Goal: Task Accomplishment & Management: Use online tool/utility

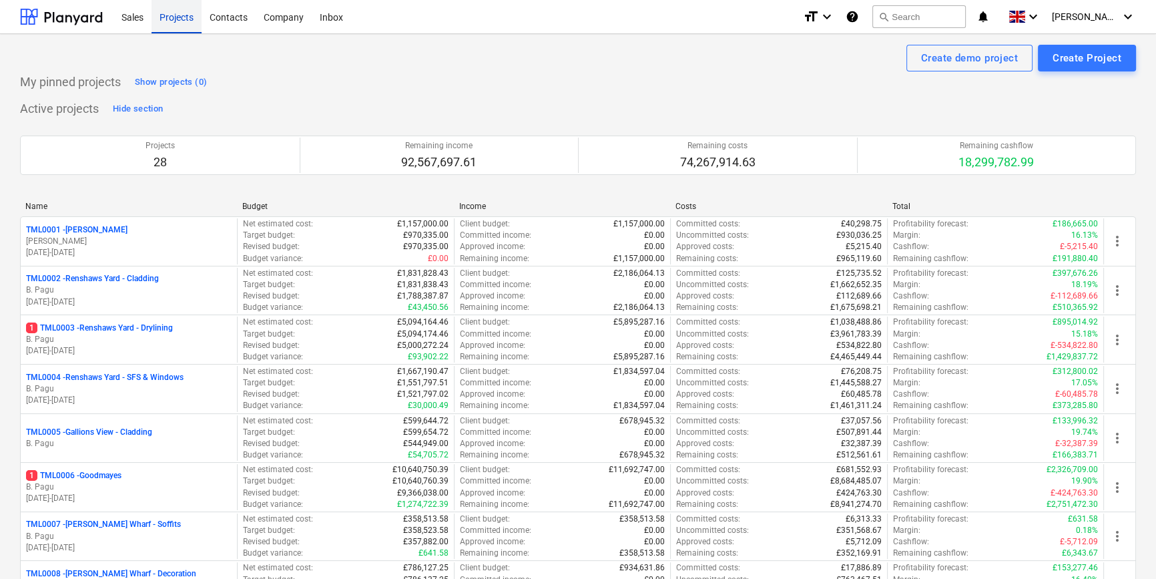
click at [164, 19] on div "Projects" at bounding box center [176, 16] width 50 height 34
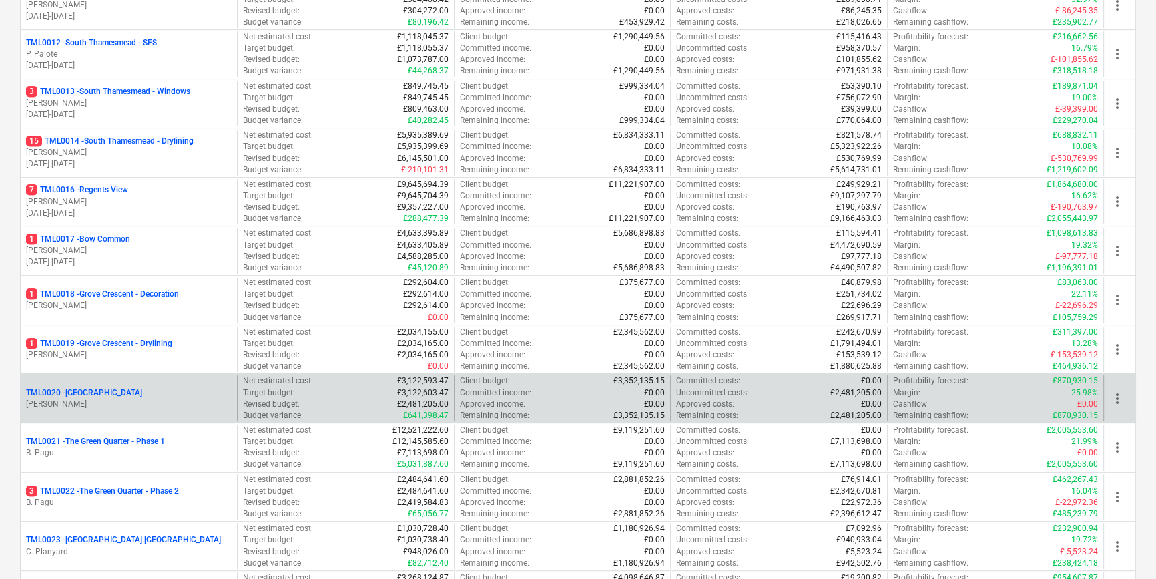
scroll to position [667, 0]
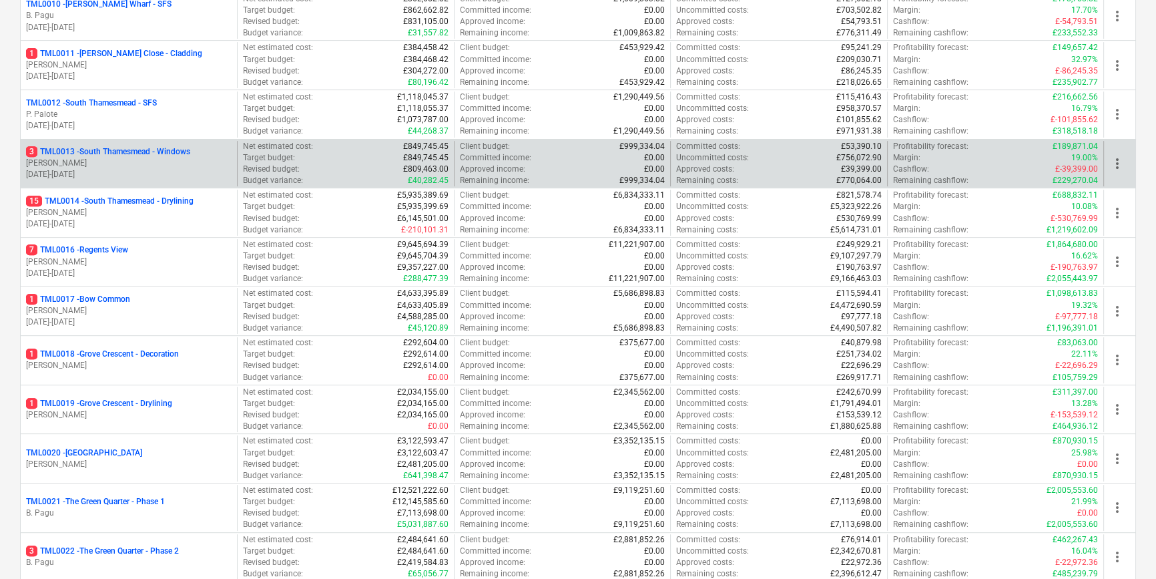
click at [133, 166] on p "[PERSON_NAME]" at bounding box center [129, 163] width 206 height 11
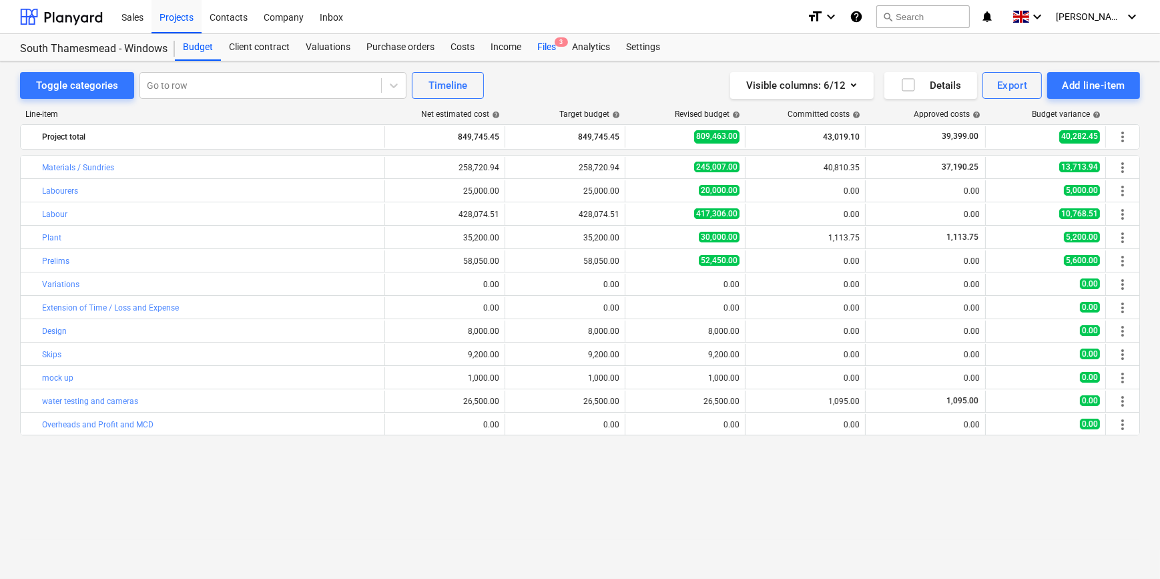
click at [543, 47] on div "Files 3" at bounding box center [546, 47] width 35 height 27
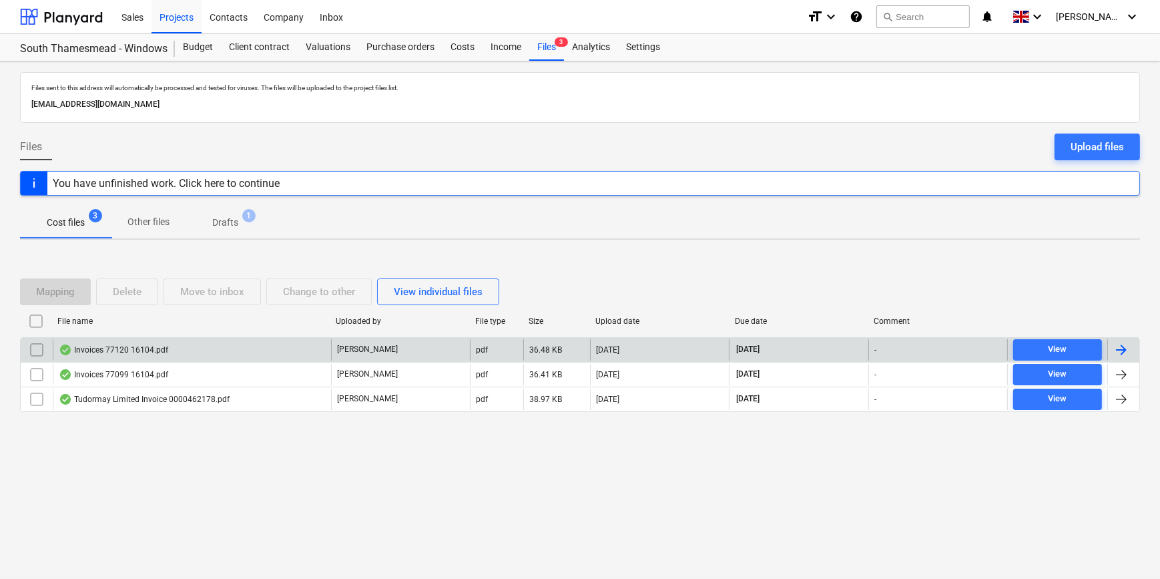
click at [1119, 347] on div at bounding box center [1121, 350] width 16 height 16
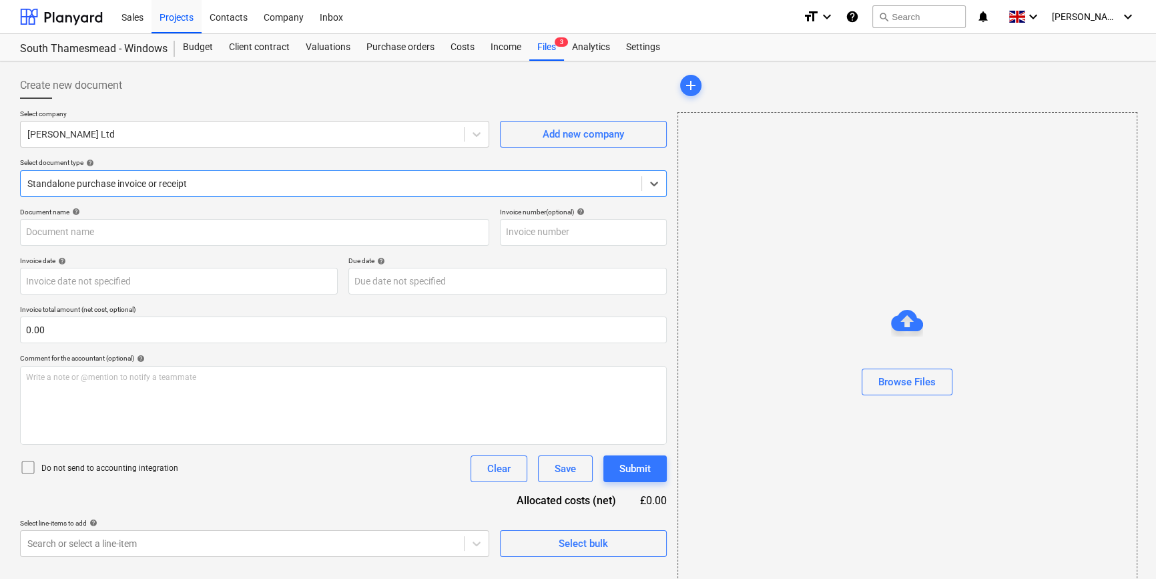
type input "3-389633"
type input "[DATE]"
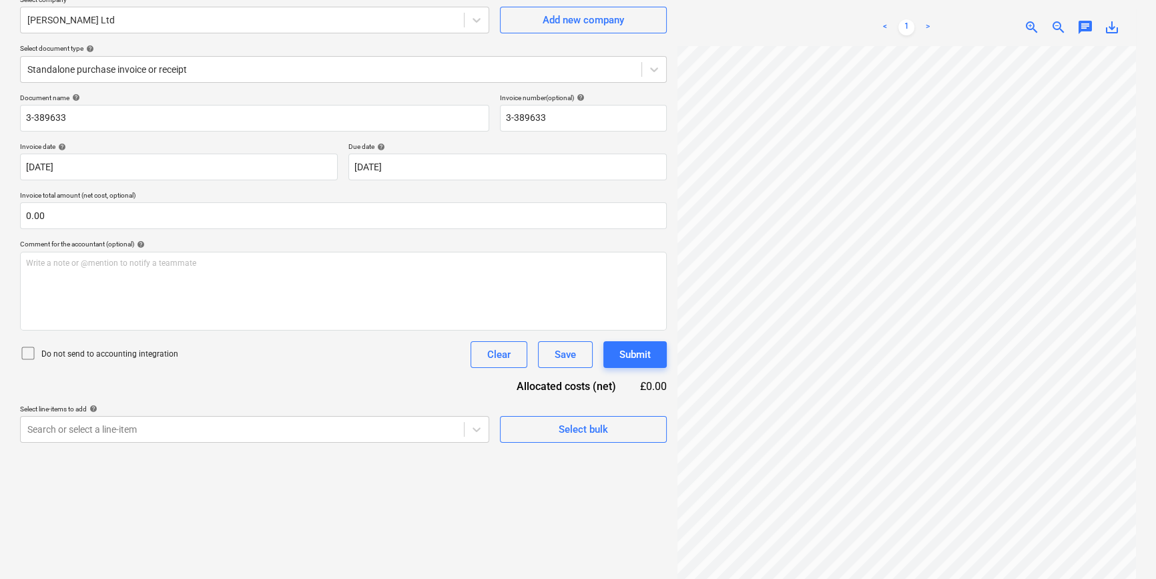
scroll to position [133, 0]
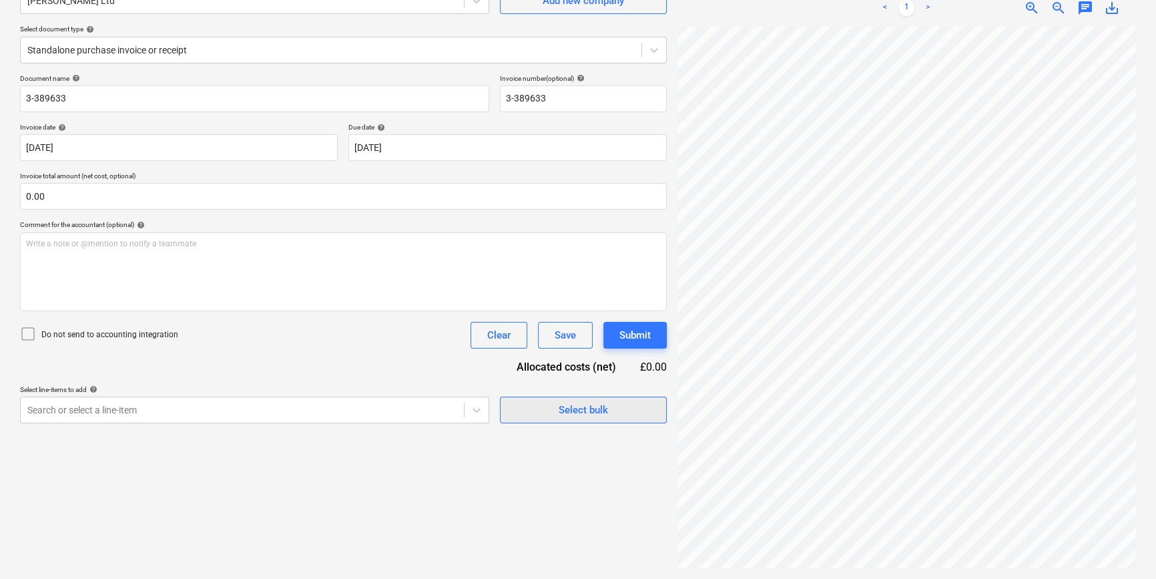
click at [551, 410] on span "Select bulk" at bounding box center [583, 409] width 133 height 17
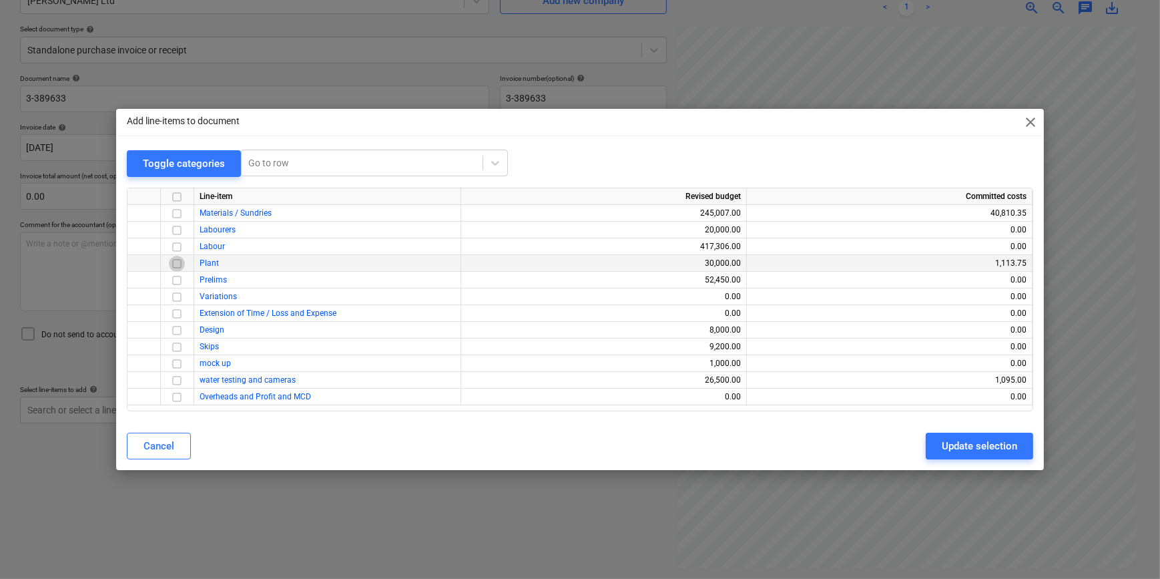
click at [177, 262] on input "checkbox" at bounding box center [177, 264] width 16 height 16
click at [990, 445] on div "Update selection" at bounding box center [979, 445] width 75 height 17
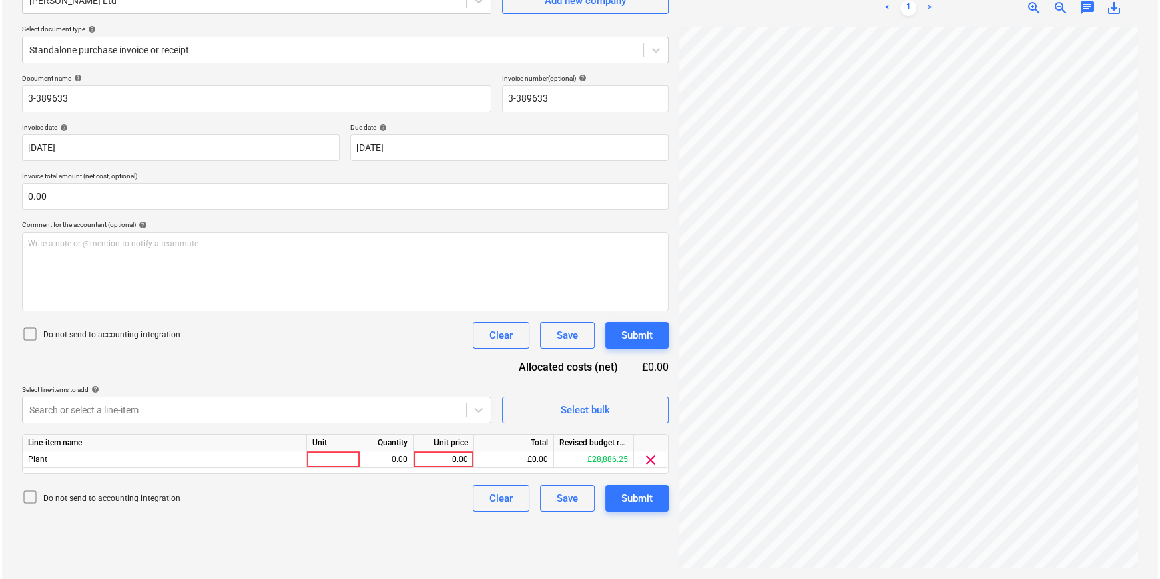
scroll to position [260, 144]
click at [320, 462] on div at bounding box center [331, 459] width 53 height 17
type input "hire"
type input "130"
click at [649, 504] on div "Submit" at bounding box center [634, 497] width 31 height 17
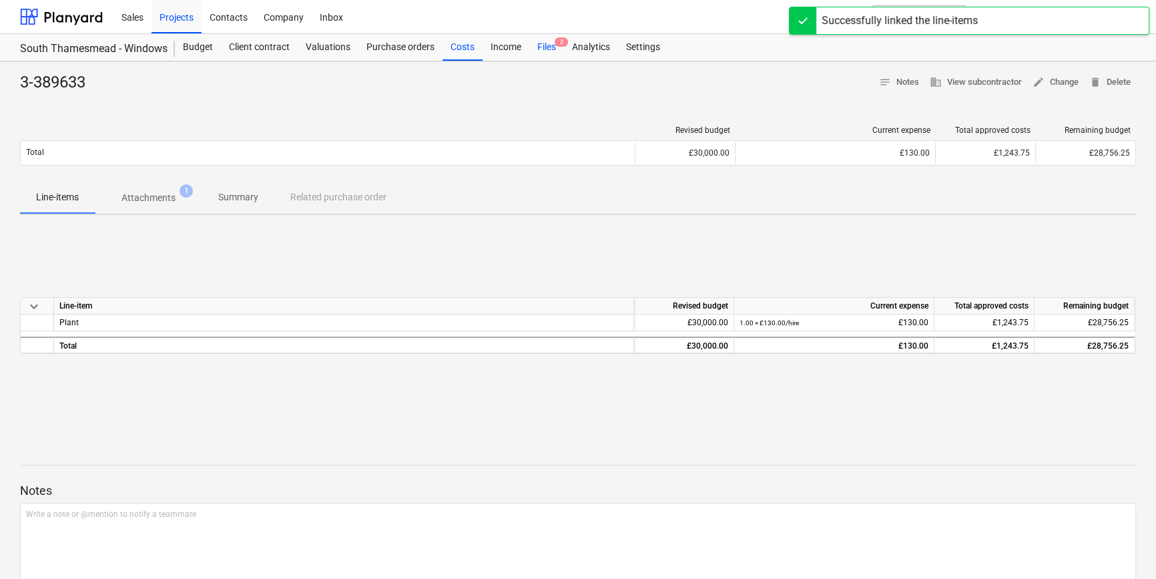
click at [541, 50] on div "Files 2" at bounding box center [546, 47] width 35 height 27
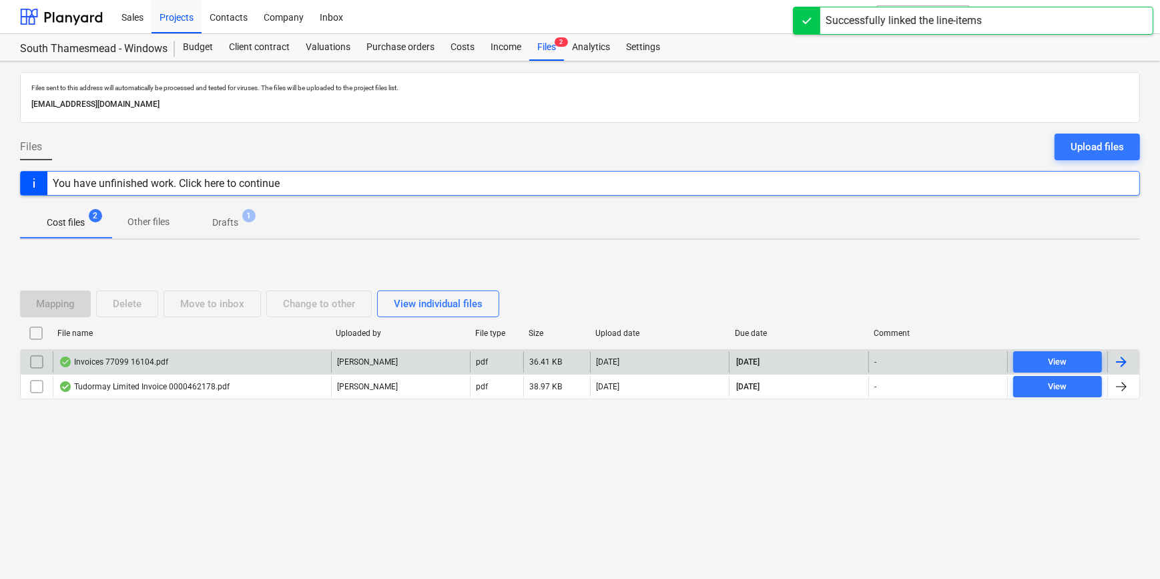
click at [1123, 362] on div at bounding box center [1121, 362] width 16 height 16
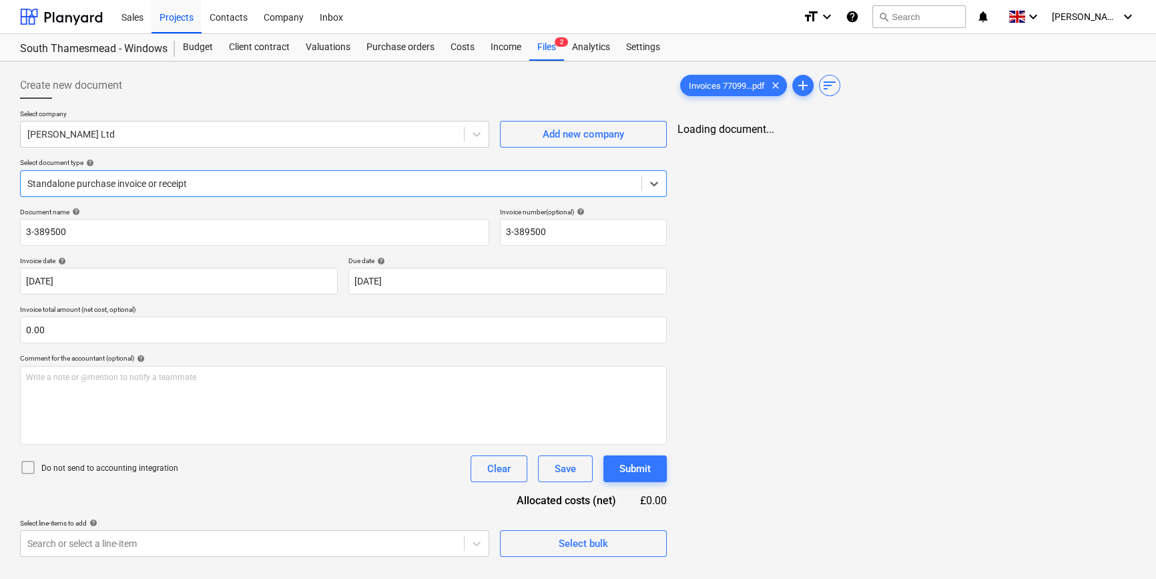
type input "3-389500"
type input "[DATE]"
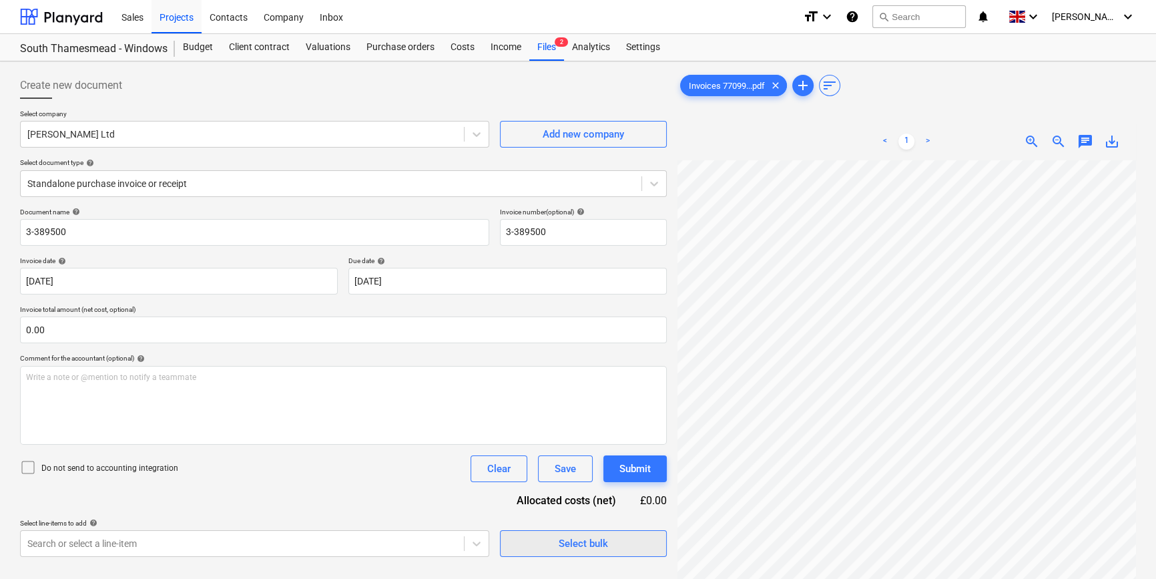
click at [575, 545] on div "Select bulk" at bounding box center [583, 543] width 49 height 17
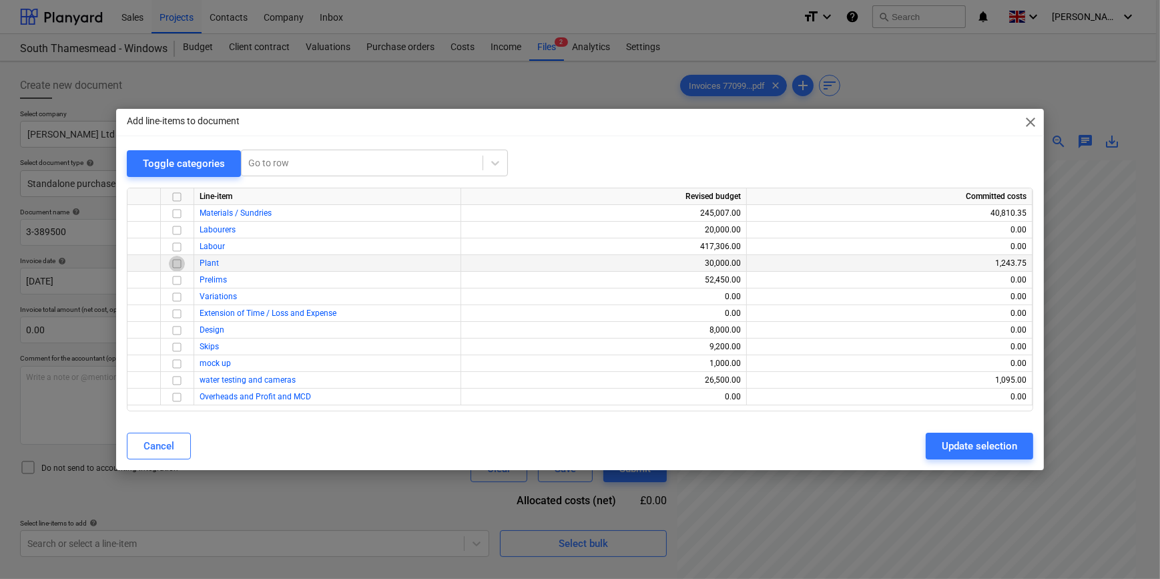
click at [176, 263] on input "checkbox" at bounding box center [177, 264] width 16 height 16
click at [965, 444] on div "Update selection" at bounding box center [979, 445] width 75 height 17
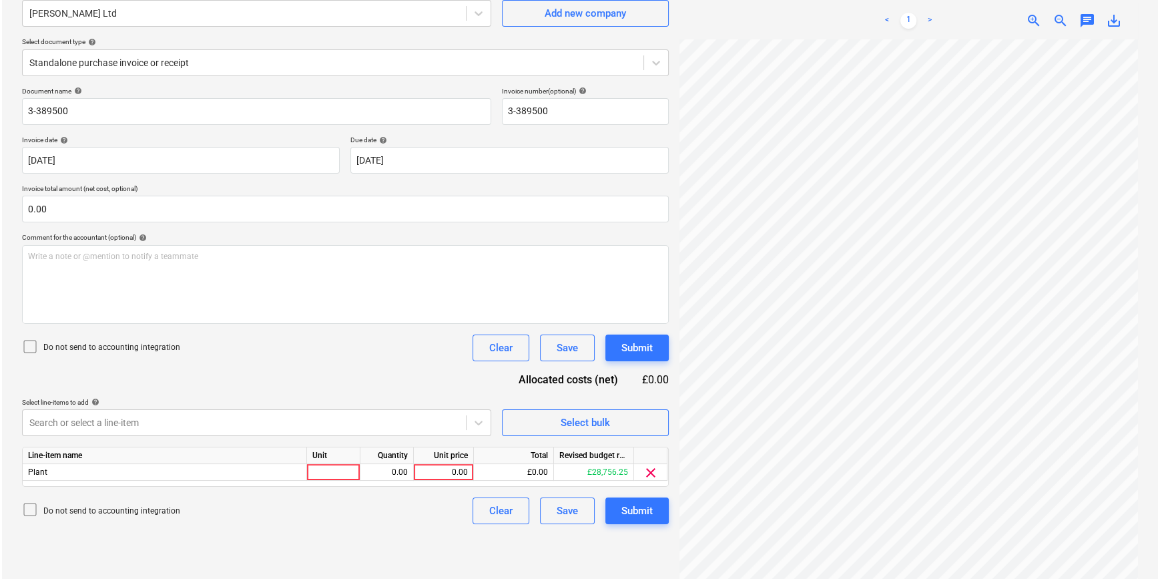
scroll to position [133, 0]
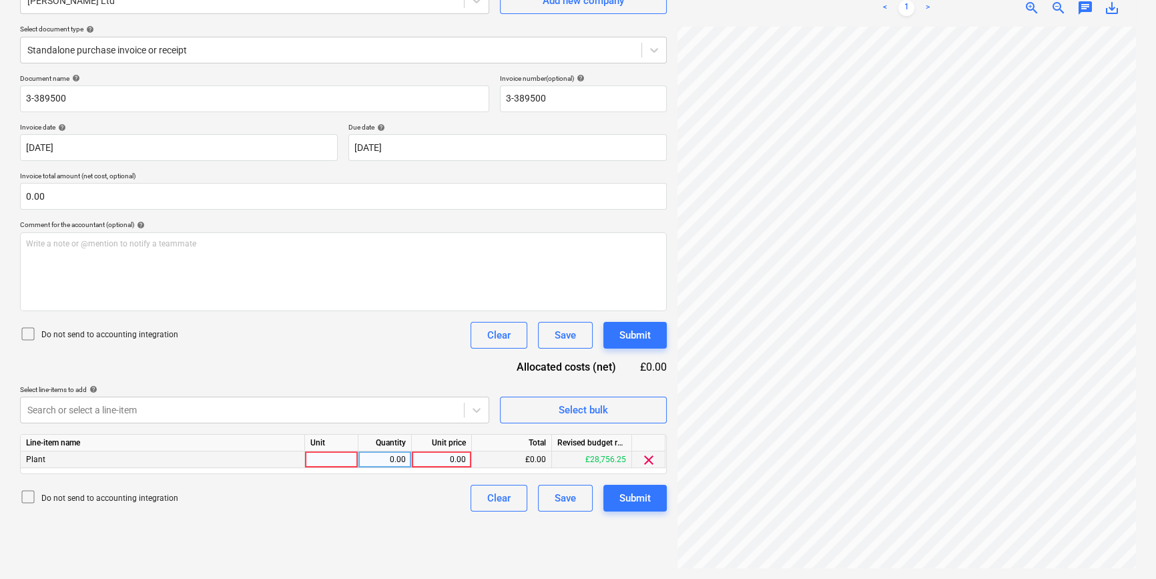
click at [324, 456] on div at bounding box center [331, 459] width 53 height 17
type input "hire"
type input "275"
click at [623, 502] on div "Submit" at bounding box center [634, 497] width 31 height 17
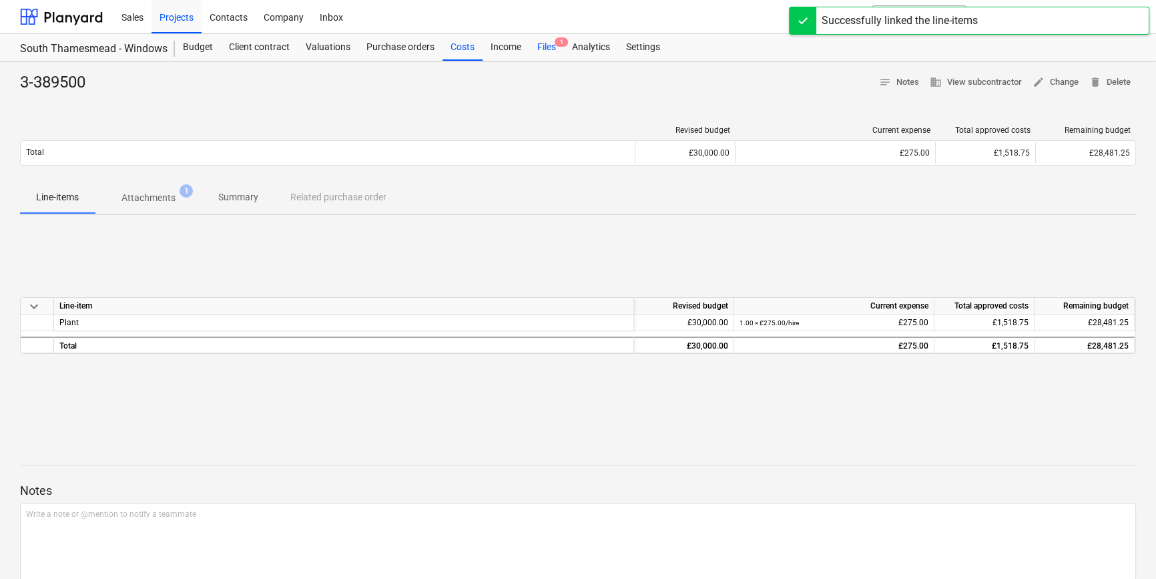
click at [547, 47] on div "Files 1" at bounding box center [546, 47] width 35 height 27
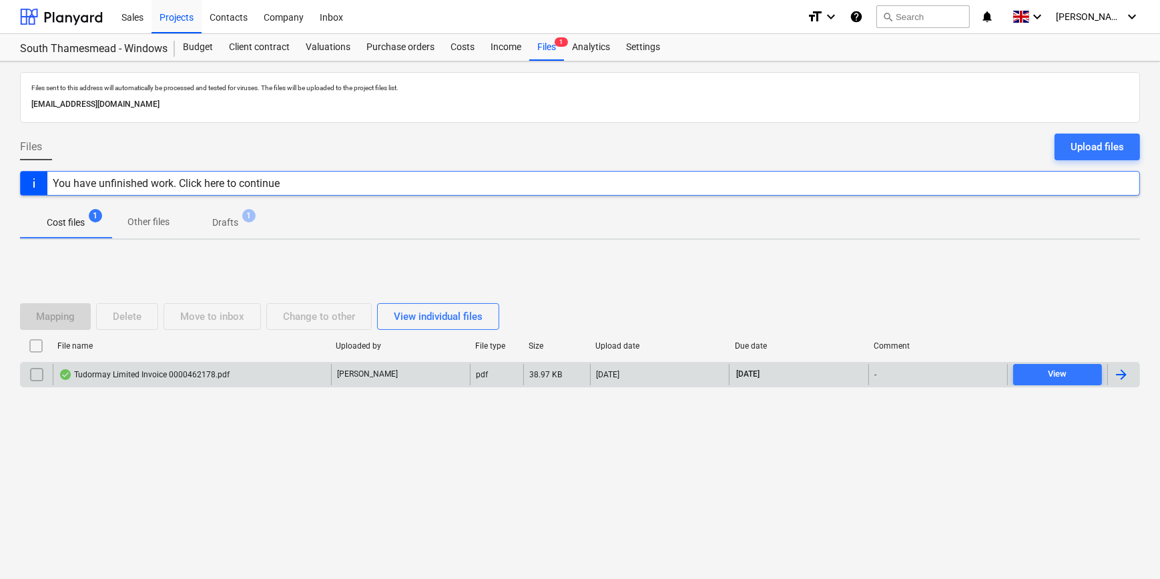
click at [1123, 374] on div at bounding box center [1121, 374] width 16 height 16
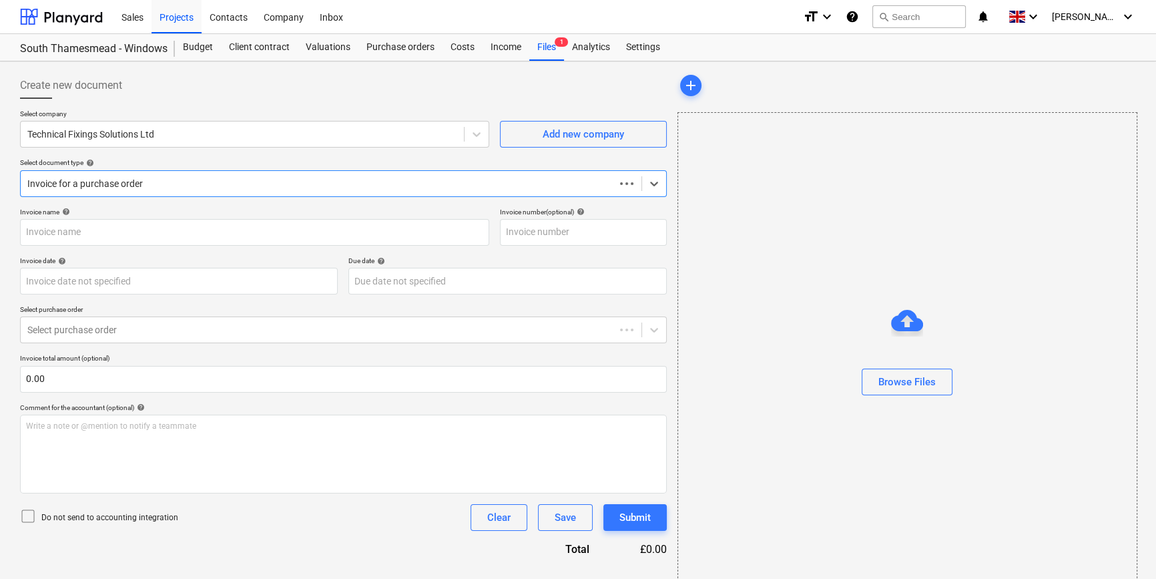
type input "0000462178"
type input "[DATE]"
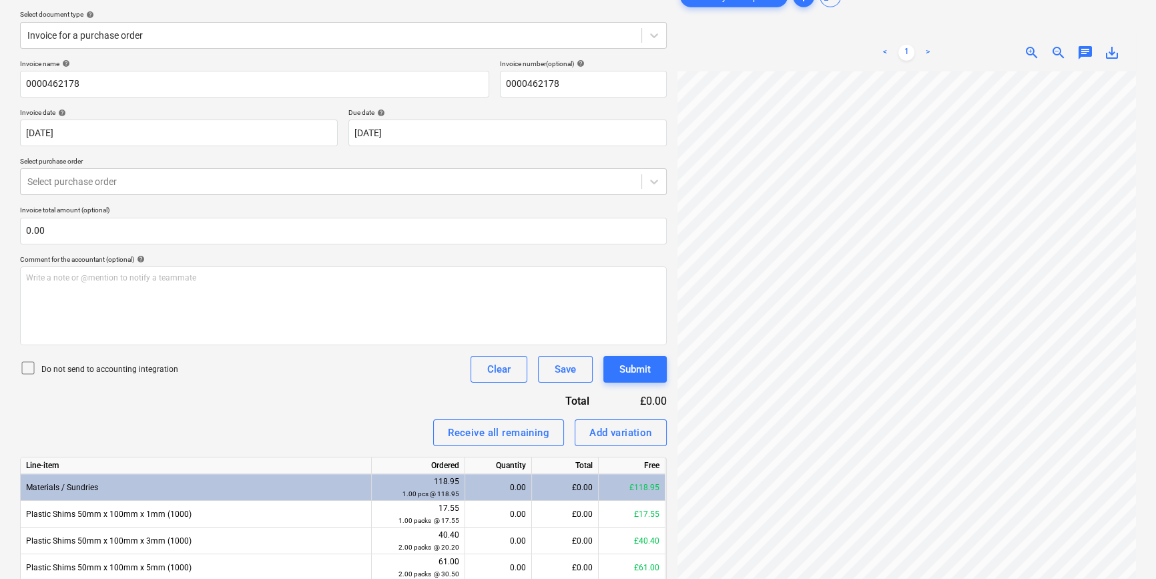
scroll to position [121, 0]
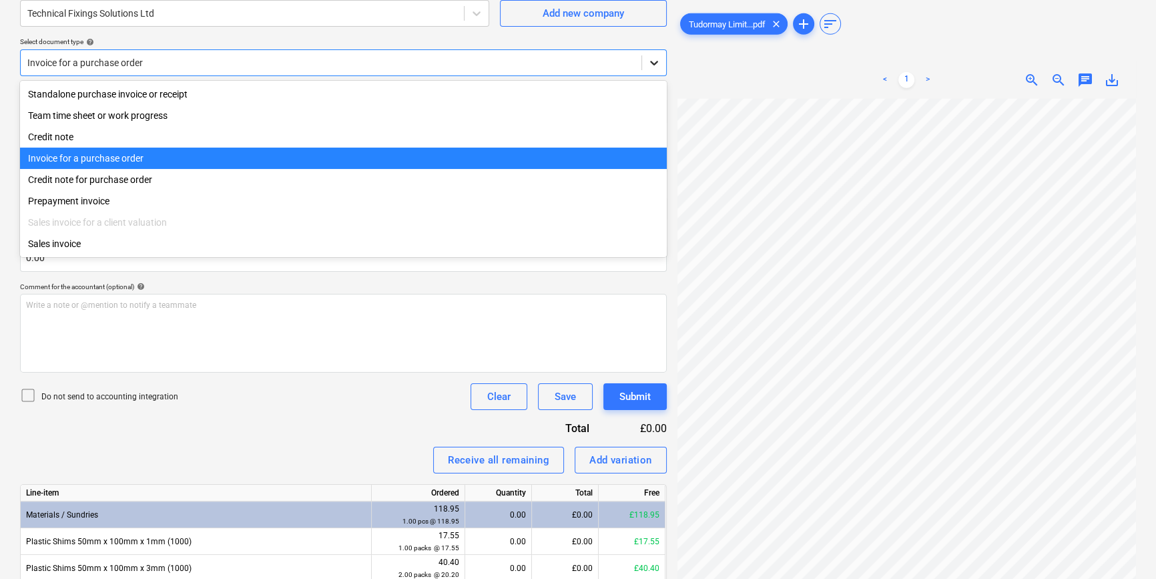
click at [655, 62] on icon at bounding box center [654, 63] width 8 height 5
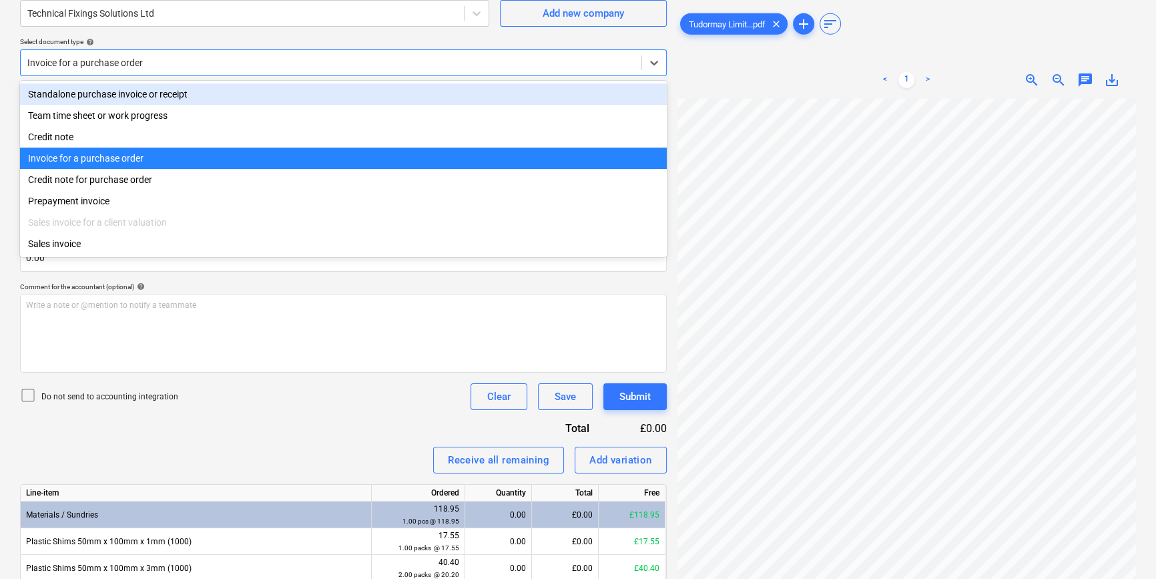
click at [649, 91] on div "Standalone purchase invoice or receipt" at bounding box center [343, 93] width 647 height 21
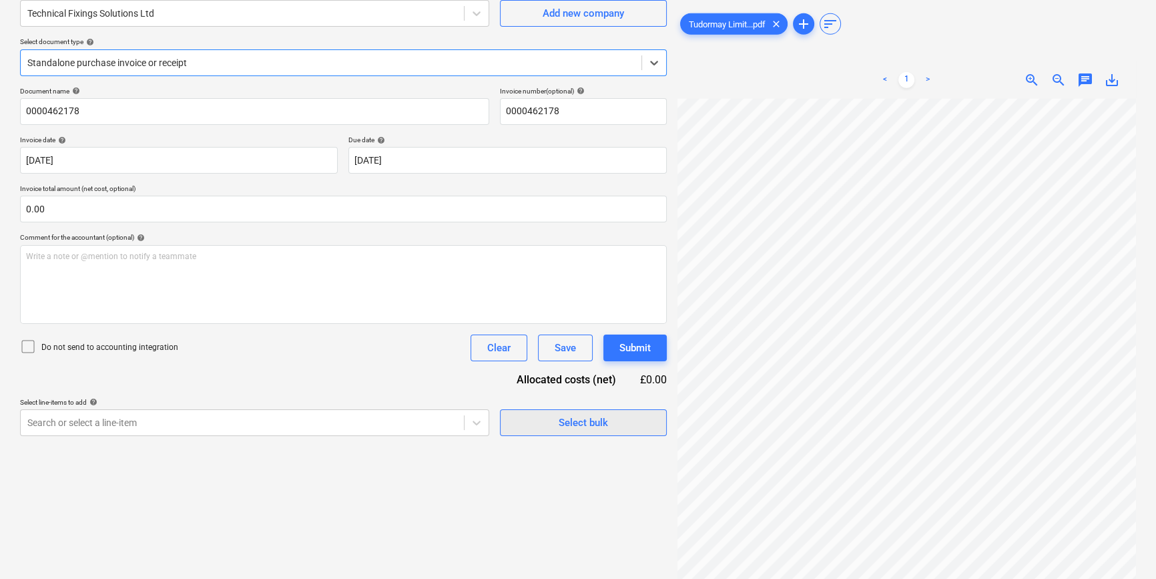
click at [560, 423] on div "Select bulk" at bounding box center [583, 422] width 49 height 17
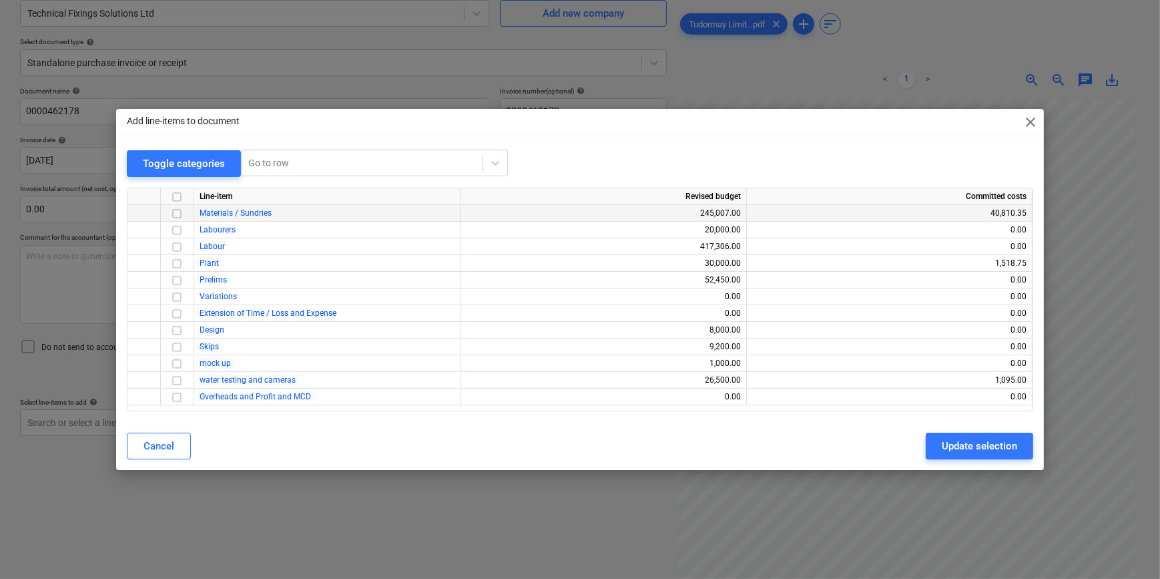
click at [178, 212] on input "checkbox" at bounding box center [177, 214] width 16 height 16
click at [1032, 115] on span "close" at bounding box center [1030, 122] width 16 height 16
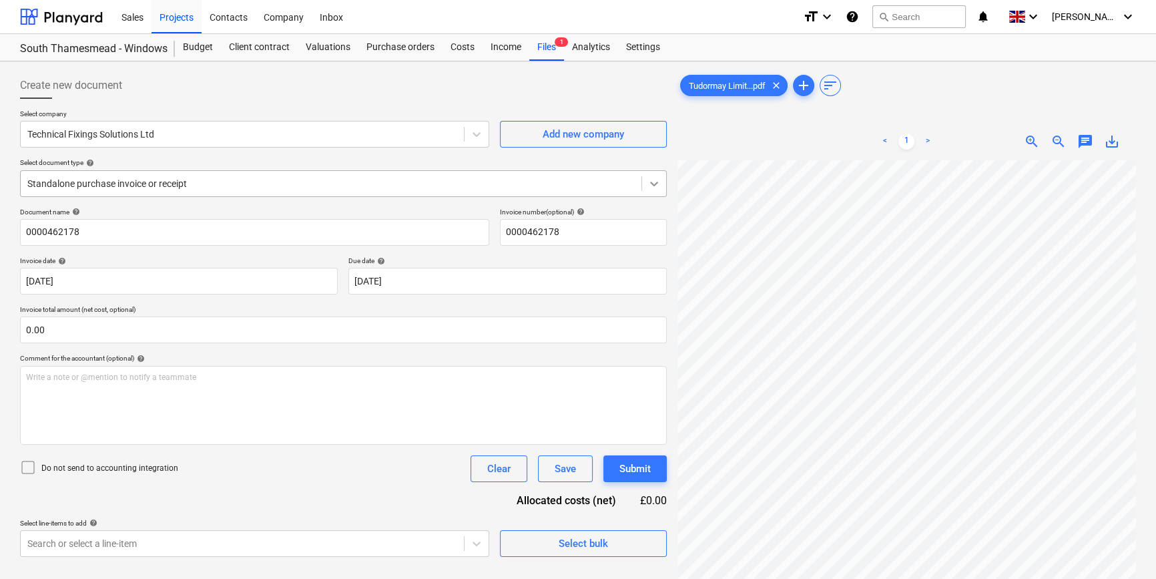
click at [653, 180] on icon at bounding box center [653, 183] width 13 height 13
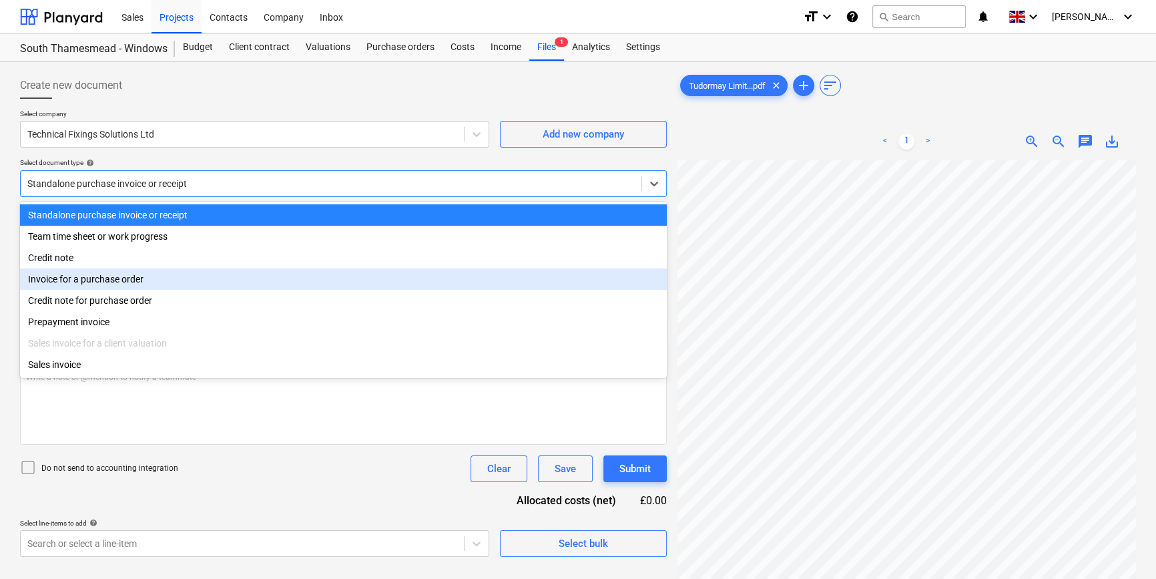
click at [643, 286] on div "Invoice for a purchase order" at bounding box center [343, 278] width 647 height 21
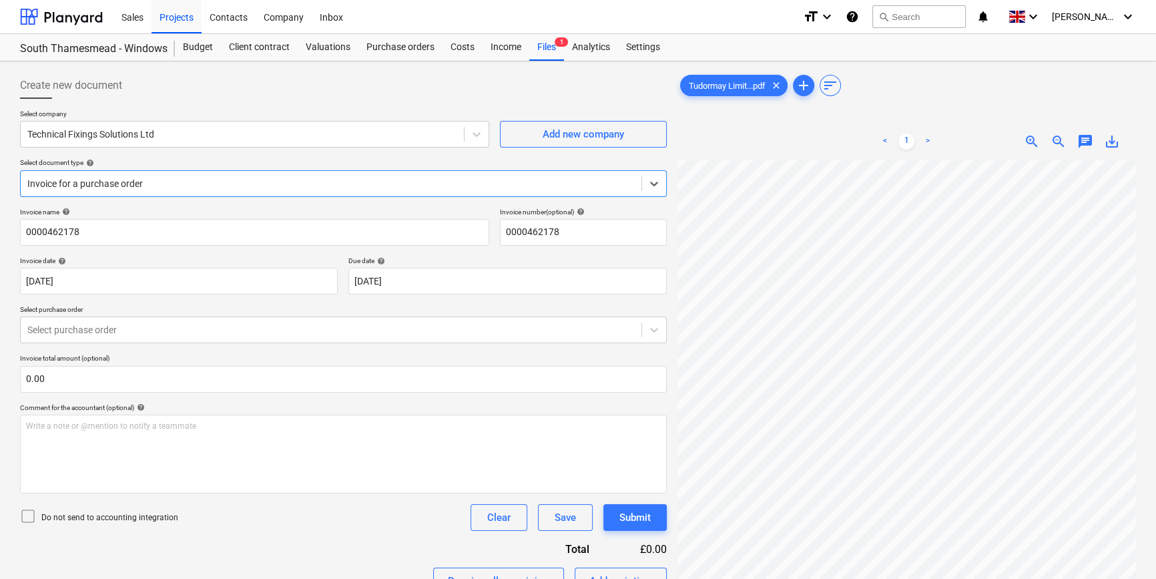
scroll to position [68, 144]
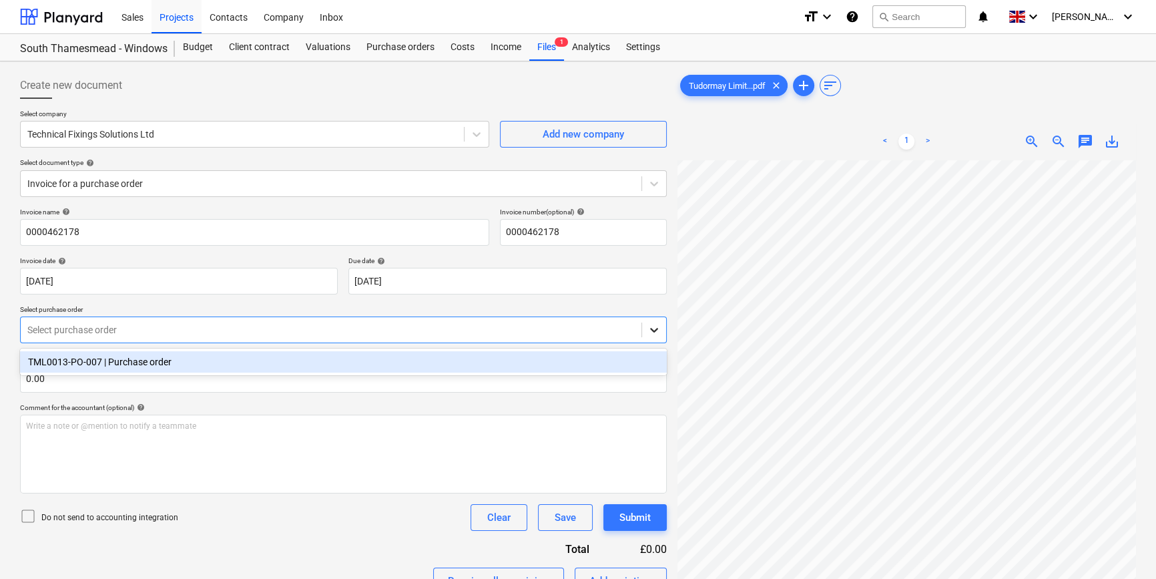
click at [649, 337] on div at bounding box center [654, 330] width 24 height 24
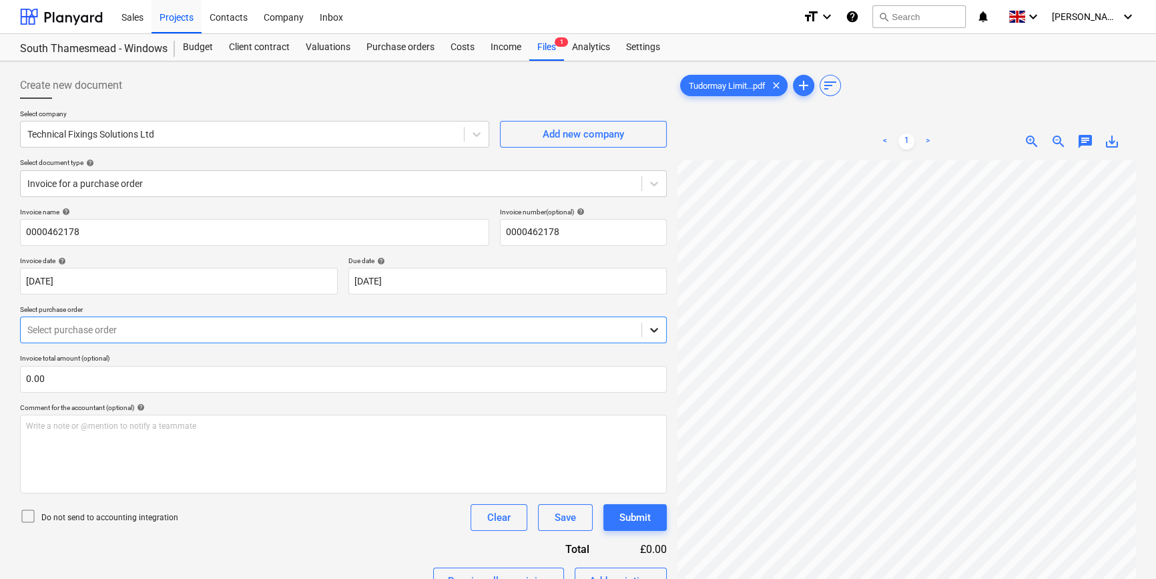
click at [651, 337] on div at bounding box center [654, 330] width 24 height 24
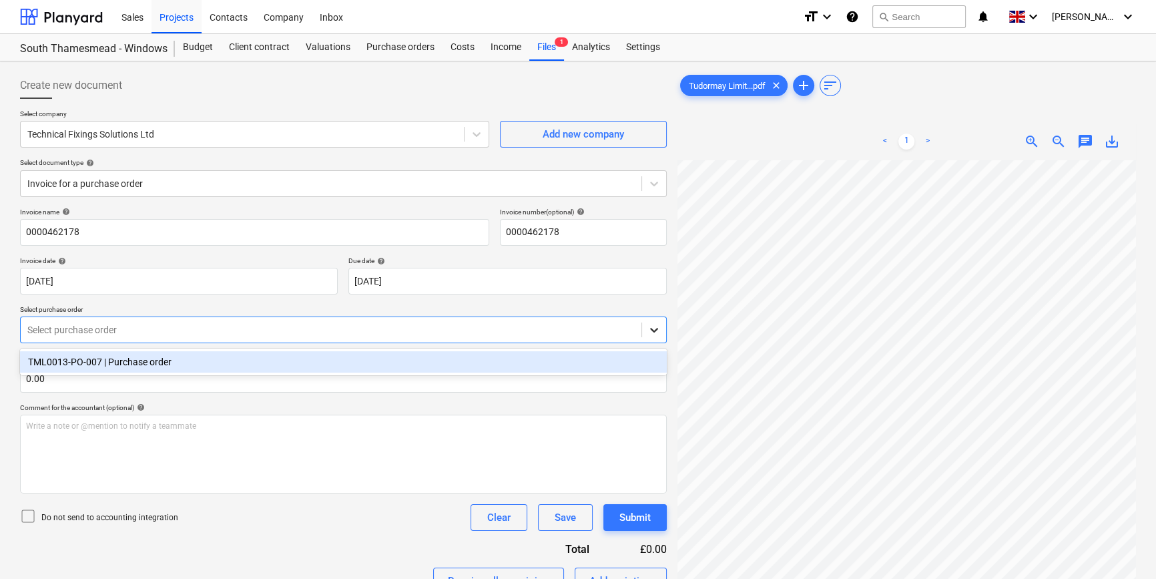
click at [651, 337] on div at bounding box center [654, 330] width 24 height 24
click at [653, 330] on icon at bounding box center [654, 330] width 8 height 5
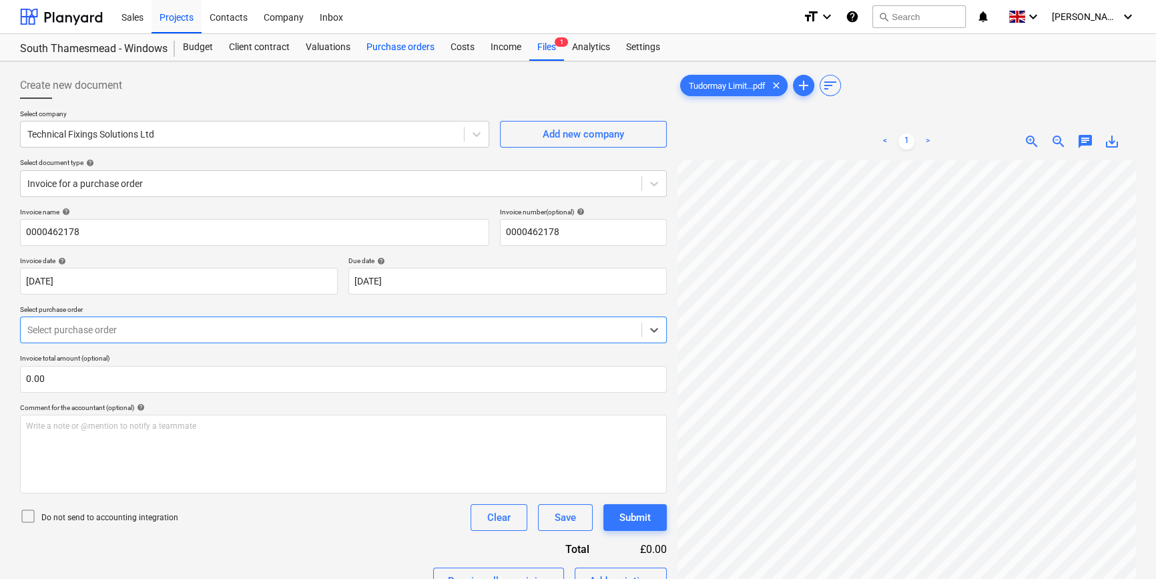
click at [400, 53] on div "Purchase orders" at bounding box center [400, 47] width 84 height 27
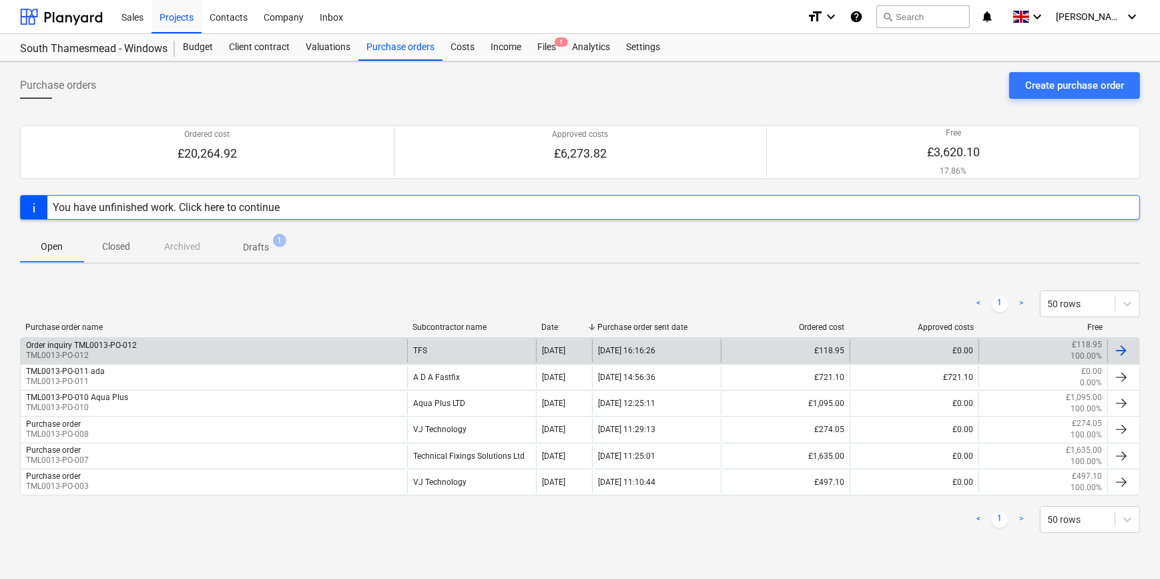
click at [1127, 351] on div at bounding box center [1121, 350] width 16 height 16
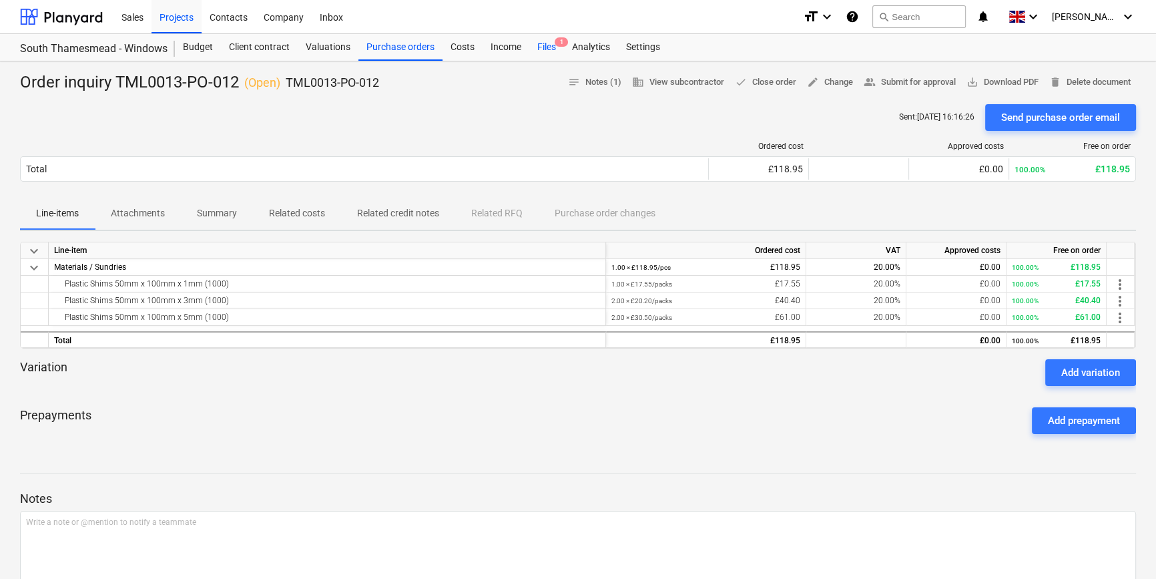
click at [545, 45] on div "Files 1" at bounding box center [546, 47] width 35 height 27
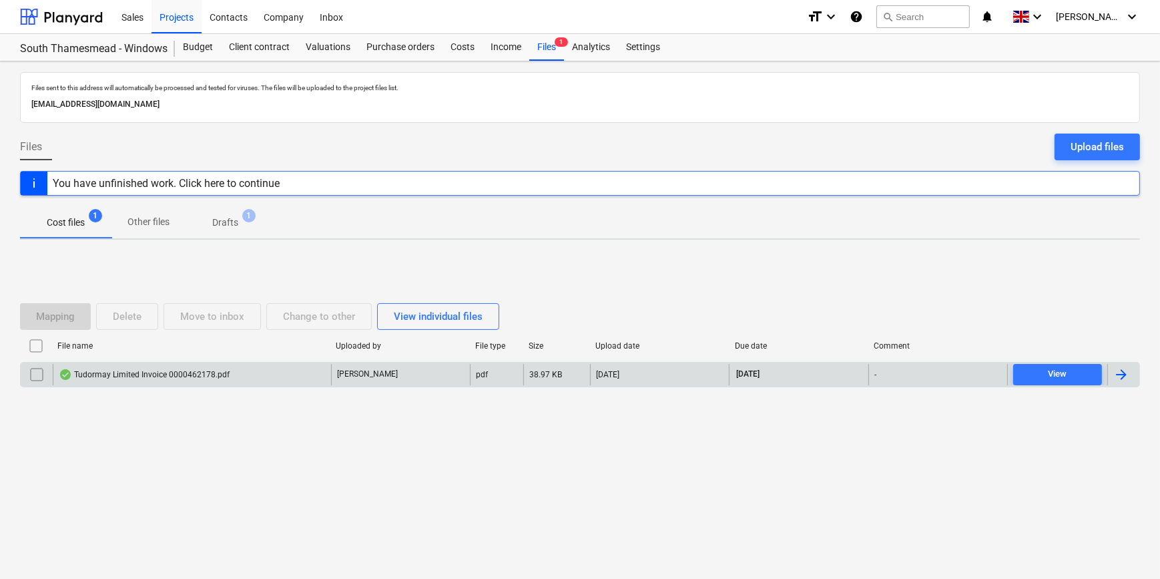
click at [1119, 374] on div at bounding box center [1121, 374] width 16 height 16
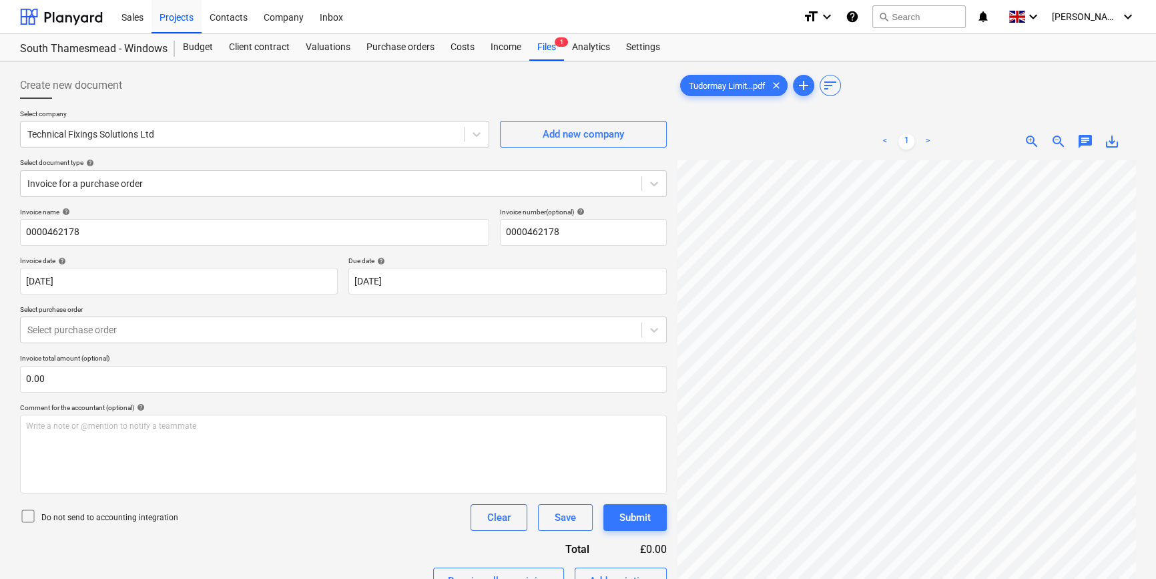
scroll to position [311, 144]
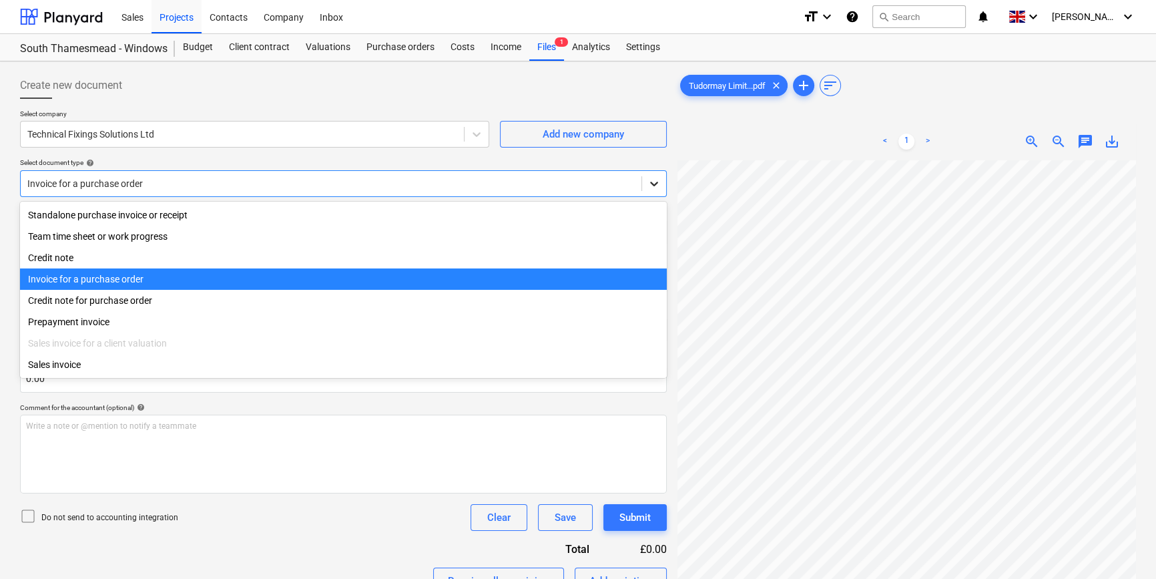
click at [660, 181] on icon at bounding box center [653, 183] width 13 height 13
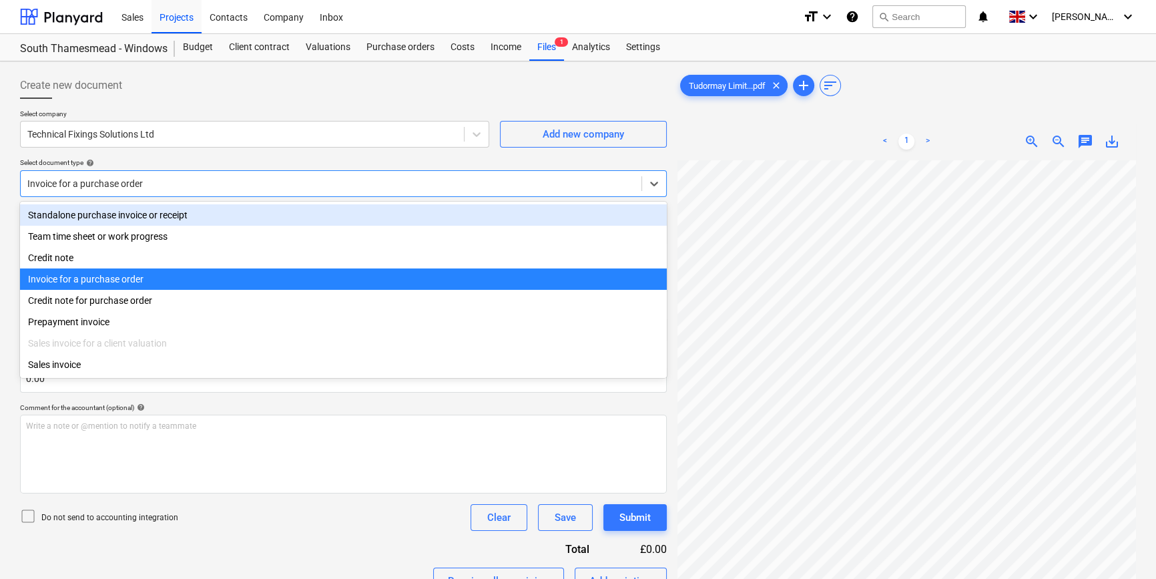
click at [642, 222] on div "Standalone purchase invoice or receipt" at bounding box center [343, 214] width 647 height 21
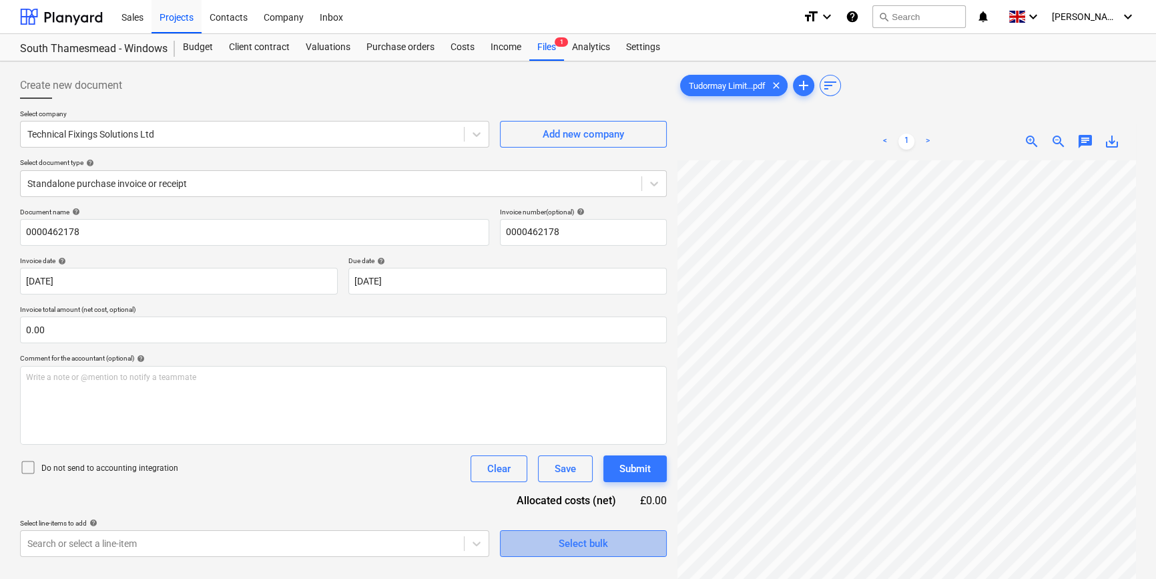
click at [567, 535] on div "Select bulk" at bounding box center [583, 543] width 49 height 17
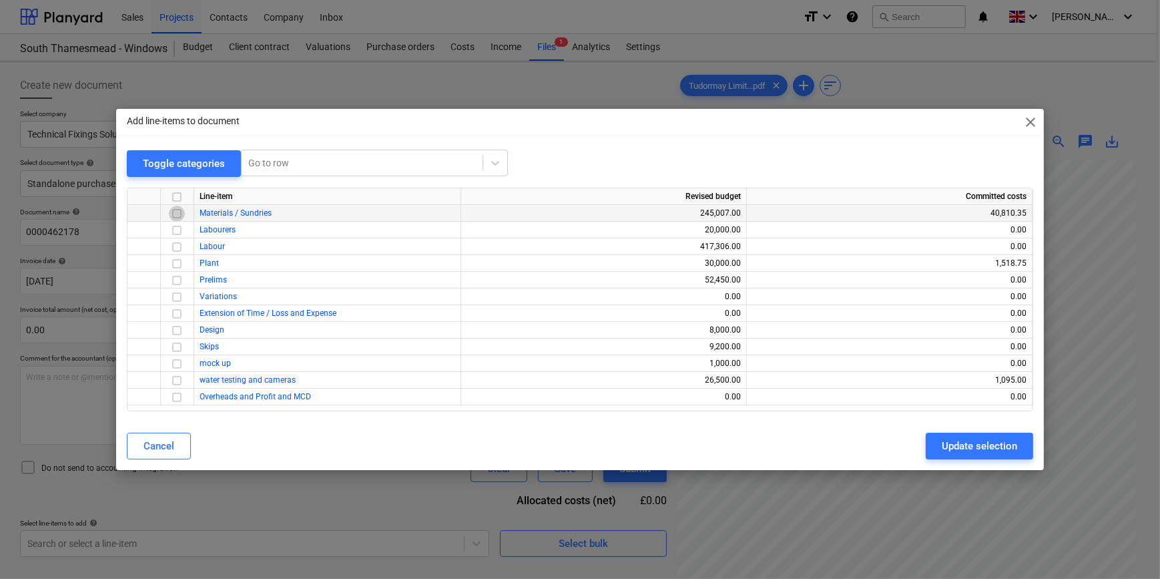
click at [177, 210] on input "checkbox" at bounding box center [177, 214] width 16 height 16
click at [960, 438] on div "Update selection" at bounding box center [979, 445] width 75 height 17
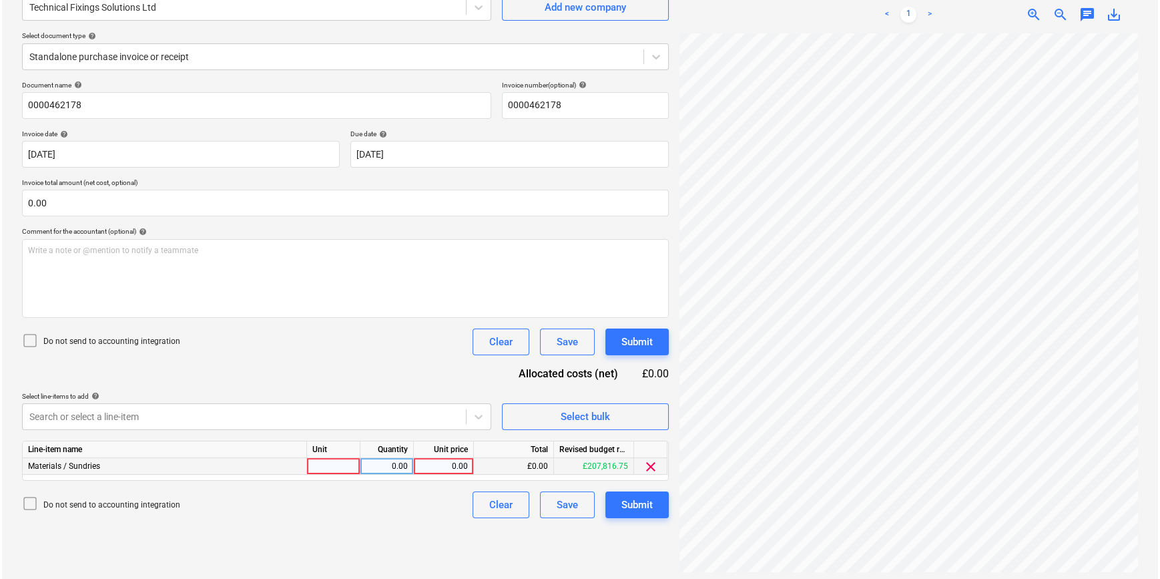
scroll to position [133, 0]
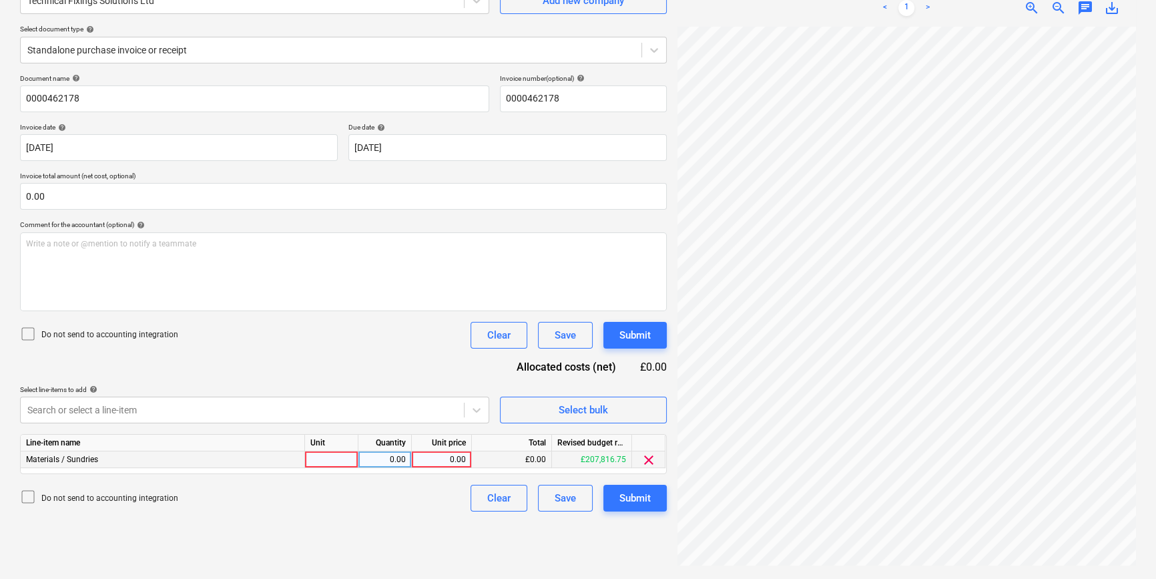
click at [340, 458] on div at bounding box center [331, 459] width 53 height 17
type input "pcs"
type input "112.45"
click at [649, 503] on div "Submit" at bounding box center [634, 497] width 31 height 17
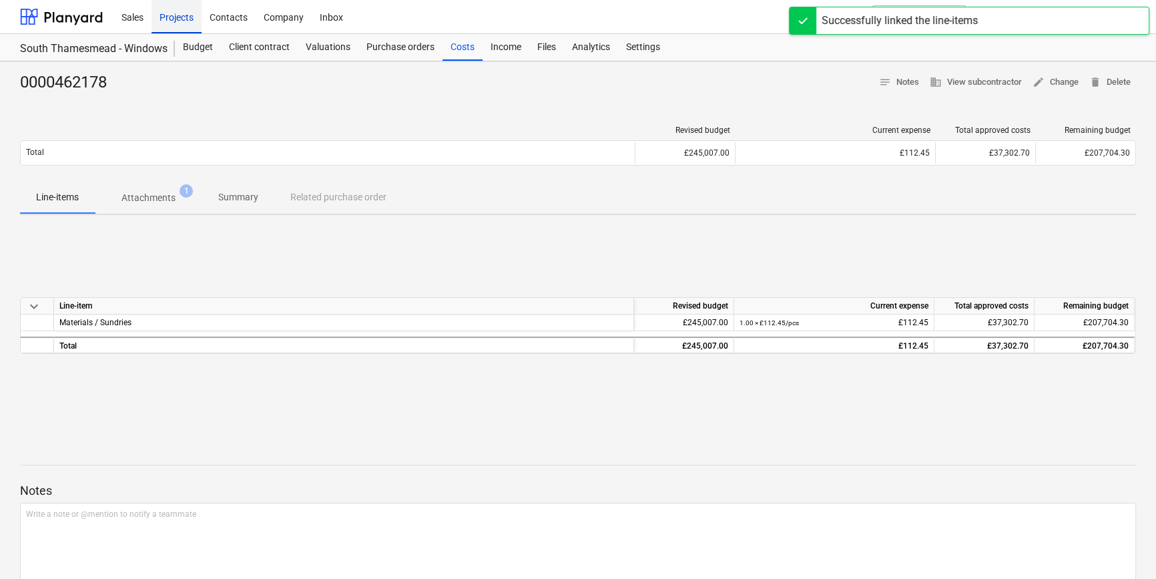
click at [178, 15] on div "Projects" at bounding box center [176, 16] width 50 height 34
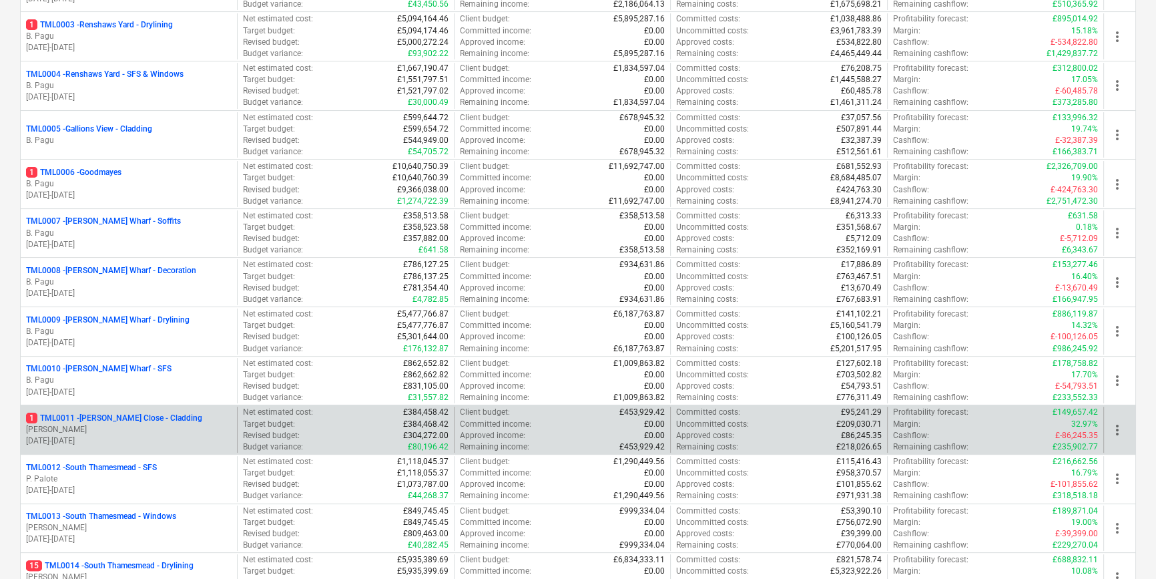
scroll to position [424, 0]
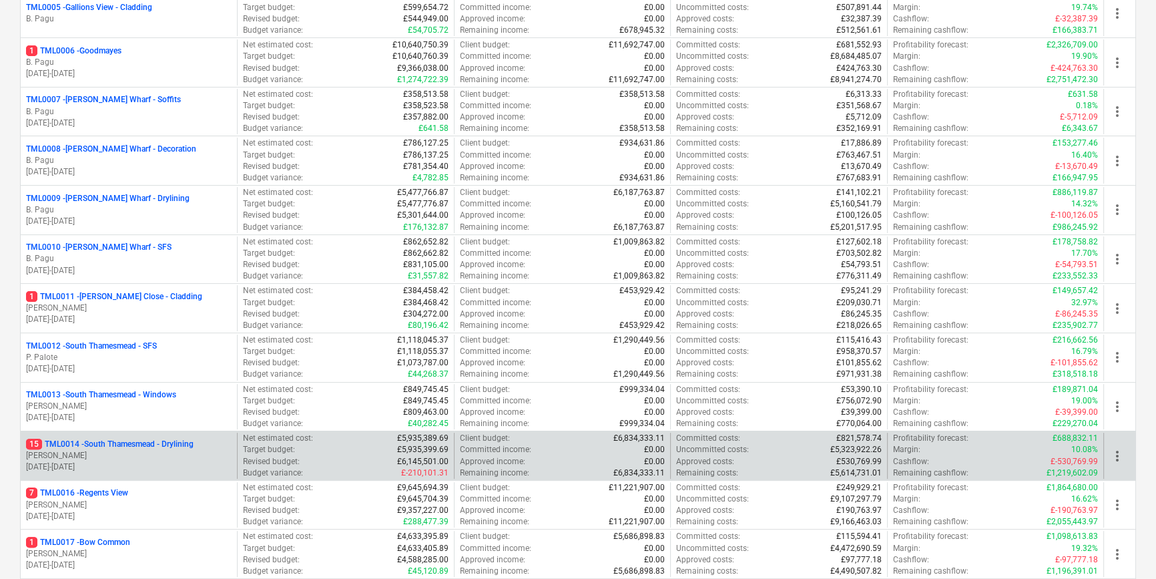
click at [153, 450] on p "[PERSON_NAME]" at bounding box center [129, 455] width 206 height 11
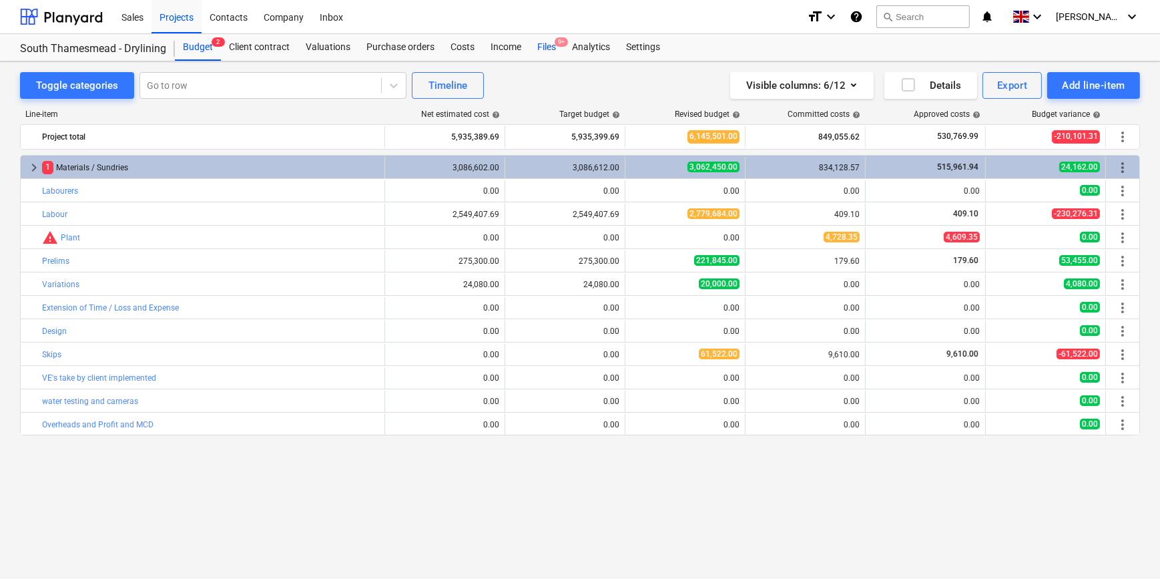
click at [544, 47] on div "Files 9+" at bounding box center [546, 47] width 35 height 27
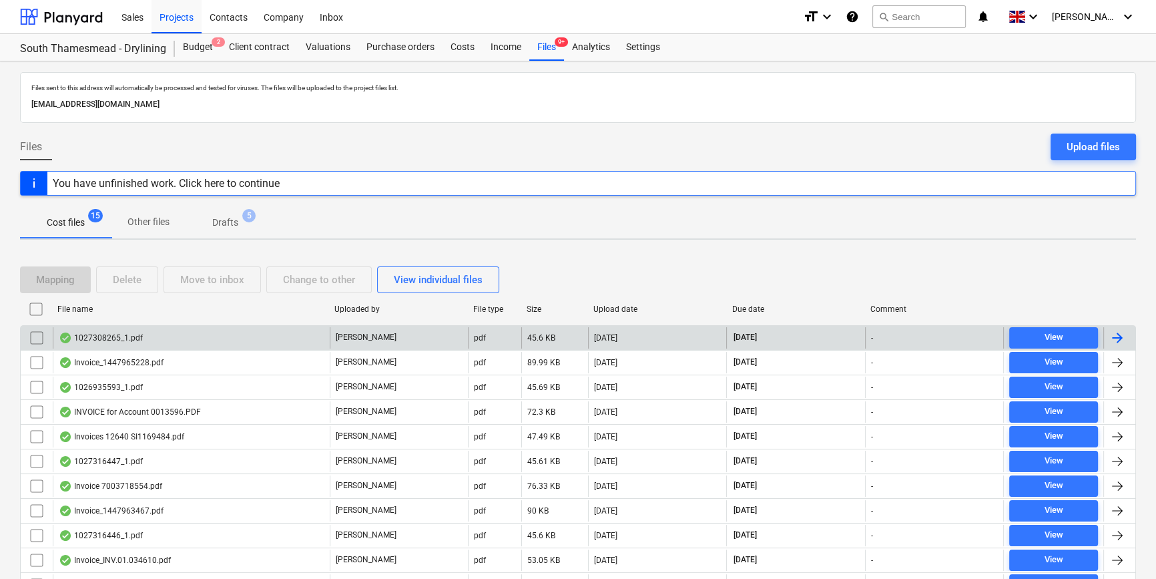
click at [1123, 333] on div at bounding box center [1117, 338] width 16 height 16
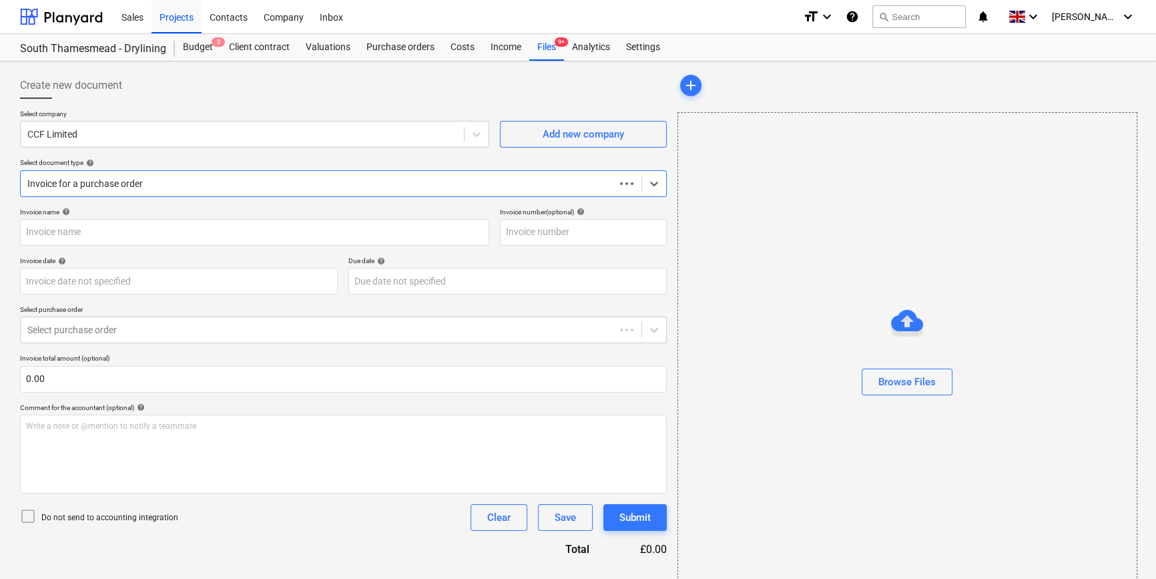
type input "1027308265"
type input "[DATE]"
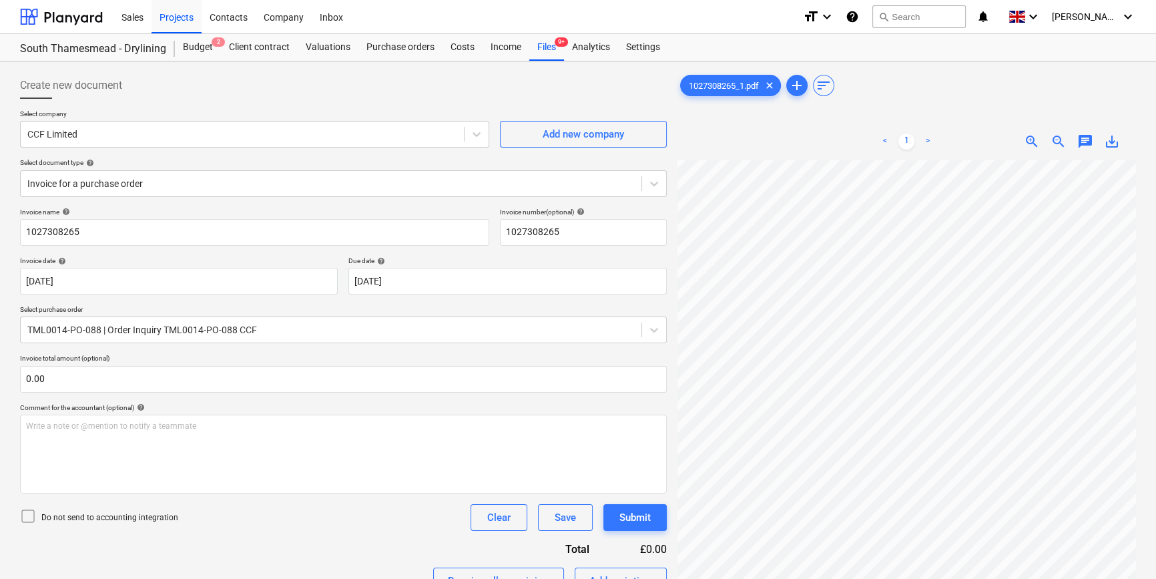
scroll to position [43, 40]
click at [404, 49] on div "Purchase orders" at bounding box center [400, 47] width 84 height 27
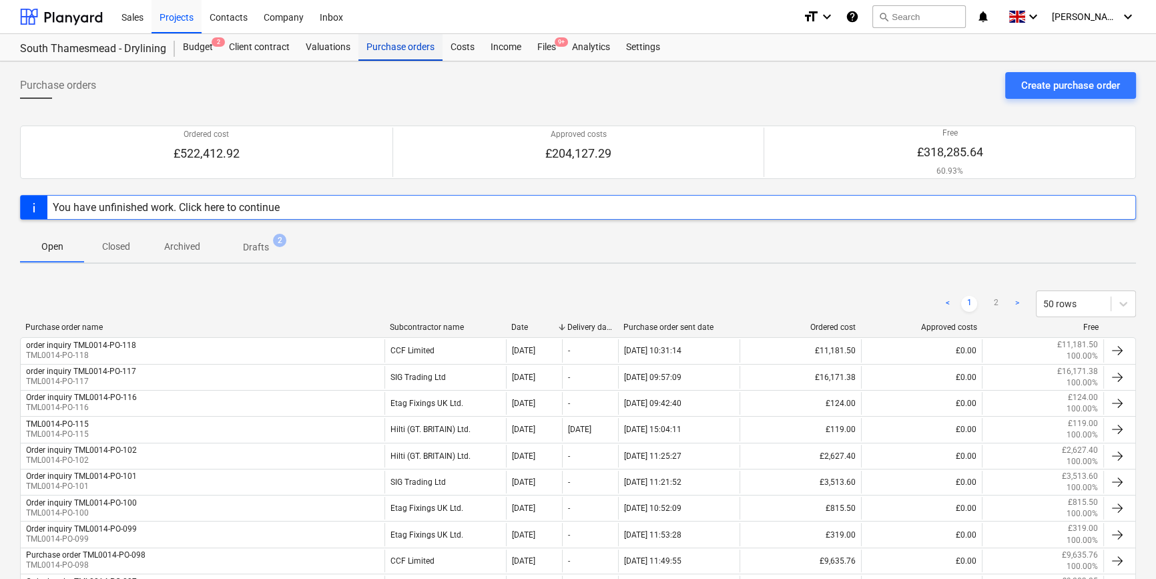
click at [380, 48] on div "Purchase orders" at bounding box center [400, 47] width 84 height 27
click at [1023, 85] on div "Create purchase order" at bounding box center [1070, 85] width 99 height 17
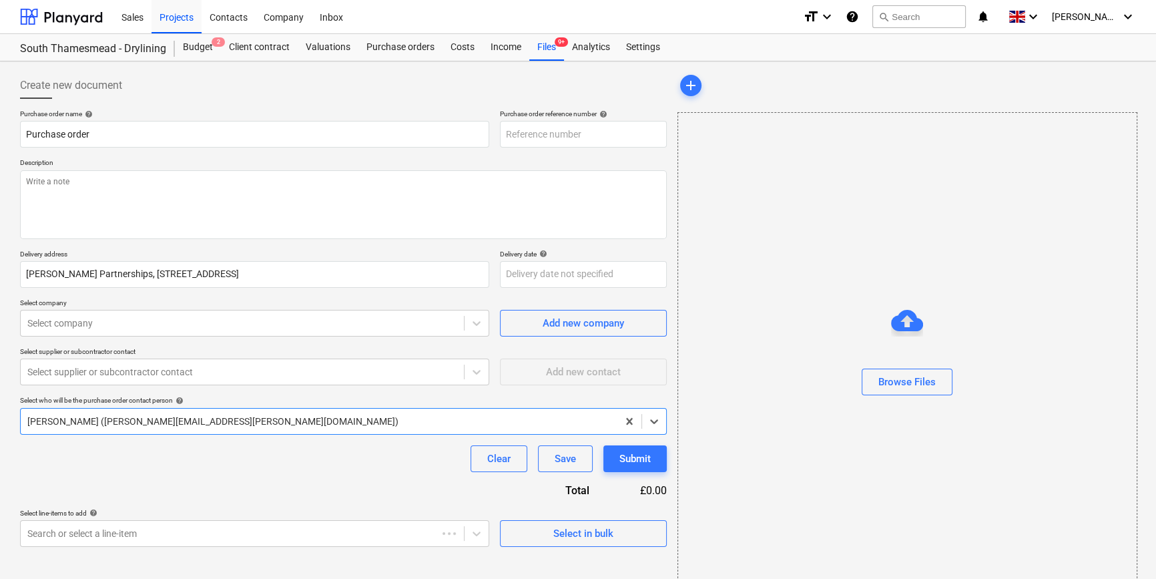
type textarea "x"
type input "TML0014-PO-120"
drag, startPoint x: 583, startPoint y: 131, endPoint x: 505, endPoint y: 131, distance: 77.4
click at [505, 131] on input "TML0014-PO-120" at bounding box center [583, 134] width 167 height 27
type textarea "x"
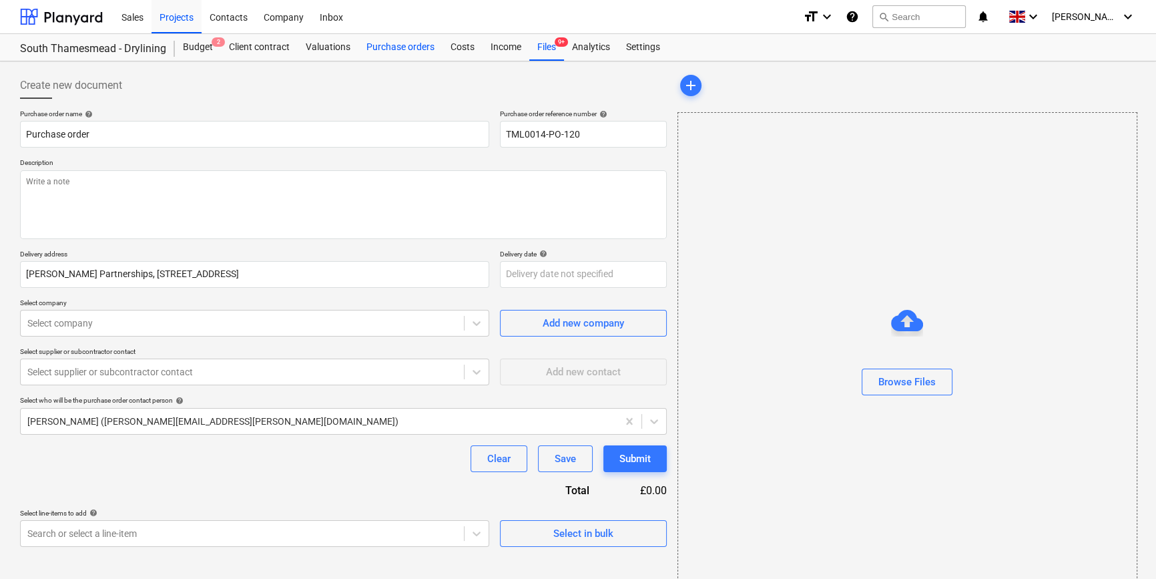
click at [388, 49] on div "Purchase orders" at bounding box center [400, 47] width 84 height 27
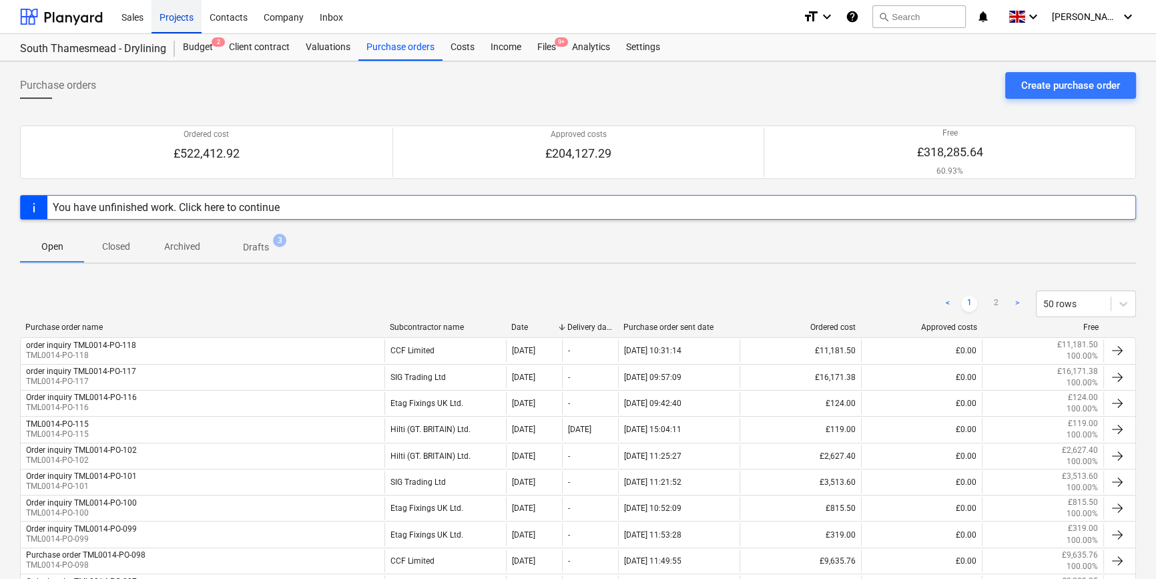
click at [187, 15] on div "Projects" at bounding box center [176, 16] width 50 height 34
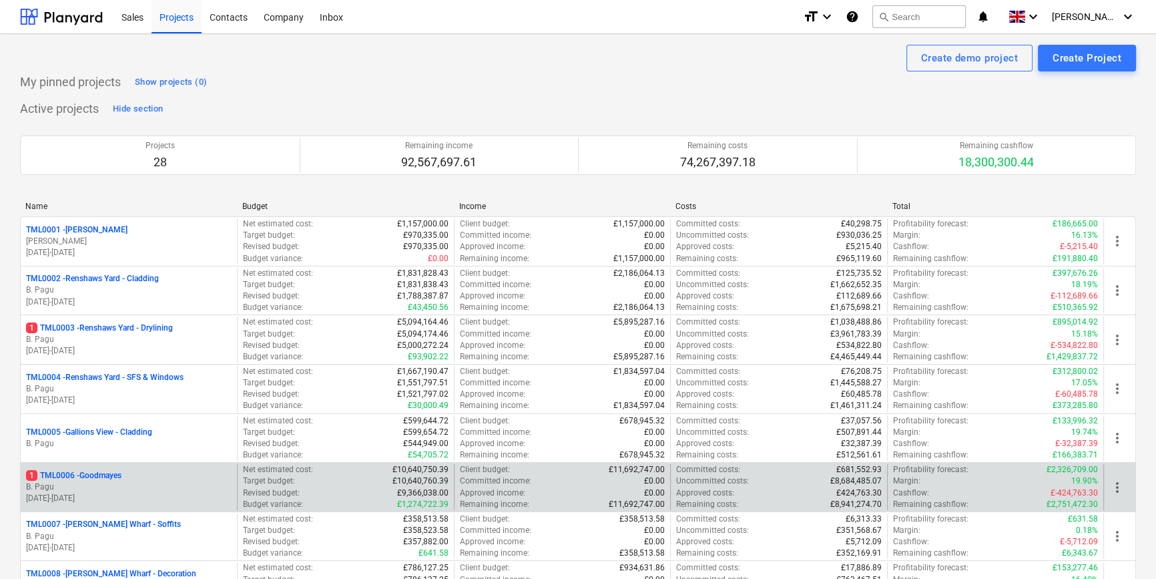
click at [149, 487] on p "B. Pagu" at bounding box center [129, 486] width 206 height 11
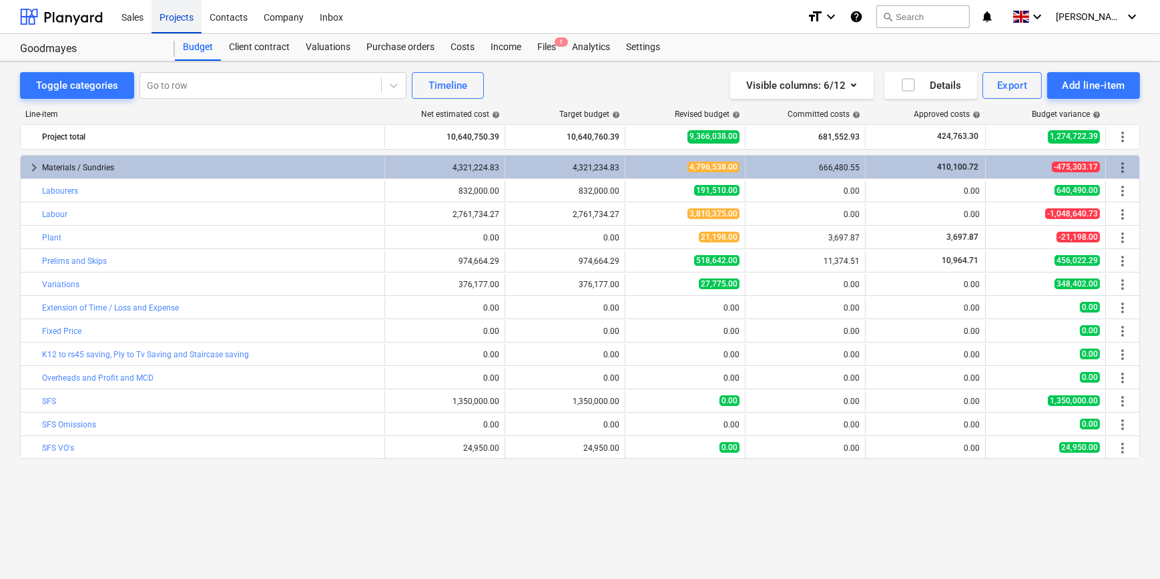
click at [177, 15] on div "Projects" at bounding box center [176, 16] width 50 height 34
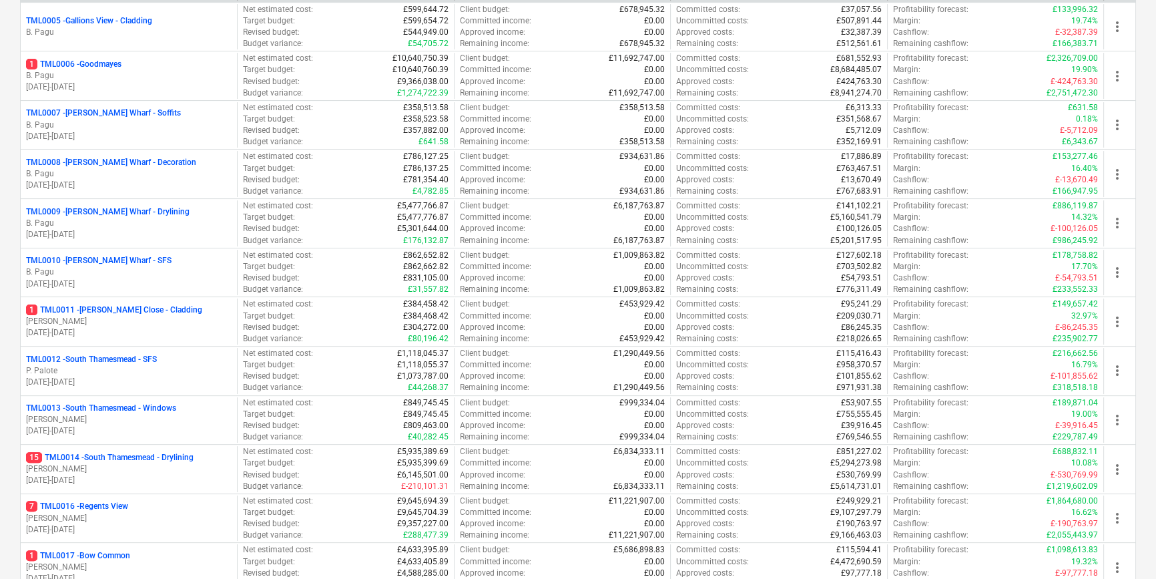
scroll to position [485, 0]
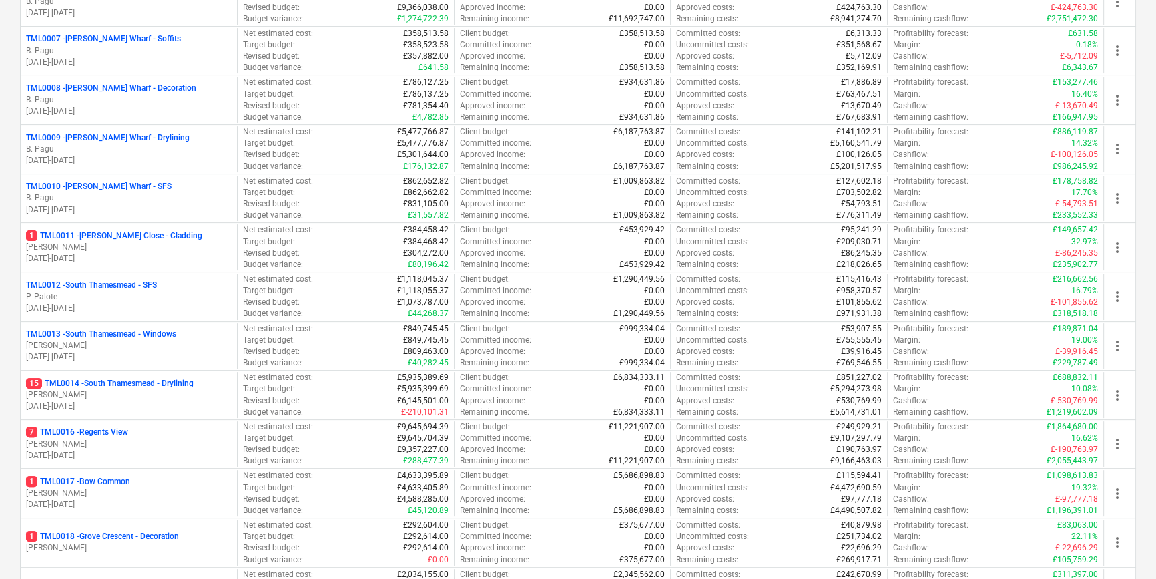
click at [121, 392] on p "[PERSON_NAME]" at bounding box center [129, 394] width 206 height 11
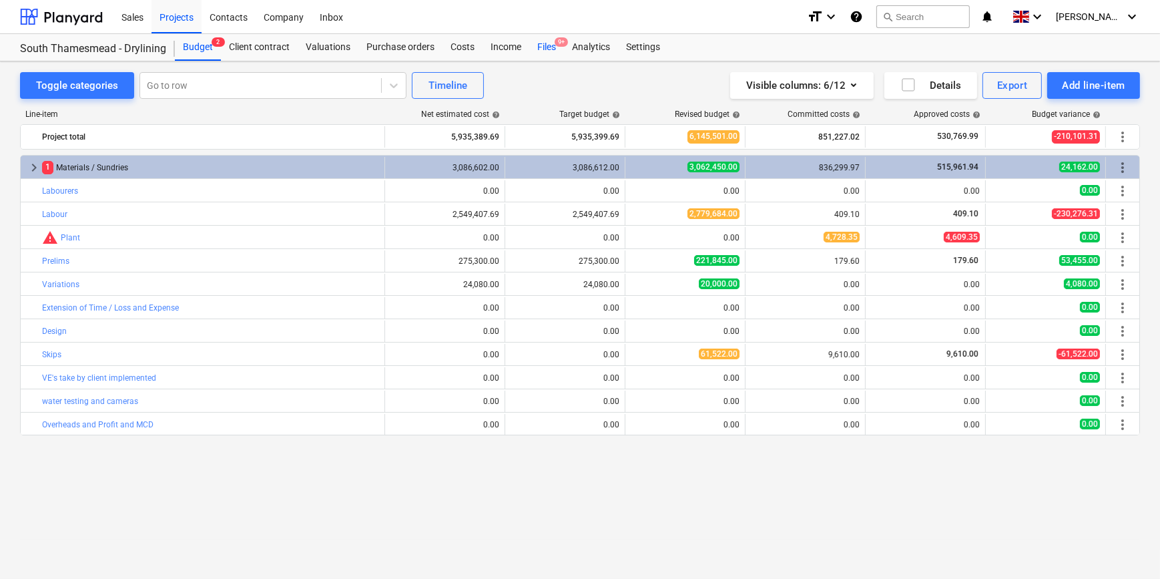
click at [543, 48] on div "Files 9+" at bounding box center [546, 47] width 35 height 27
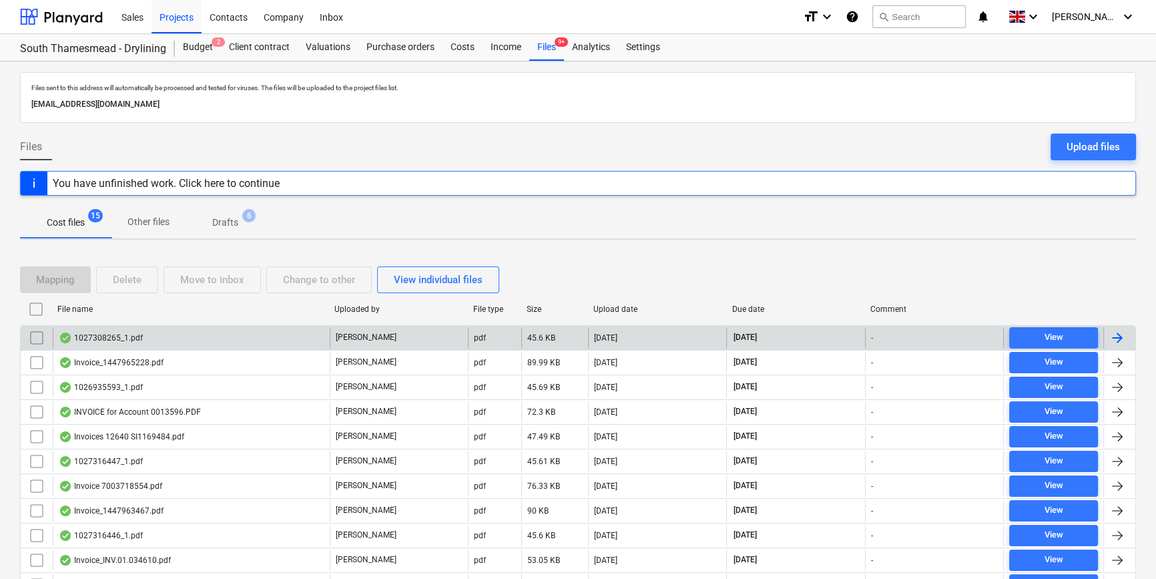
click at [1119, 334] on div at bounding box center [1117, 338] width 16 height 16
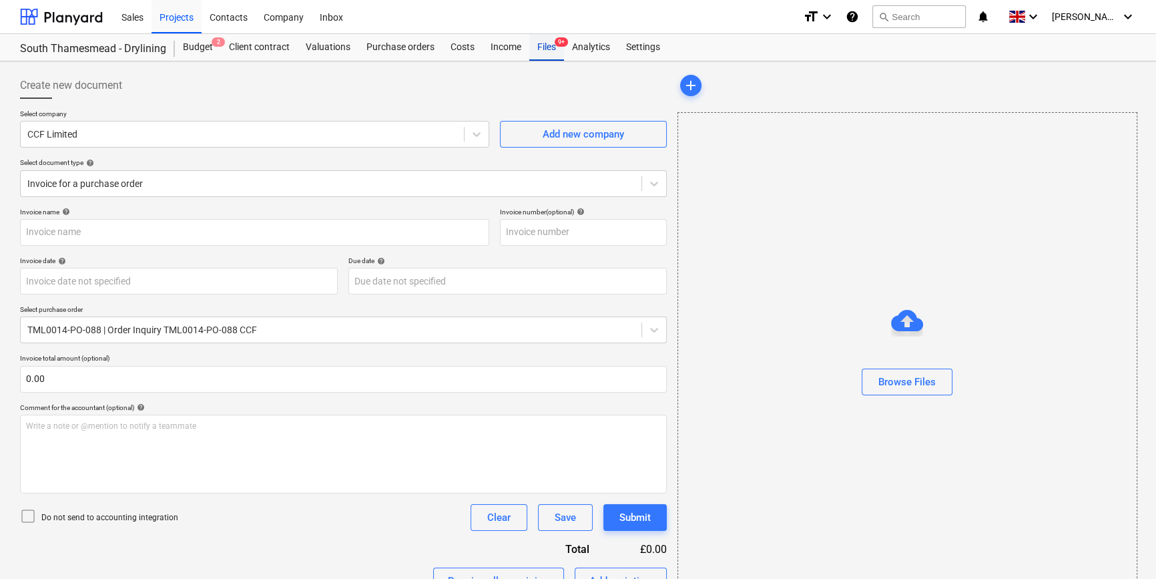
click at [539, 51] on div "Files 9+" at bounding box center [546, 47] width 35 height 27
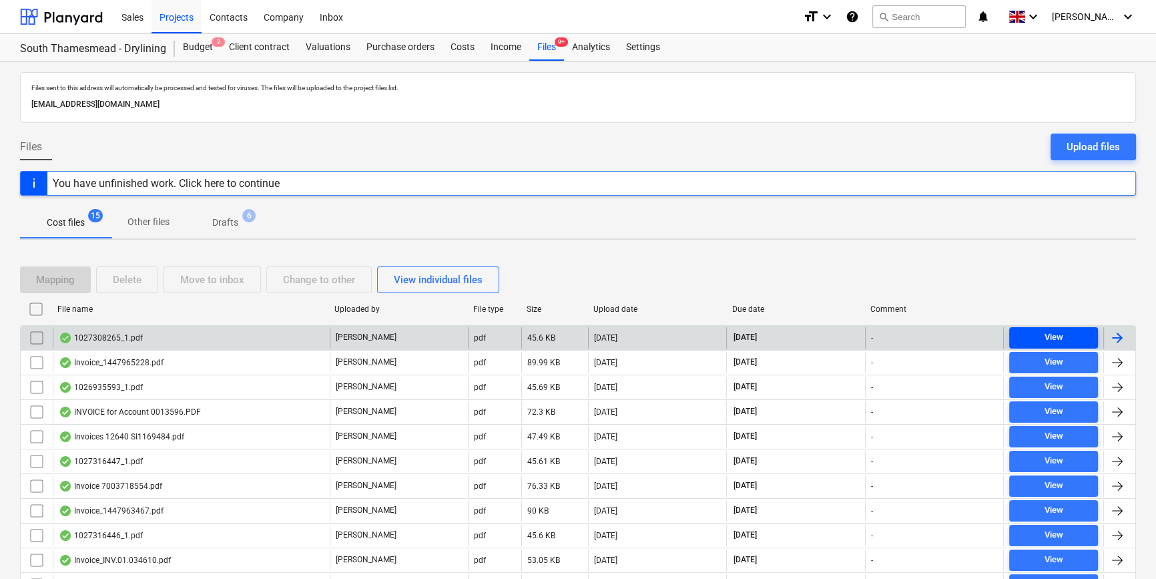
click at [1054, 333] on div "View" at bounding box center [1053, 337] width 19 height 15
click at [1115, 336] on div at bounding box center [1117, 338] width 16 height 16
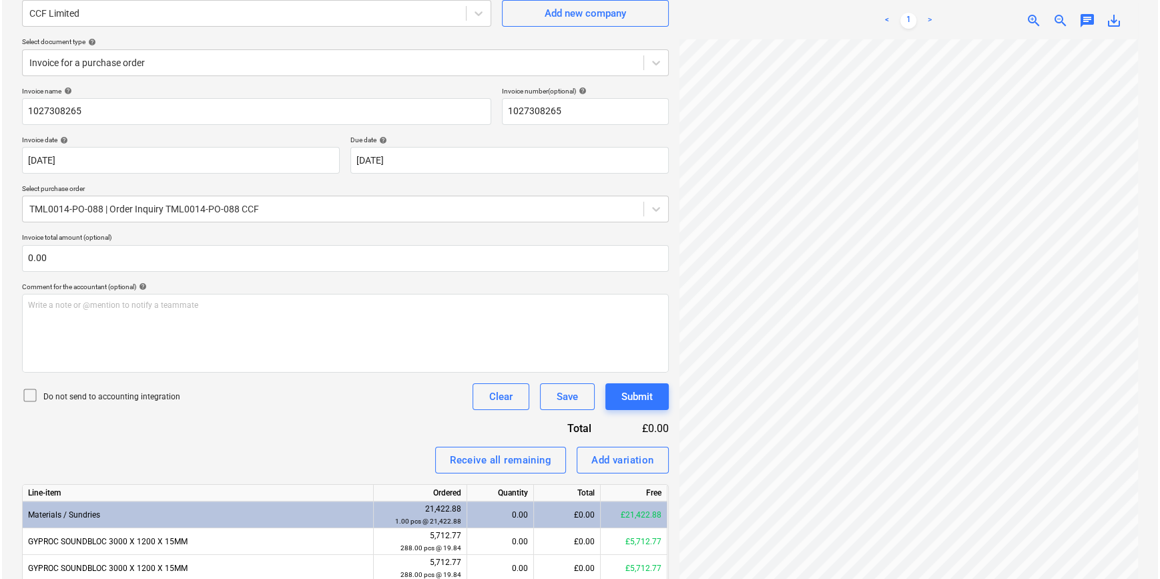
scroll to position [9, 111]
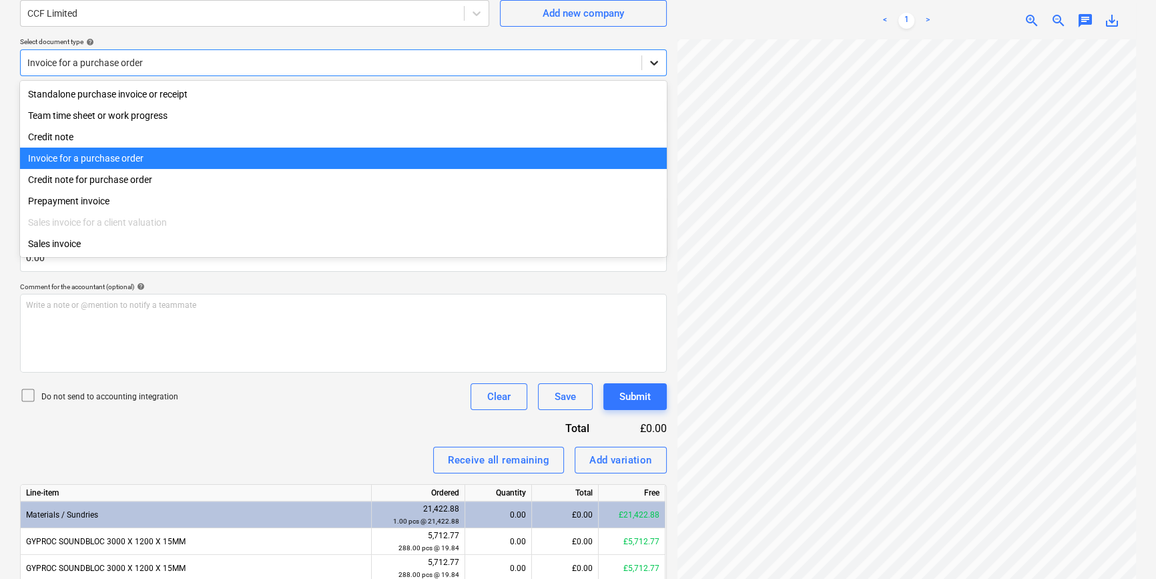
click at [647, 63] on icon at bounding box center [653, 62] width 13 height 13
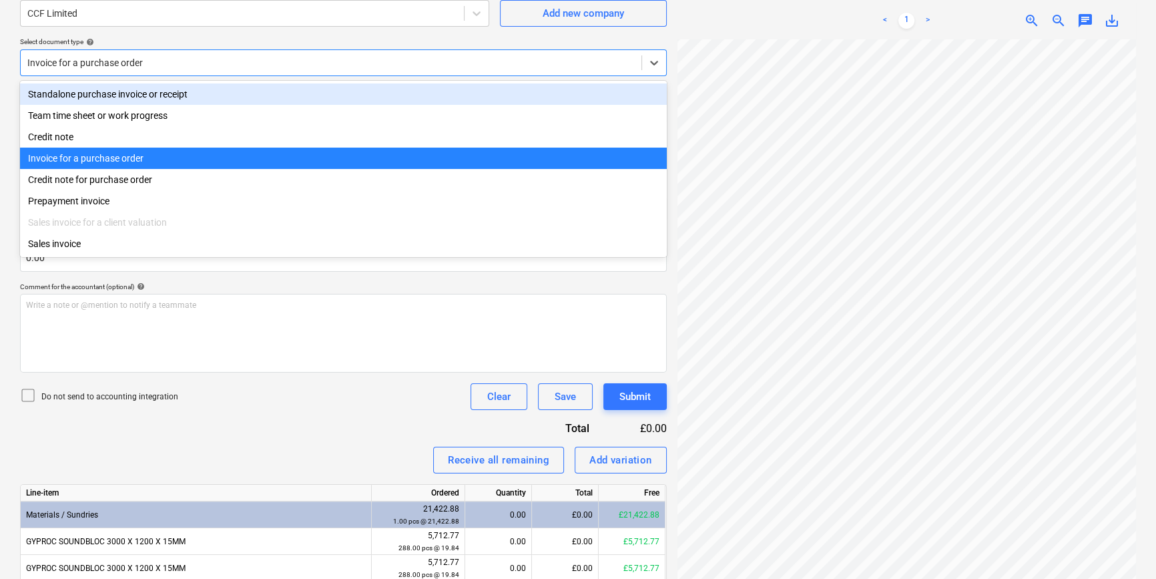
click at [642, 89] on div "Standalone purchase invoice or receipt" at bounding box center [343, 93] width 647 height 21
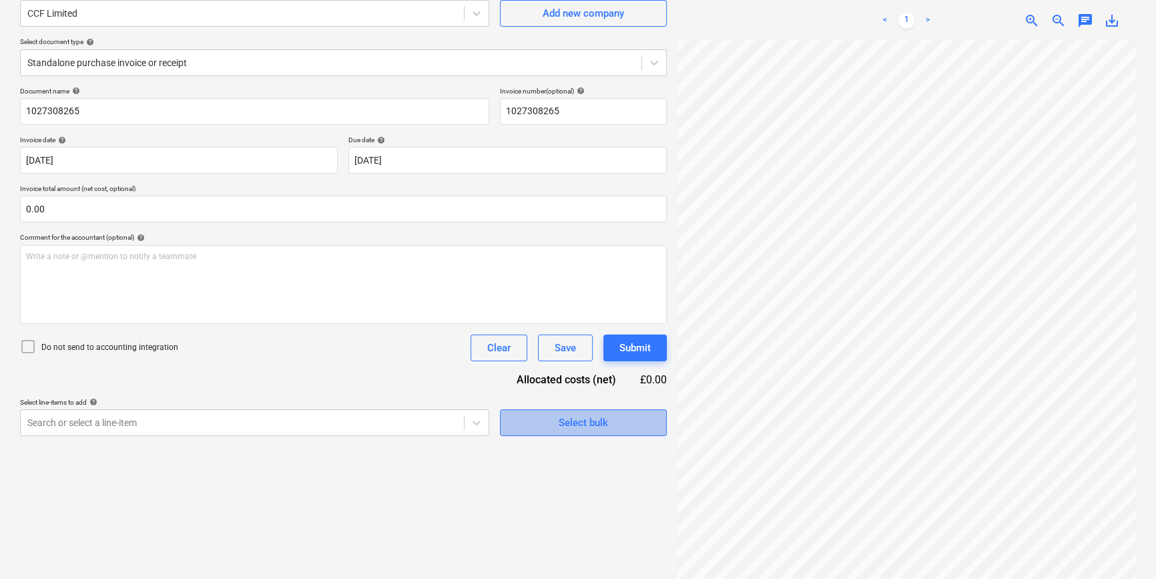
click at [560, 426] on div "Select bulk" at bounding box center [583, 422] width 49 height 17
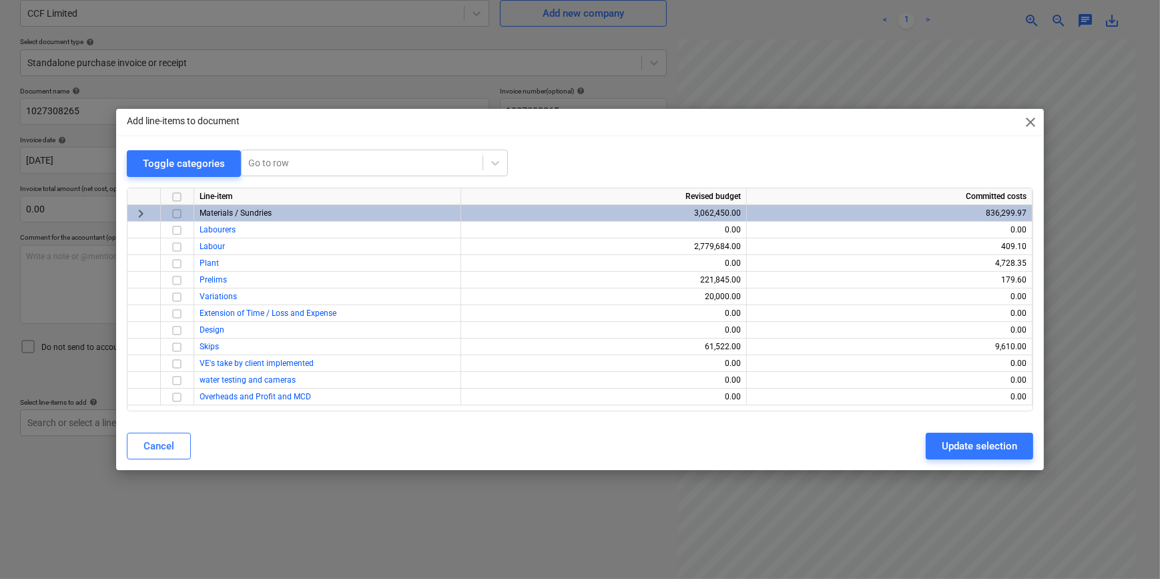
click at [178, 213] on input "checkbox" at bounding box center [177, 214] width 16 height 16
click at [974, 452] on div "Update selection" at bounding box center [979, 445] width 75 height 17
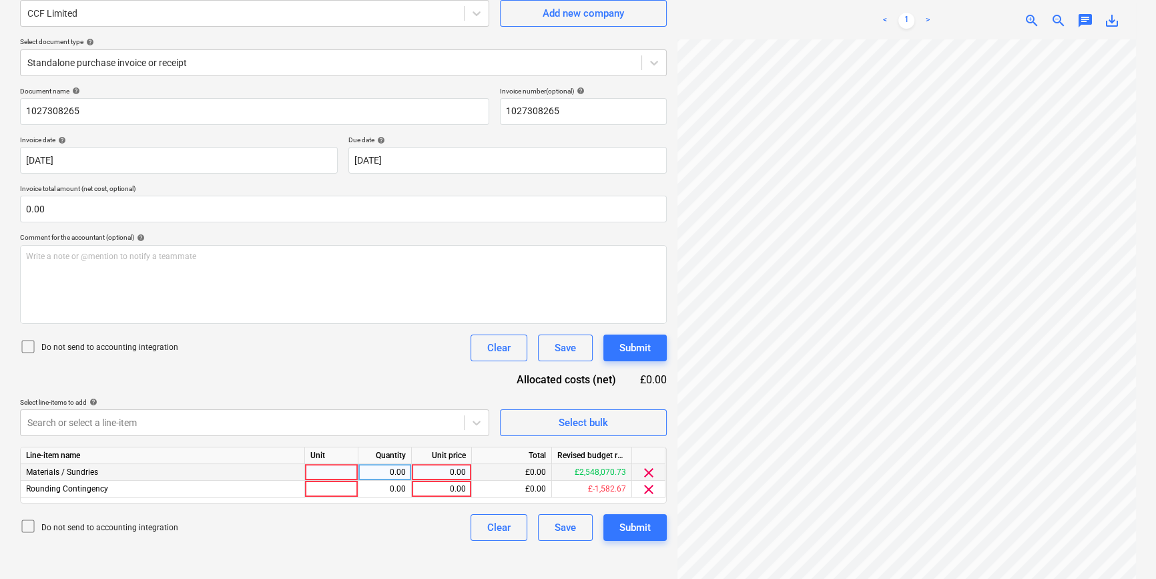
click at [327, 467] on div at bounding box center [331, 472] width 53 height 17
type input "pcs"
type input "5711.04"
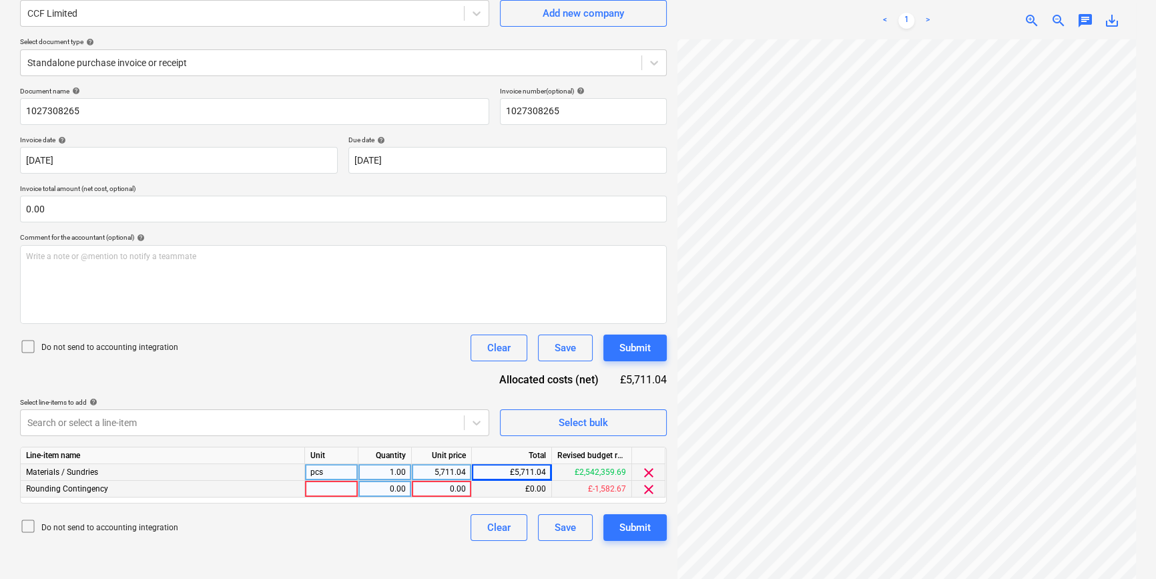
click at [647, 489] on span "clear" at bounding box center [649, 489] width 16 height 16
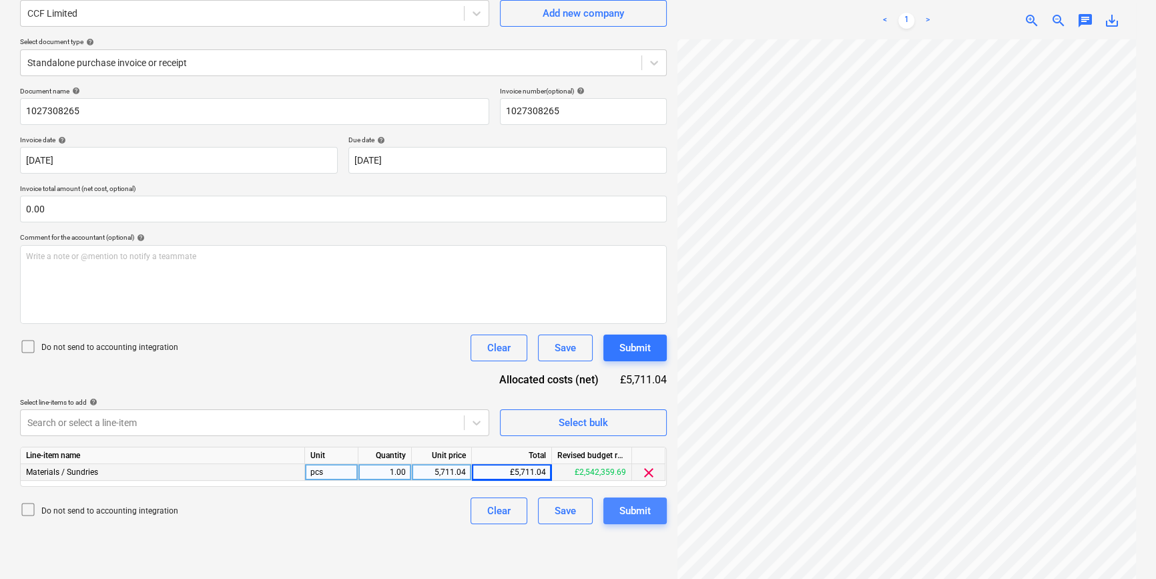
click at [641, 511] on div "Submit" at bounding box center [634, 510] width 31 height 17
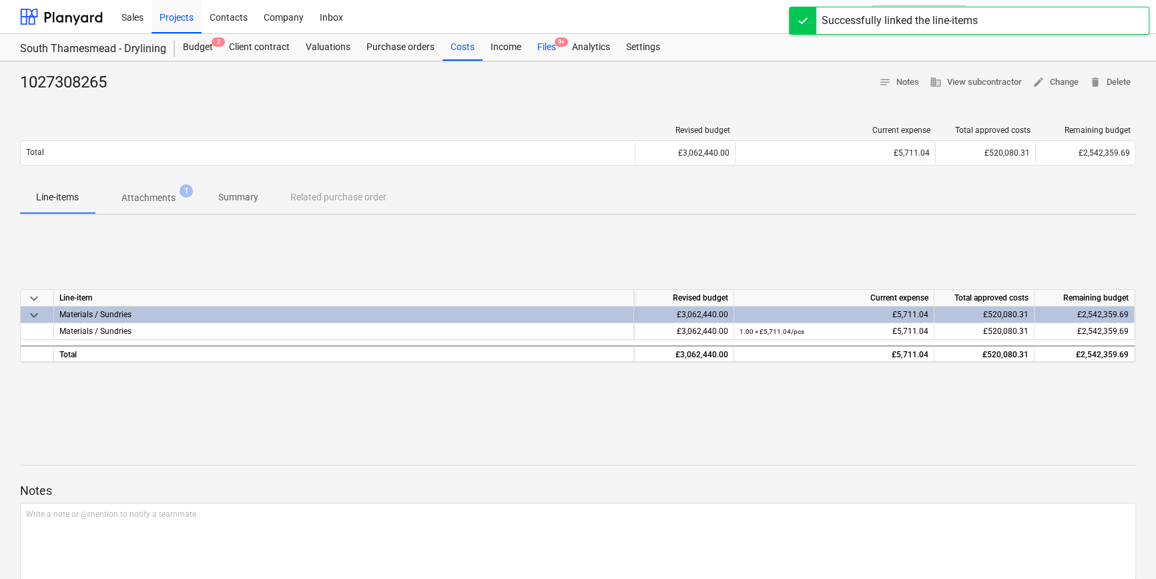
click at [547, 49] on div "Files 9+" at bounding box center [546, 47] width 35 height 27
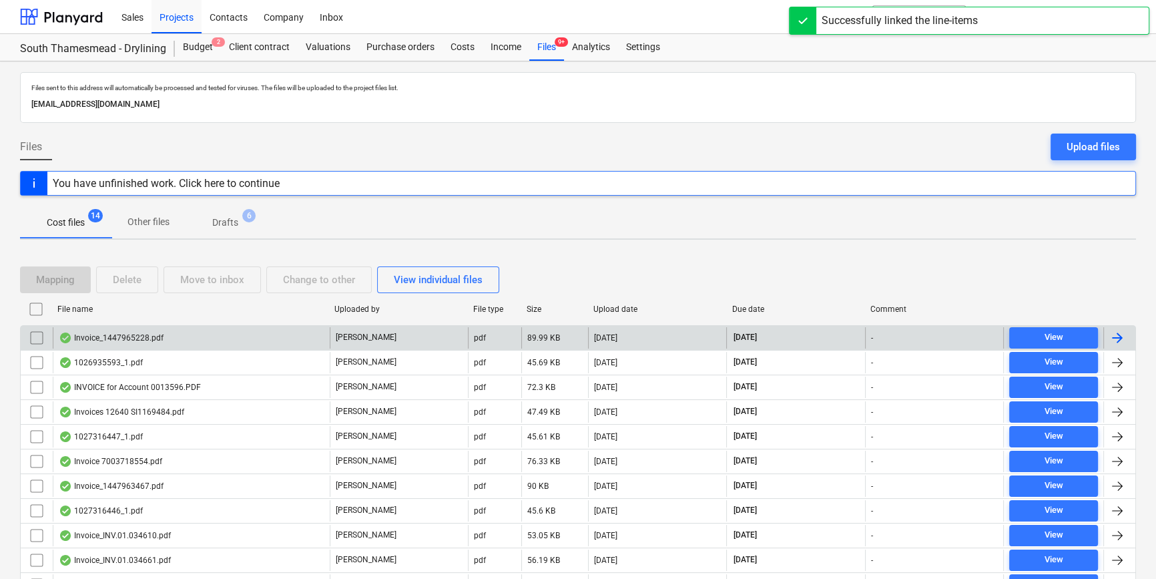
click at [1119, 342] on div at bounding box center [1117, 338] width 16 height 16
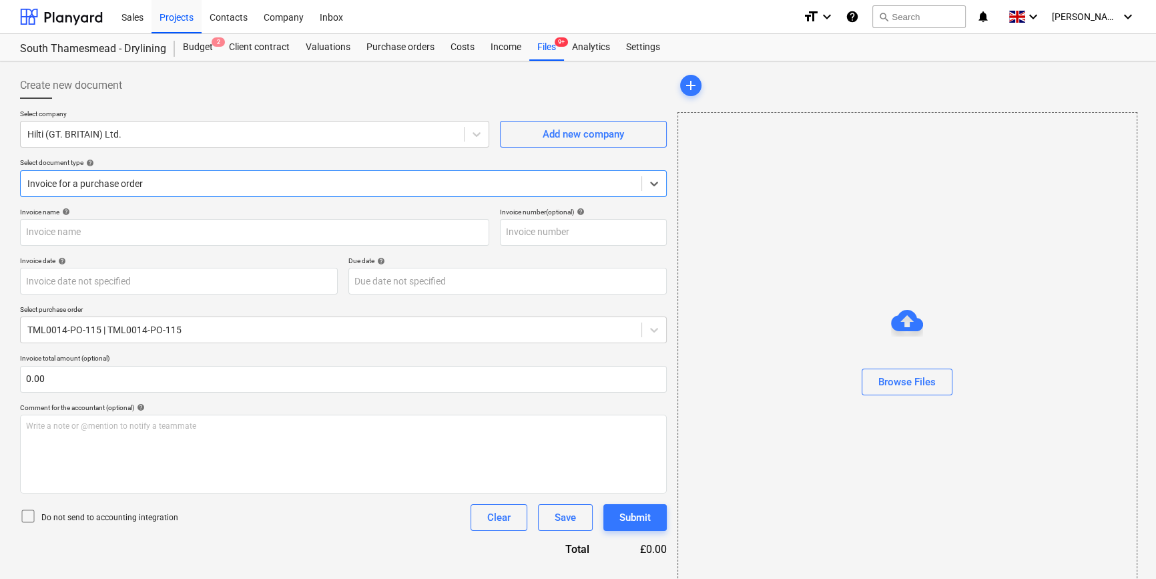
type input "1447965228"
type input "[DATE]"
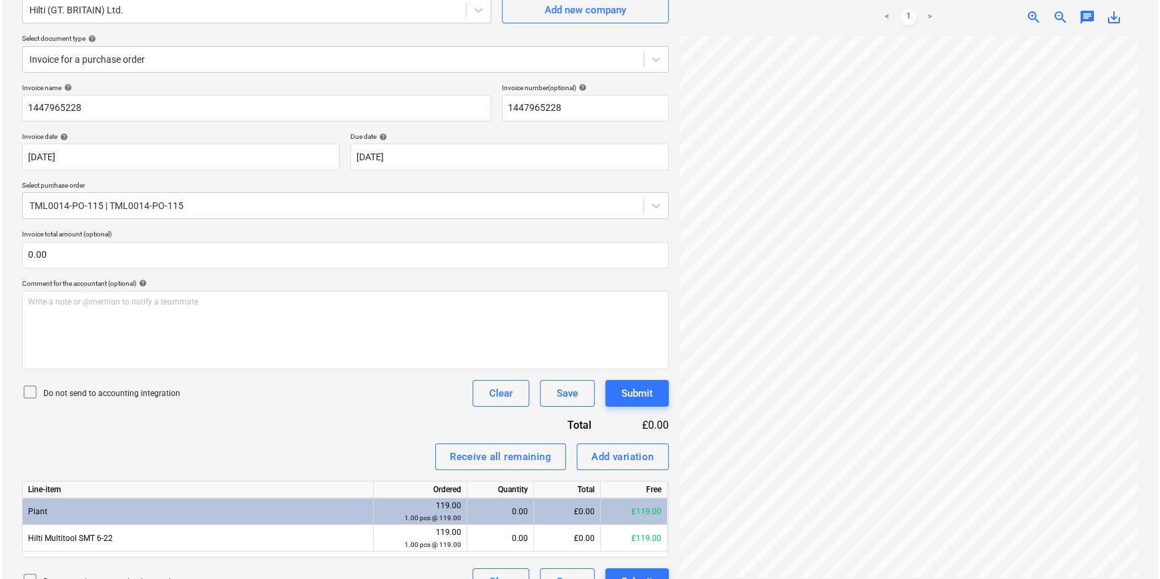
scroll to position [150, 0]
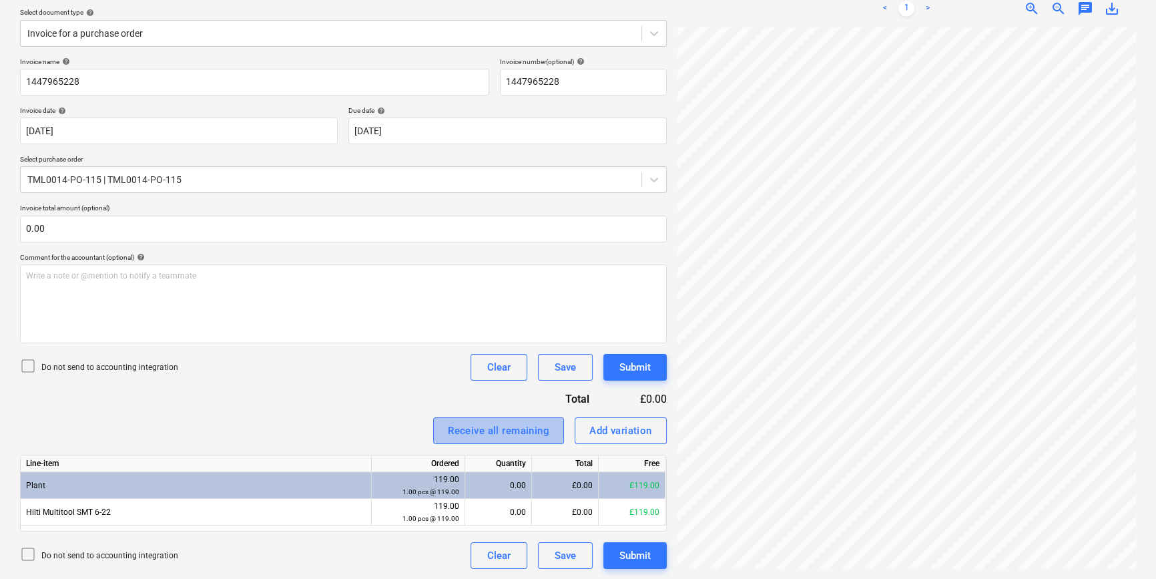
click at [509, 425] on div "Receive all remaining" at bounding box center [498, 430] width 101 height 17
click at [653, 556] on button "Submit" at bounding box center [634, 555] width 63 height 27
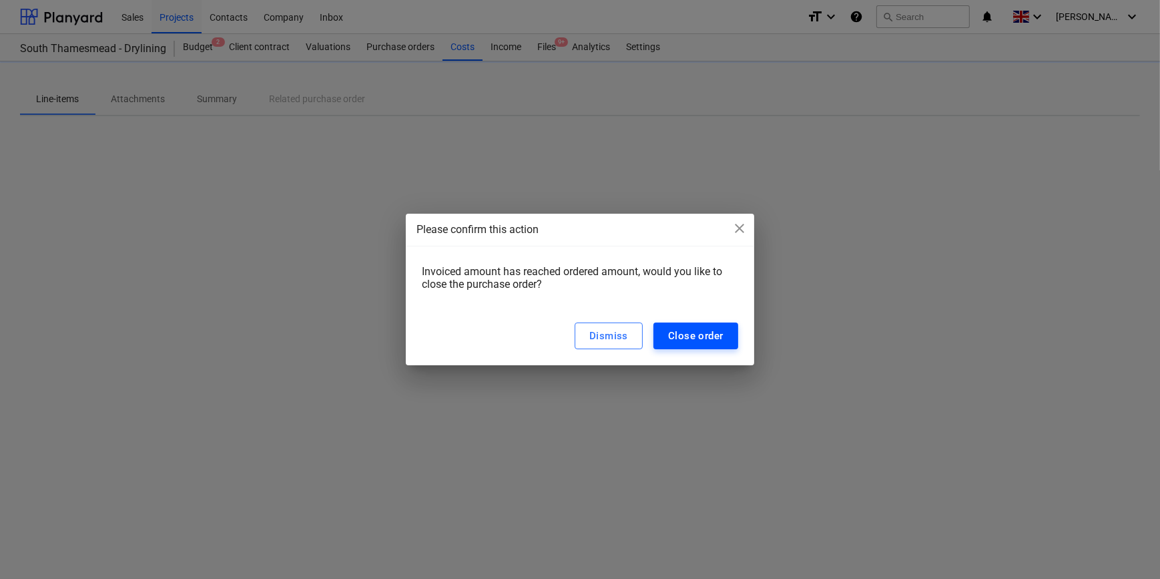
click at [671, 332] on div "Close order" at bounding box center [695, 335] width 55 height 17
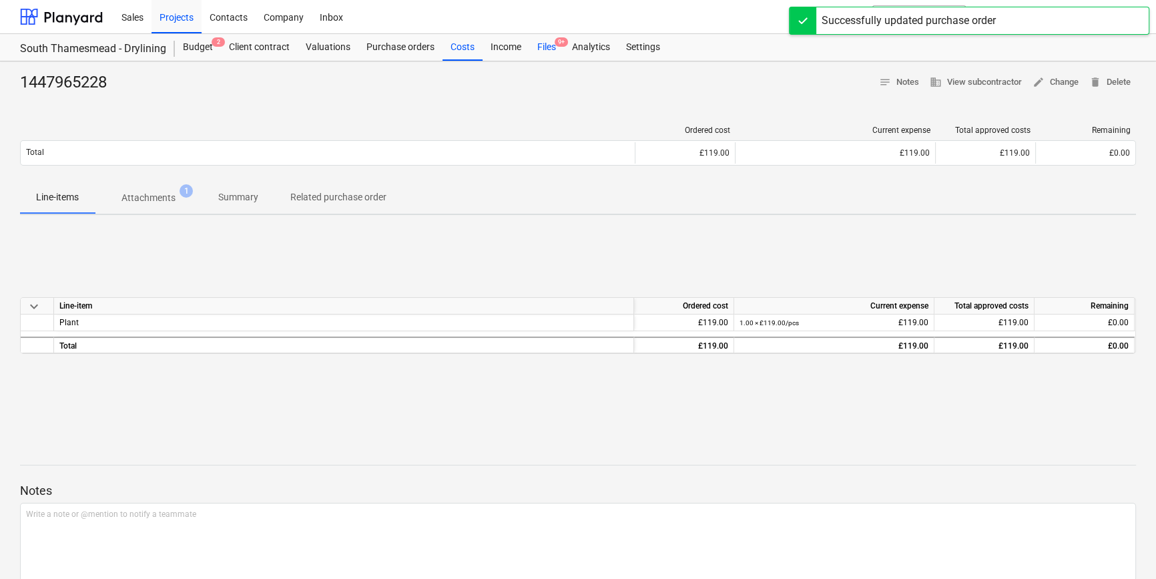
click at [548, 47] on div "Files 9+" at bounding box center [546, 47] width 35 height 27
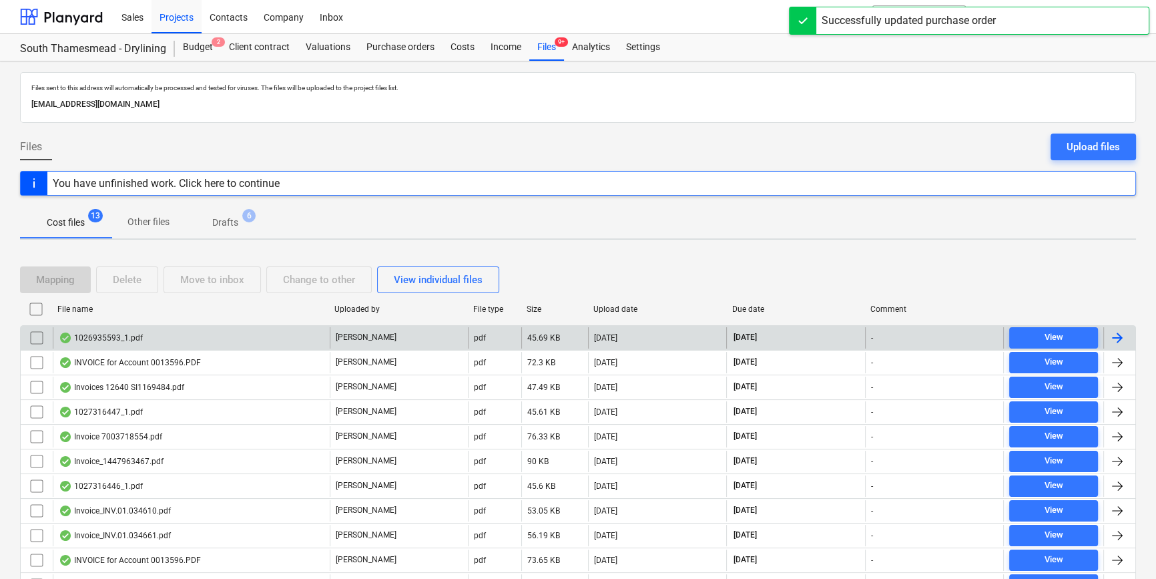
click at [1117, 332] on div at bounding box center [1117, 338] width 16 height 16
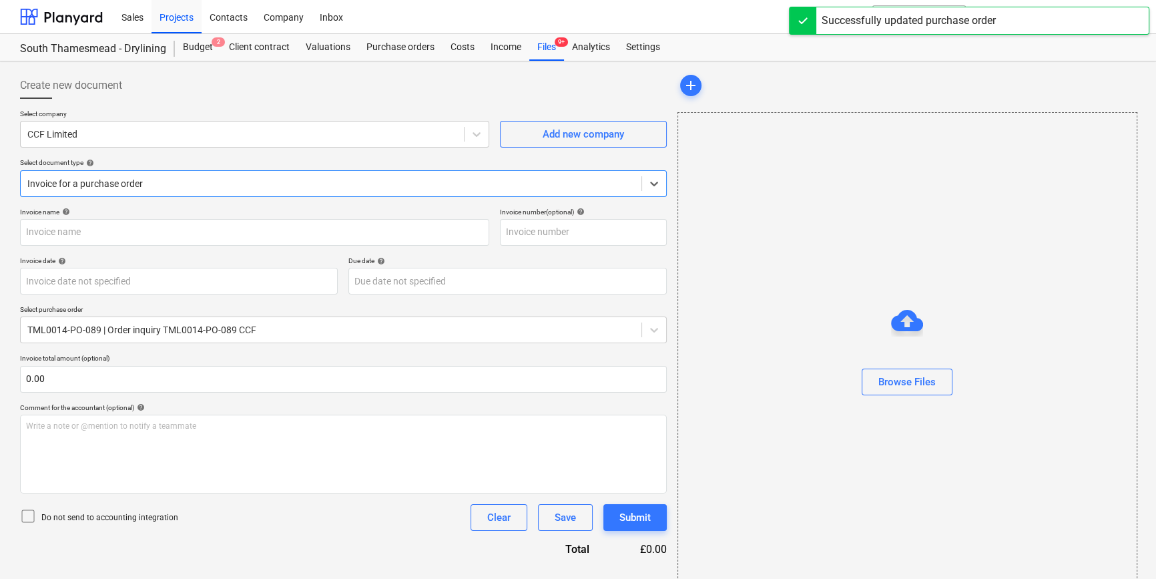
type input "1026935593"
type input "[DATE]"
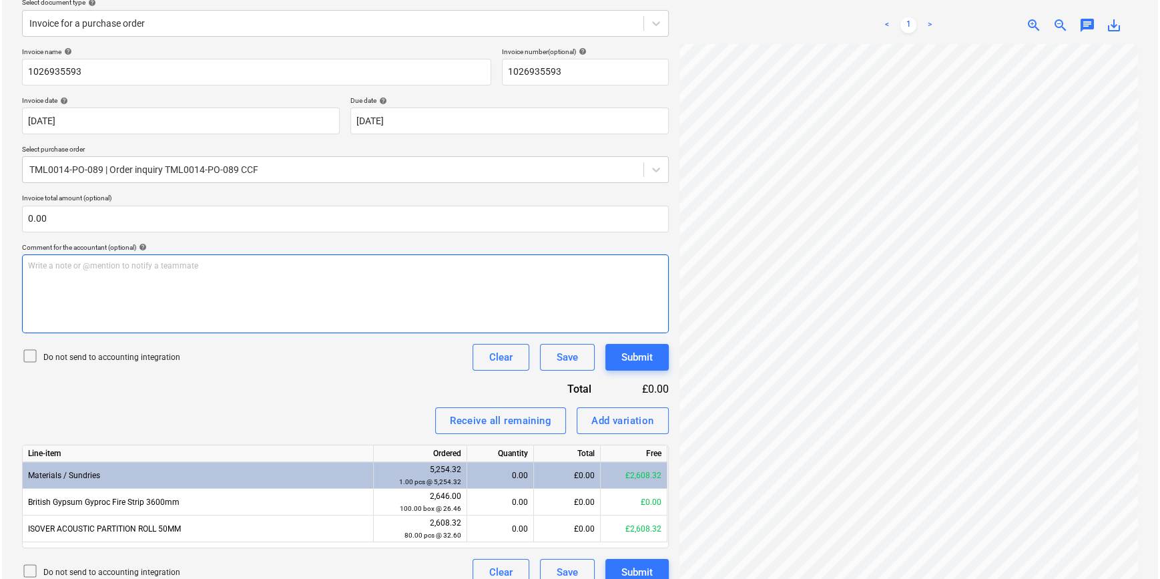
scroll to position [177, 0]
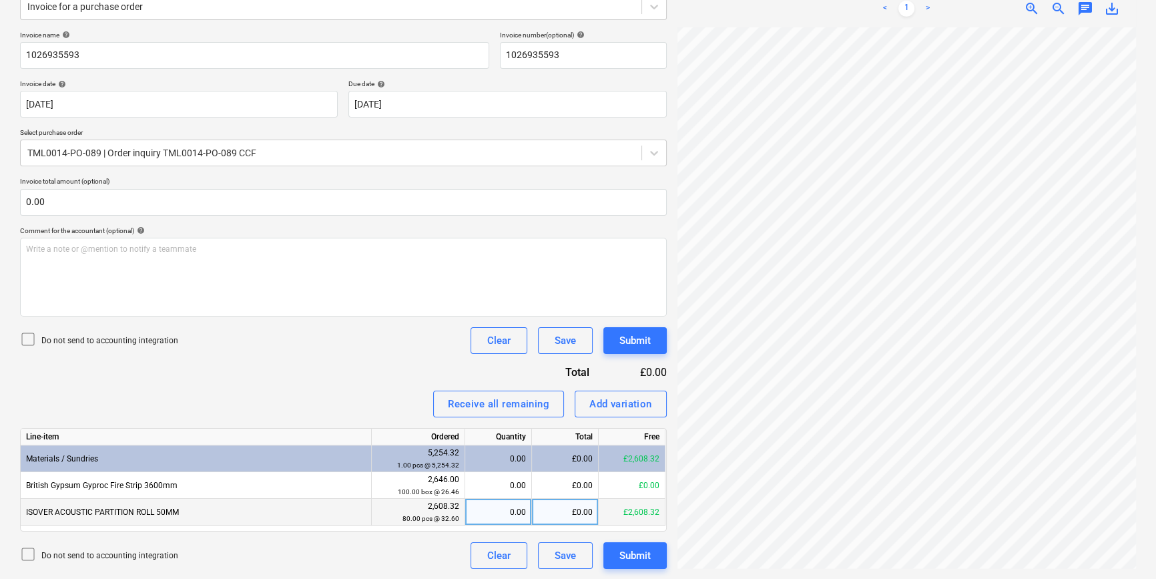
click at [491, 507] on div "0.00" at bounding box center [498, 512] width 55 height 27
type input "80"
click at [638, 561] on div "Submit" at bounding box center [634, 555] width 31 height 17
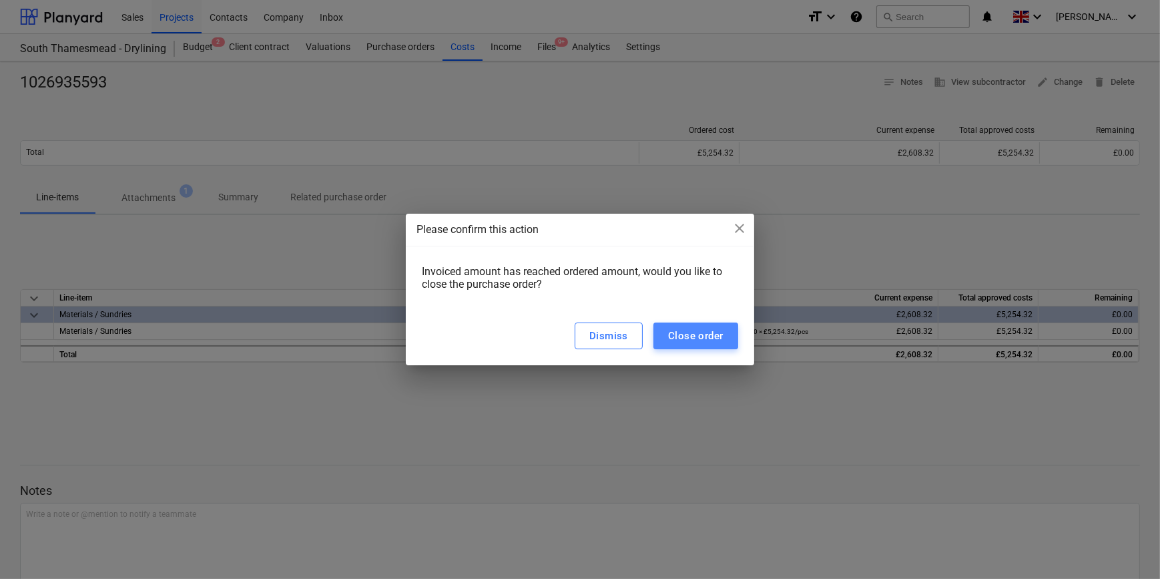
click at [683, 341] on div "Close order" at bounding box center [695, 335] width 55 height 17
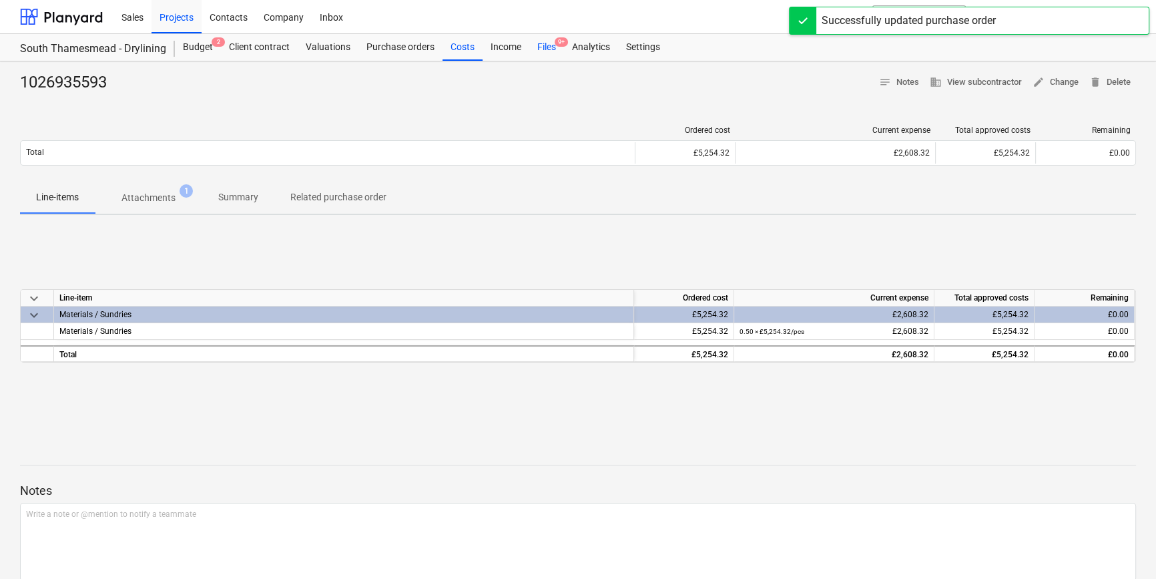
click at [541, 44] on div "Files 9+" at bounding box center [546, 47] width 35 height 27
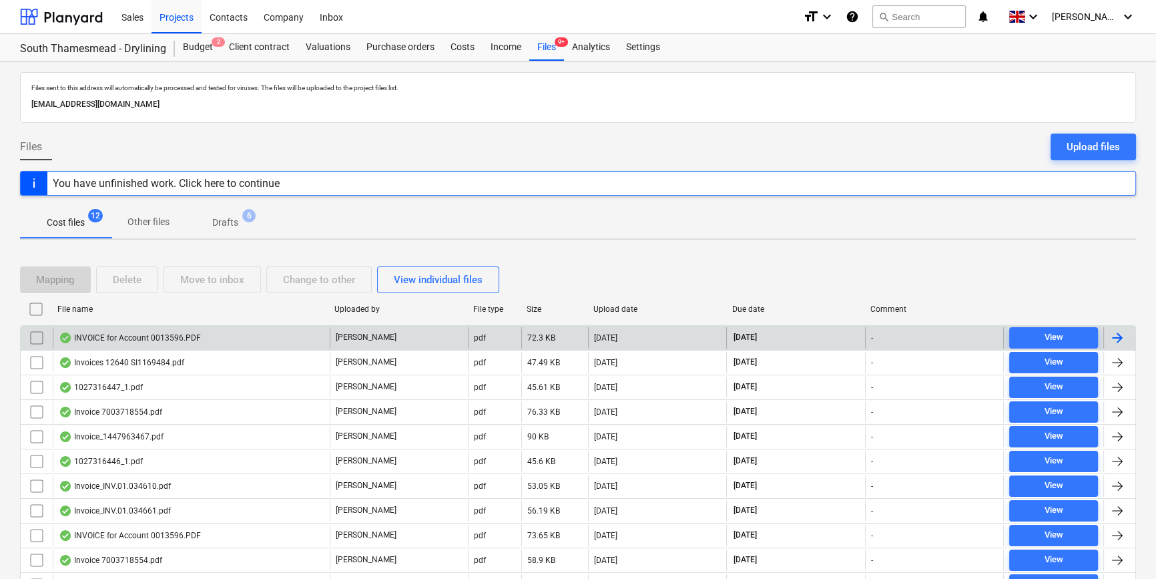
click at [1120, 338] on div at bounding box center [1117, 338] width 16 height 16
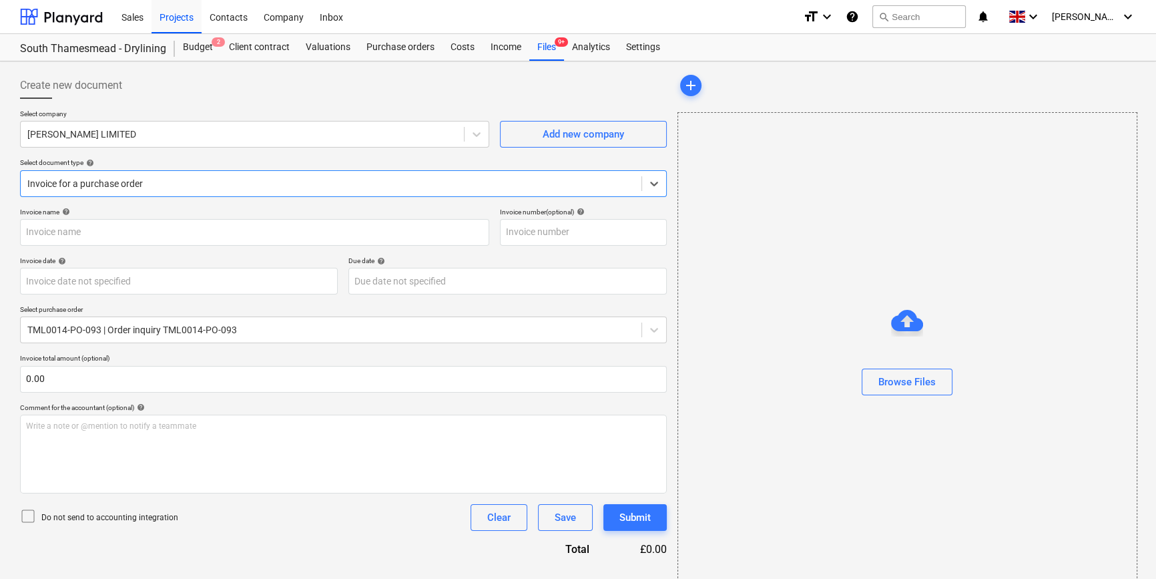
type input "01448423"
type input "[DATE]"
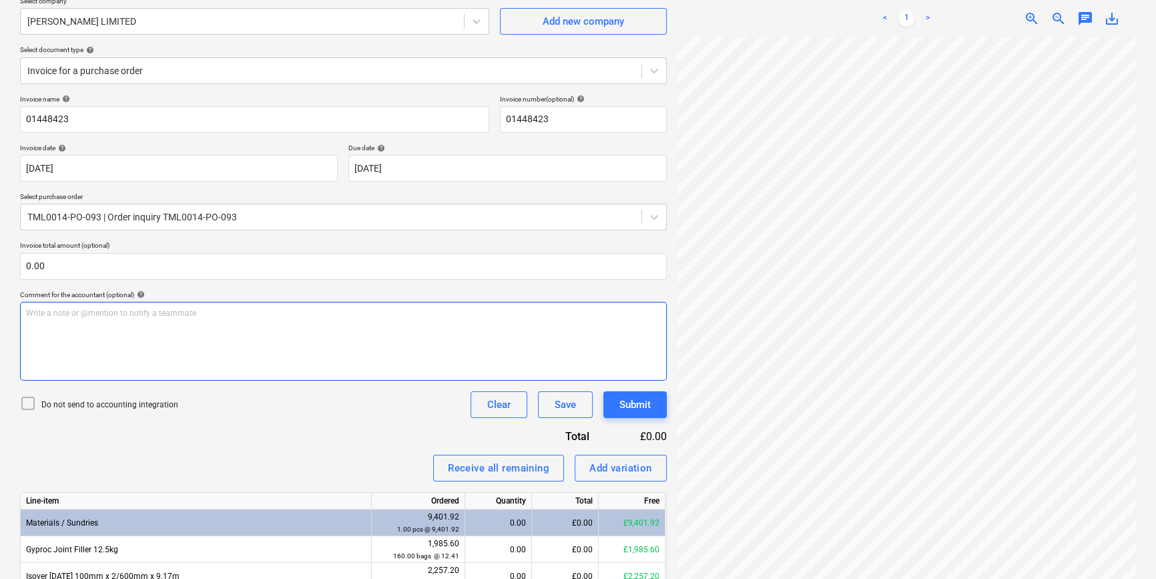
scroll to position [60, 0]
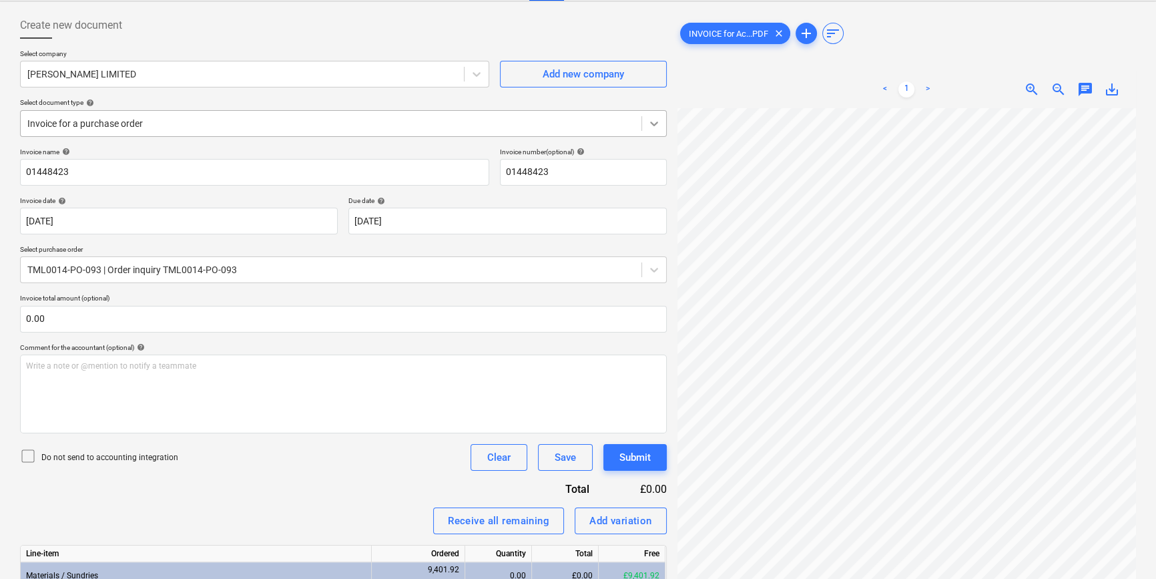
click at [651, 124] on icon at bounding box center [653, 123] width 13 height 13
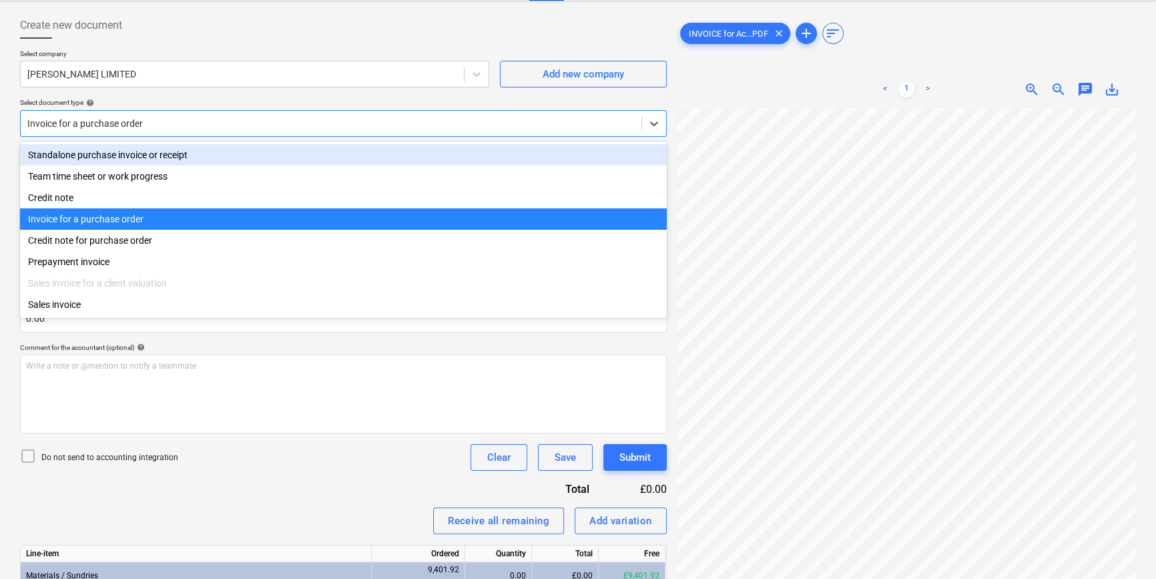
click at [647, 147] on div "Standalone purchase invoice or receipt" at bounding box center [343, 154] width 647 height 21
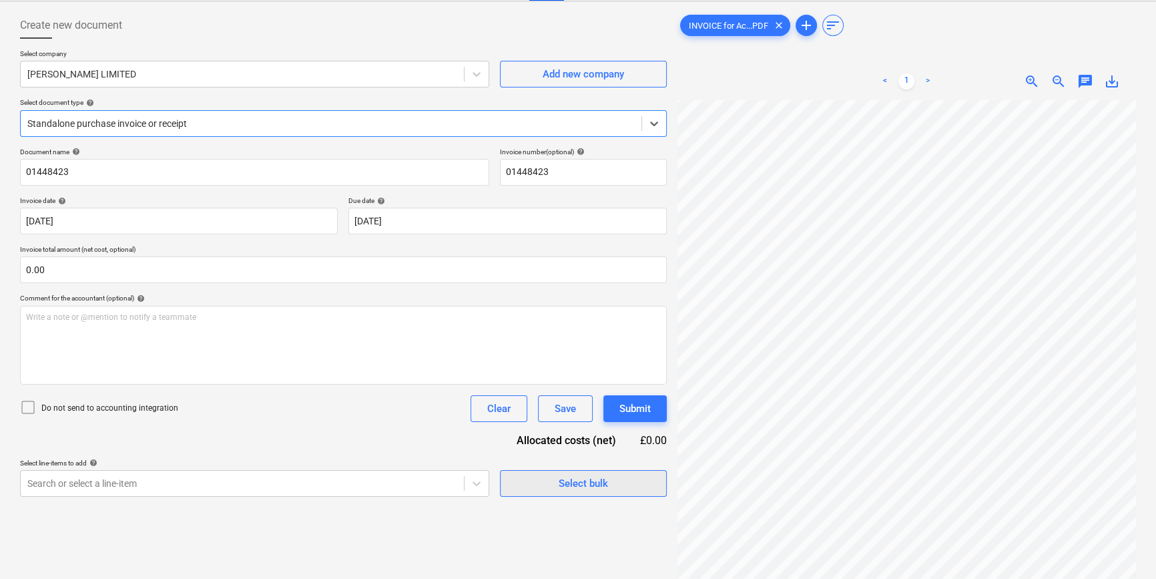
click at [534, 487] on span "Select bulk" at bounding box center [583, 483] width 133 height 17
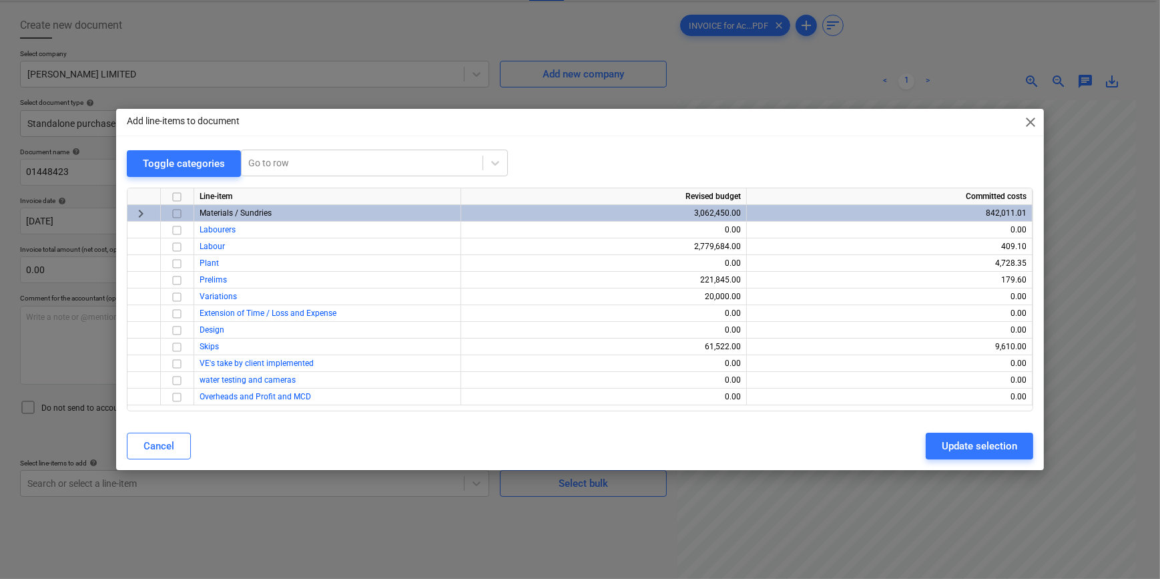
click at [176, 216] on input "checkbox" at bounding box center [177, 214] width 16 height 16
click at [966, 448] on div "Update selection" at bounding box center [979, 445] width 75 height 17
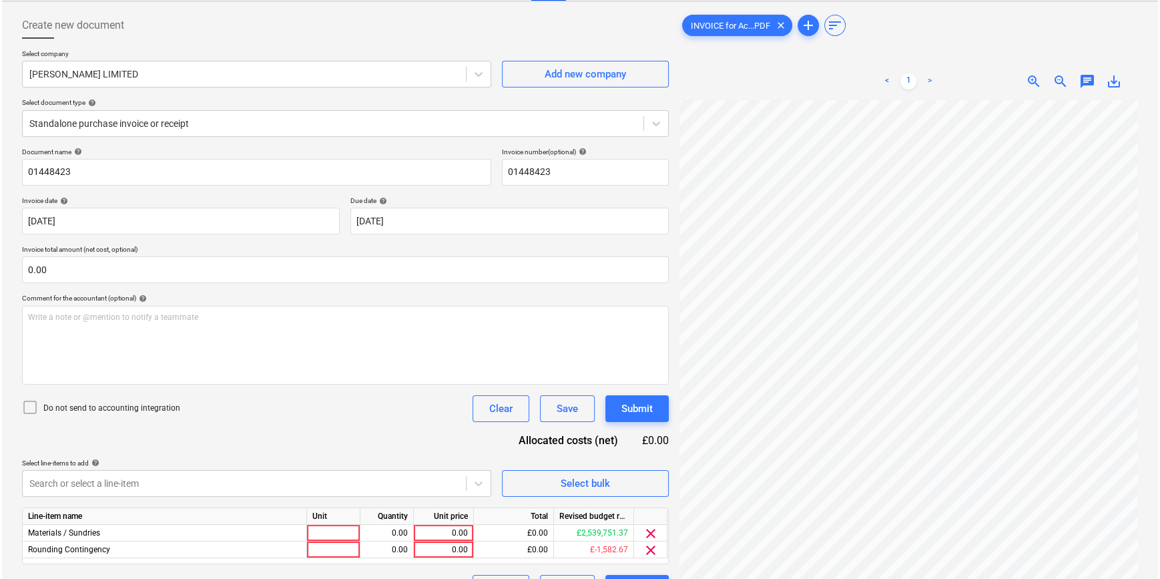
scroll to position [111, 154]
click at [325, 530] on div at bounding box center [331, 533] width 53 height 17
type input "pcs"
type input "1934.67"
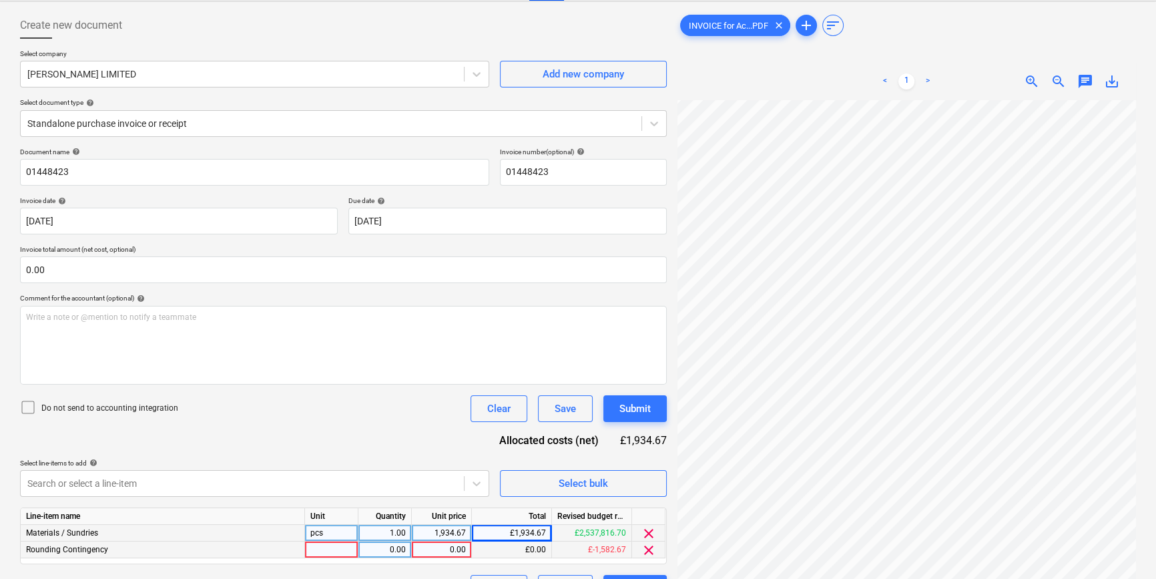
click at [651, 549] on span "clear" at bounding box center [649, 550] width 16 height 16
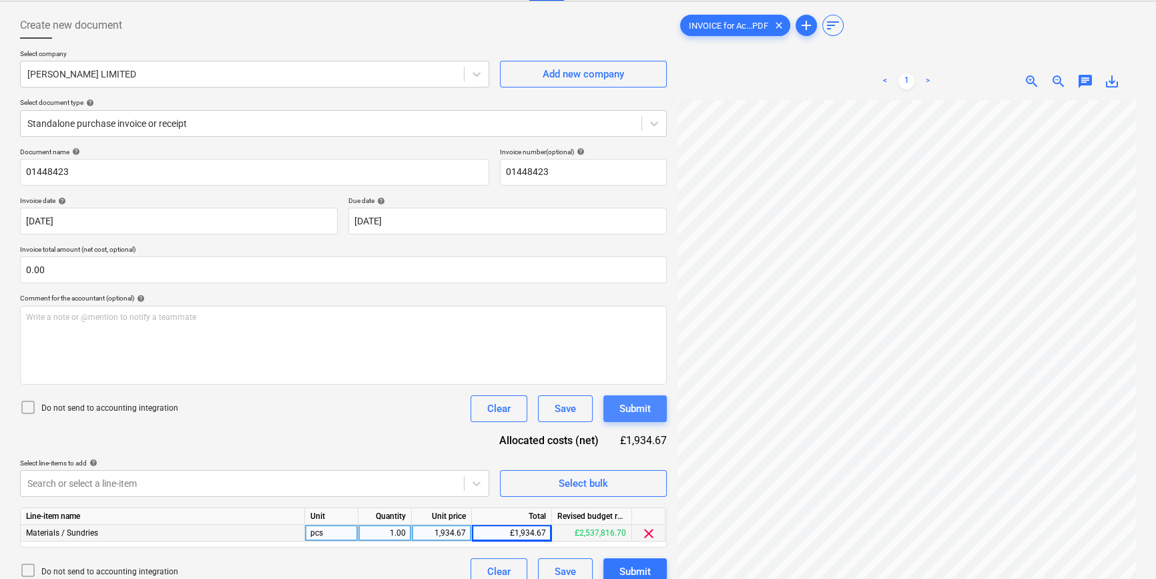
click at [633, 414] on div "Submit" at bounding box center [634, 408] width 31 height 17
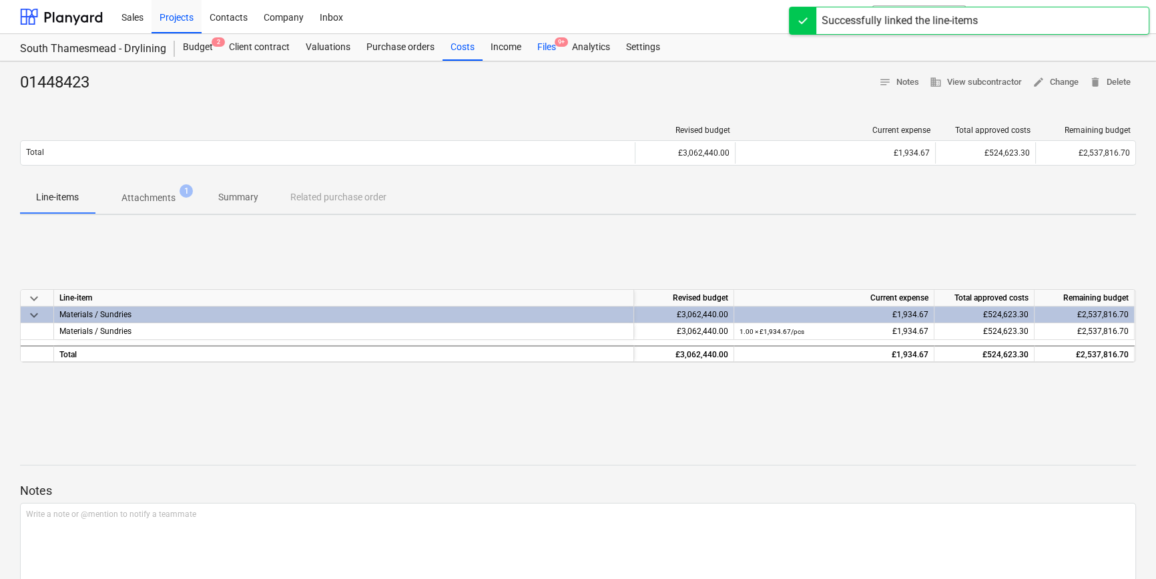
click at [542, 47] on div "Files 9+" at bounding box center [546, 47] width 35 height 27
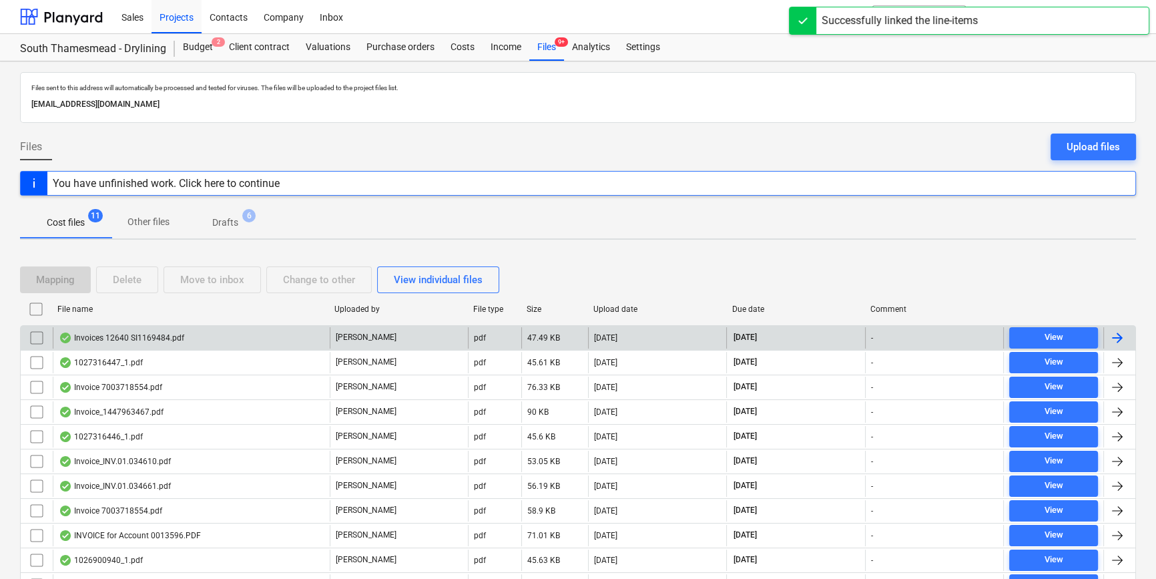
click at [1121, 340] on div at bounding box center [1117, 338] width 16 height 16
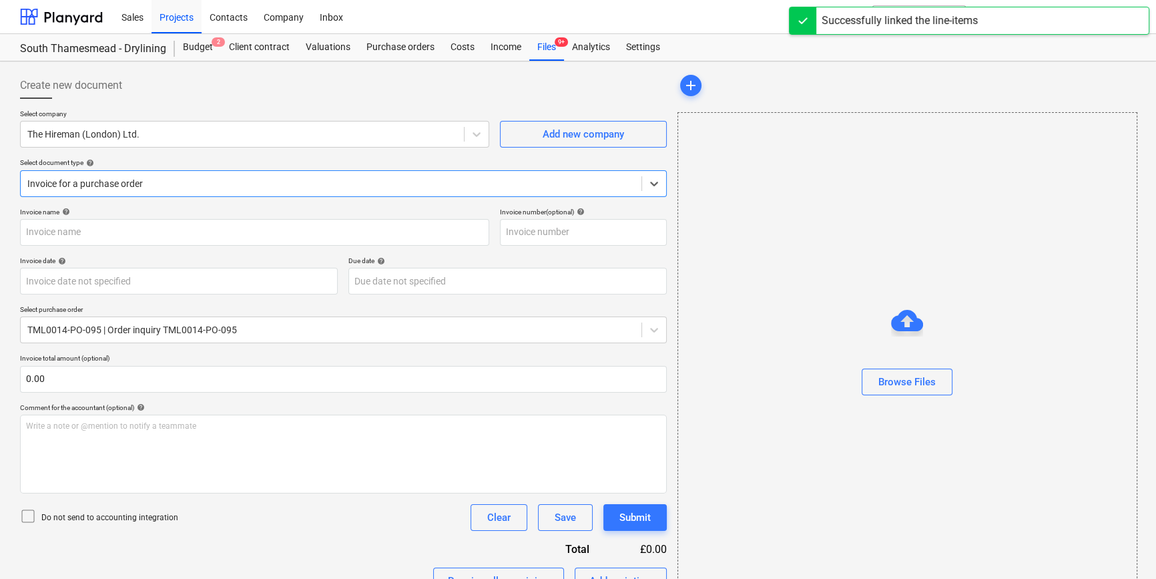
type input "SI1169484"
type input "[DATE]"
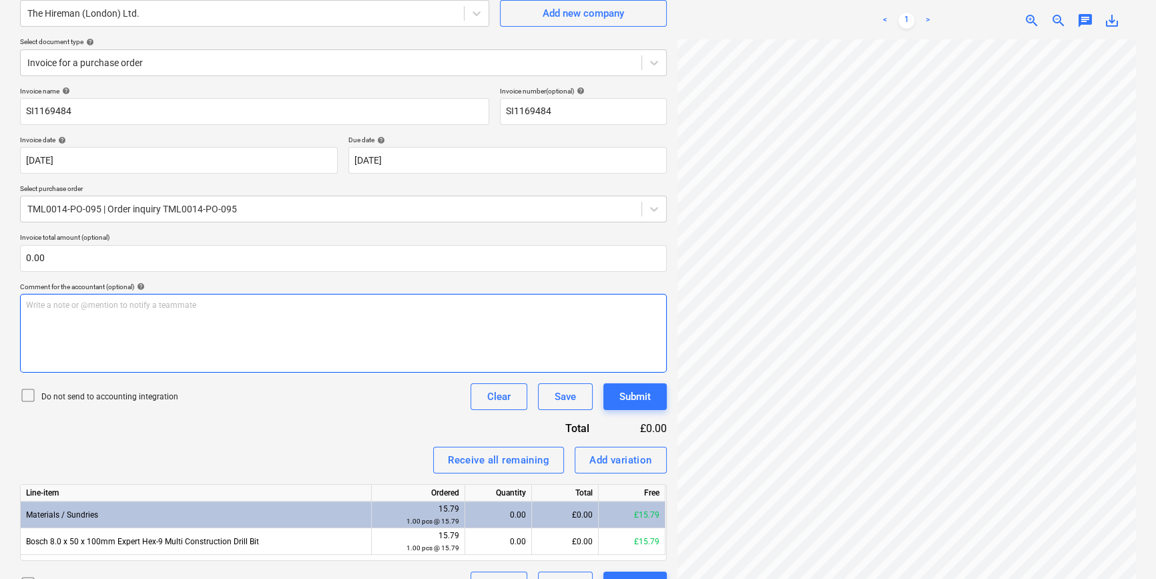
scroll to position [188, 0]
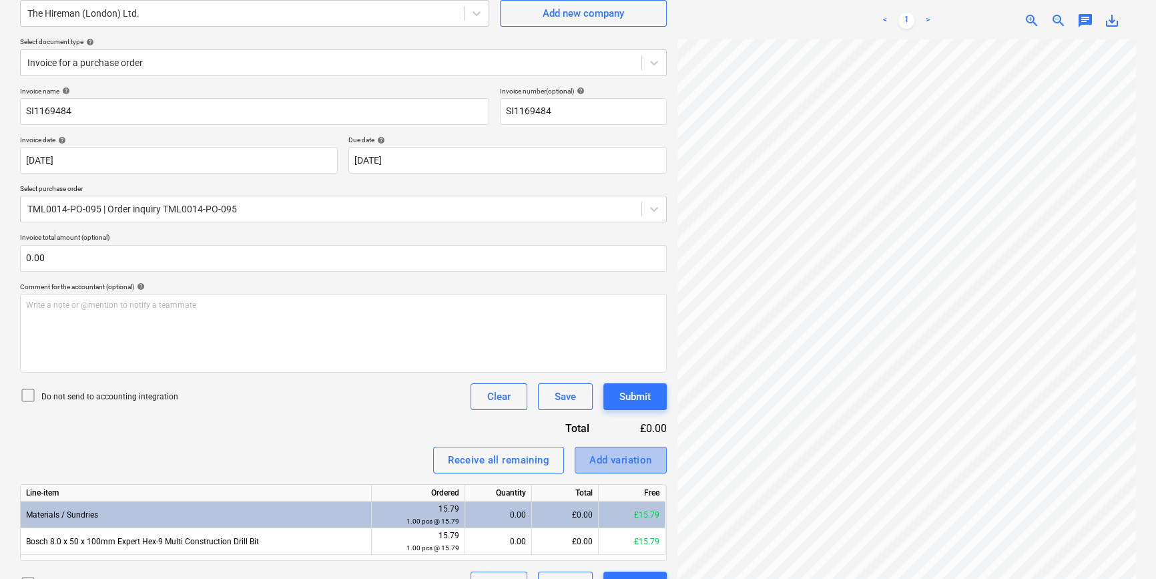
click at [617, 462] on div "Add variation" at bounding box center [620, 459] width 63 height 17
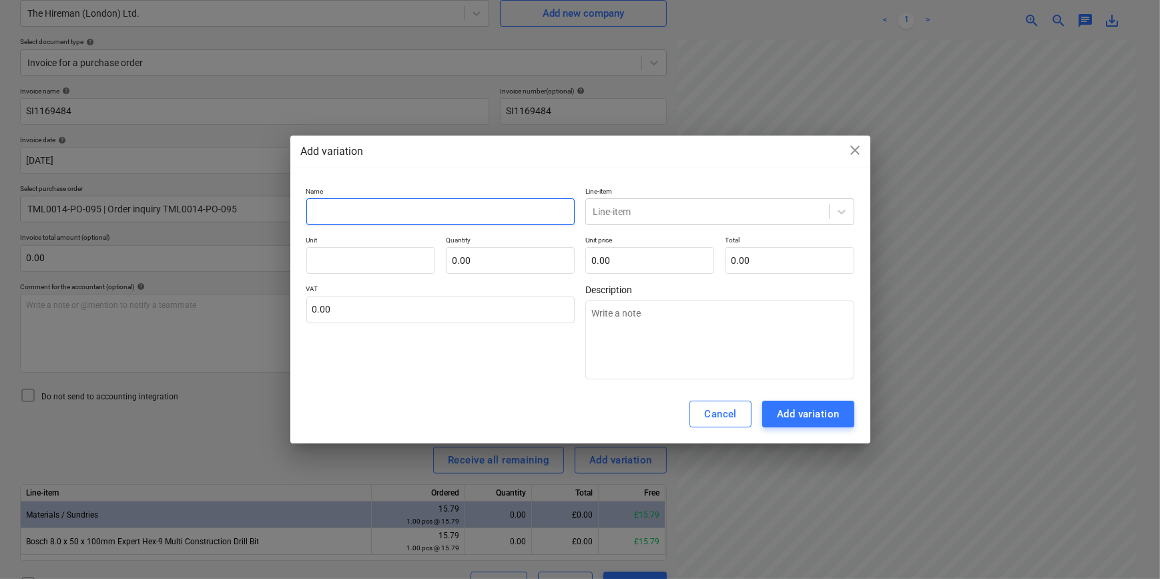
click at [339, 206] on input "text" at bounding box center [440, 211] width 269 height 27
type textarea "x"
type input "C"
type textarea "x"
type input "Ca"
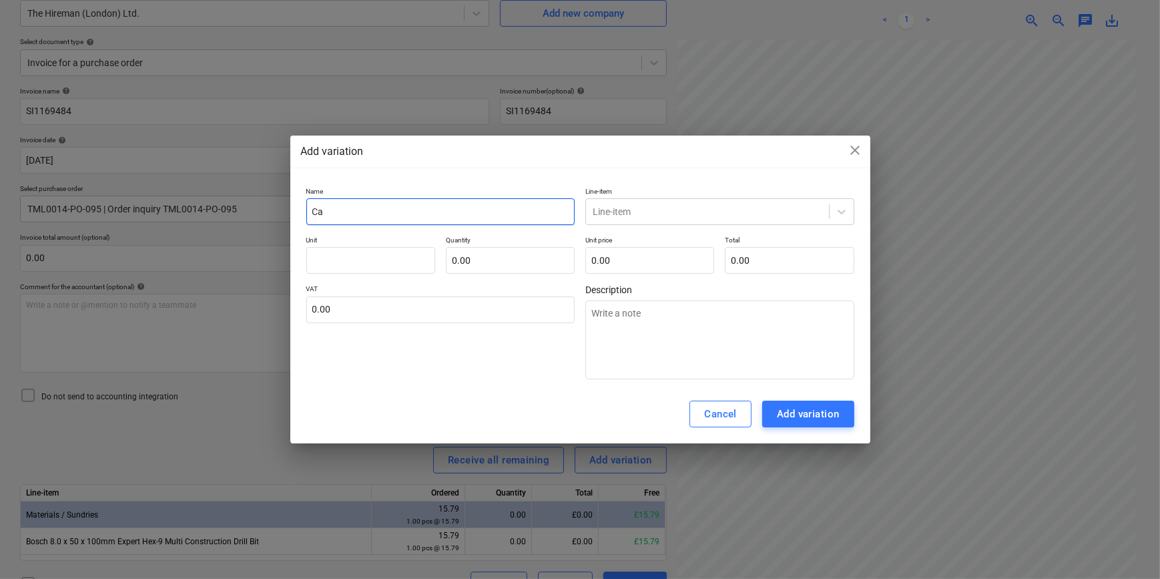
type textarea "x"
type input "Car"
type textarea "x"
type input "[PERSON_NAME]"
type textarea "x"
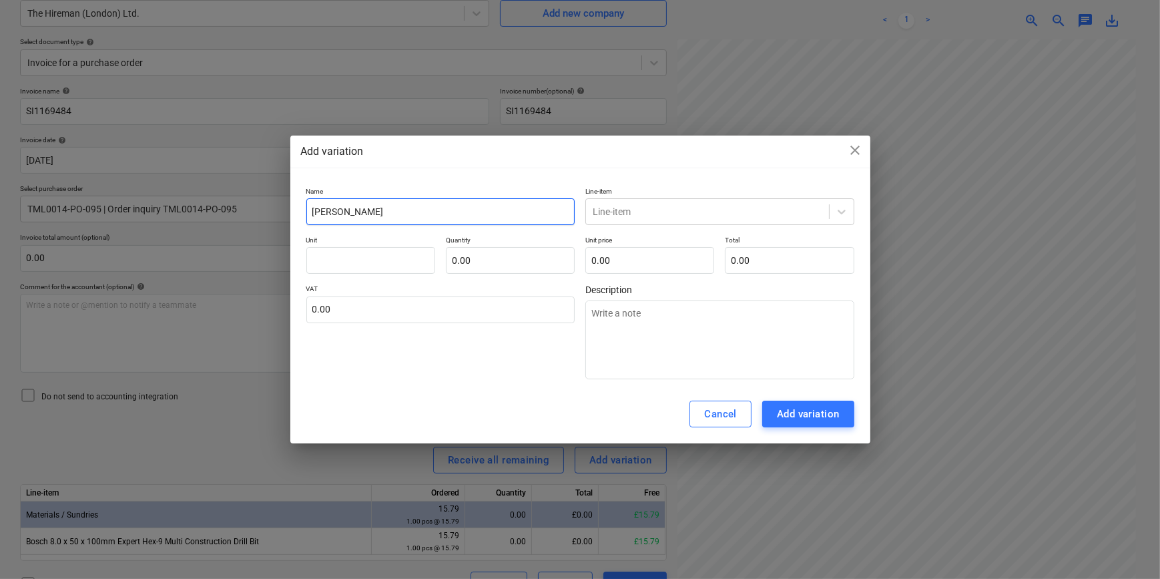
type input "[PERSON_NAME]"
type textarea "x"
type input "Carria"
type textarea "x"
type input "Carriag"
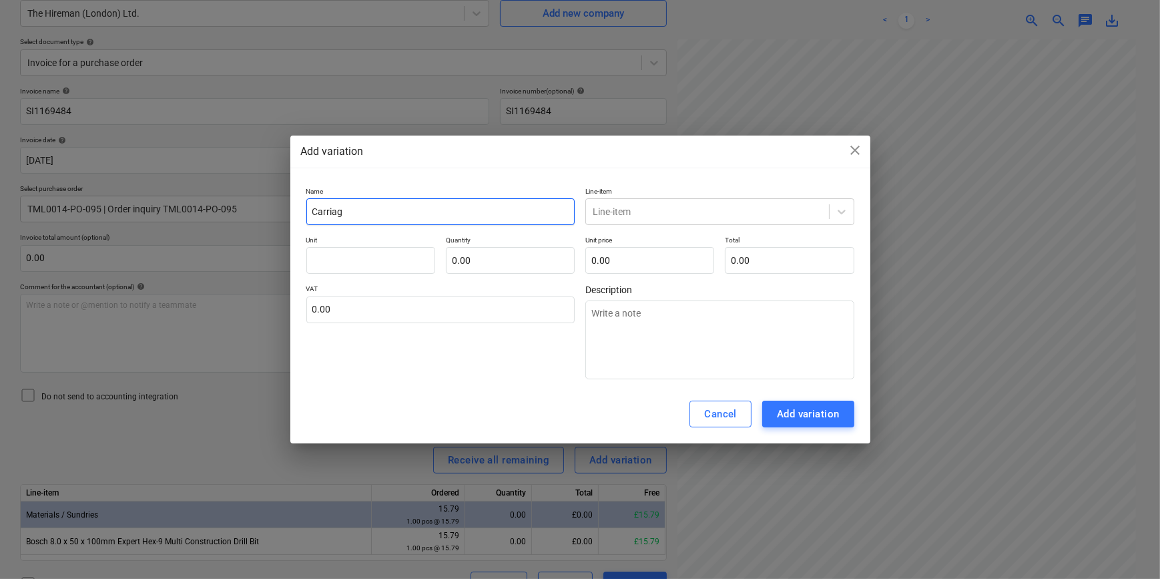
type textarea "x"
type input "Carriage"
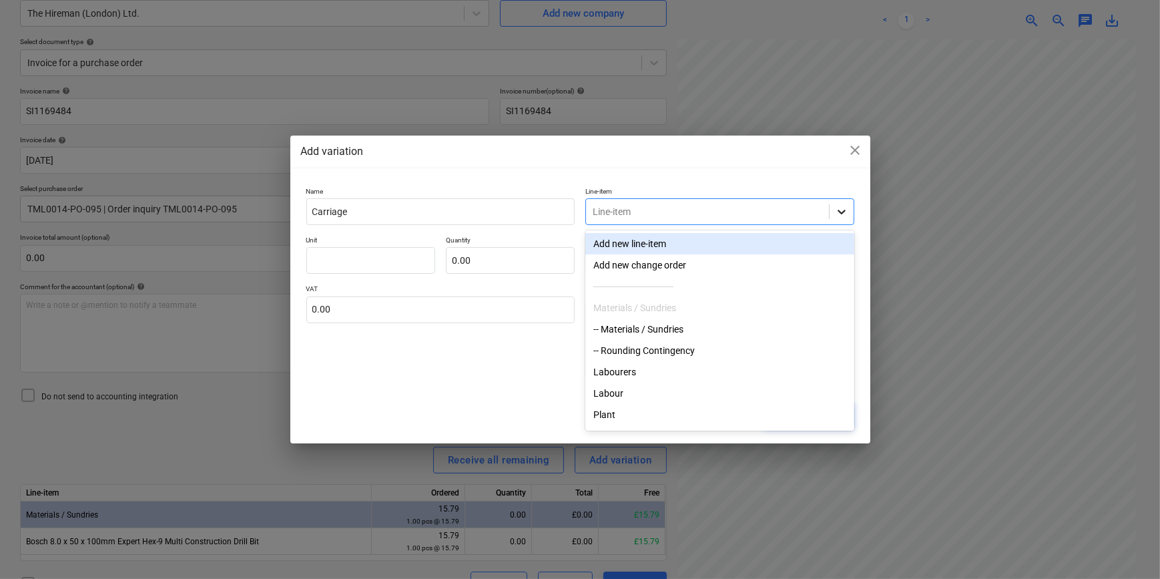
click at [842, 212] on icon at bounding box center [842, 212] width 8 height 5
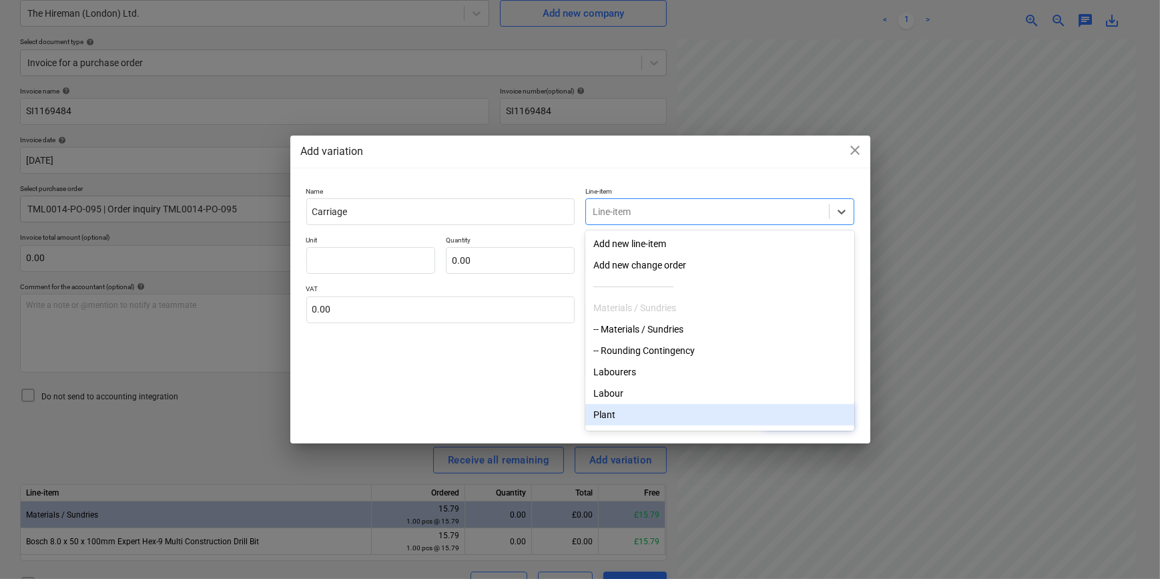
click at [607, 420] on div "Plant" at bounding box center [719, 414] width 269 height 21
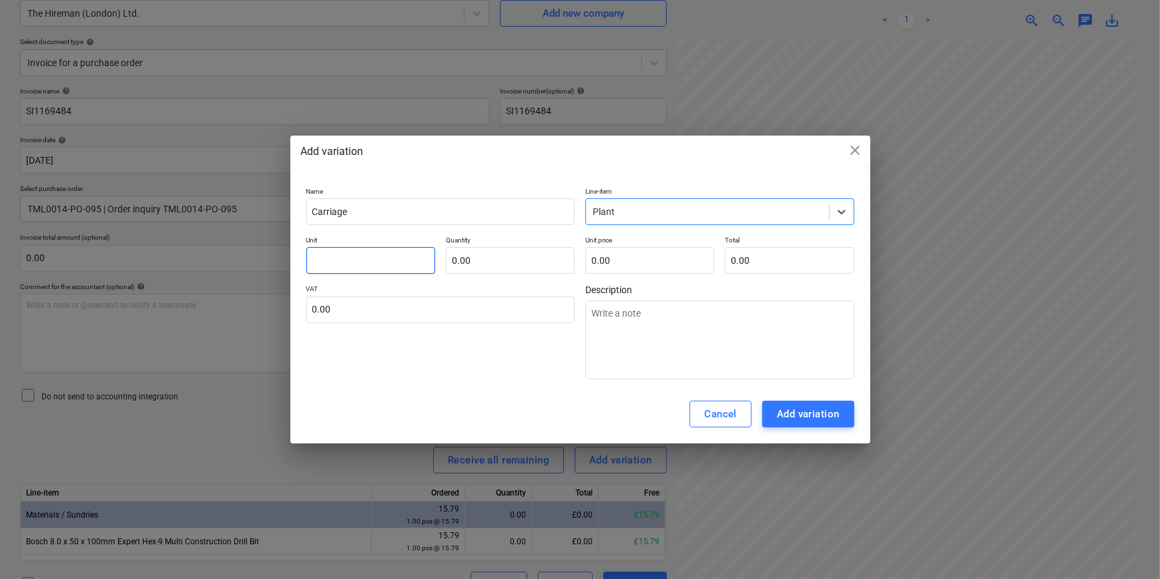
click at [348, 262] on input "text" at bounding box center [370, 260] width 129 height 27
type textarea "x"
type input "p"
type textarea "x"
type input "pc"
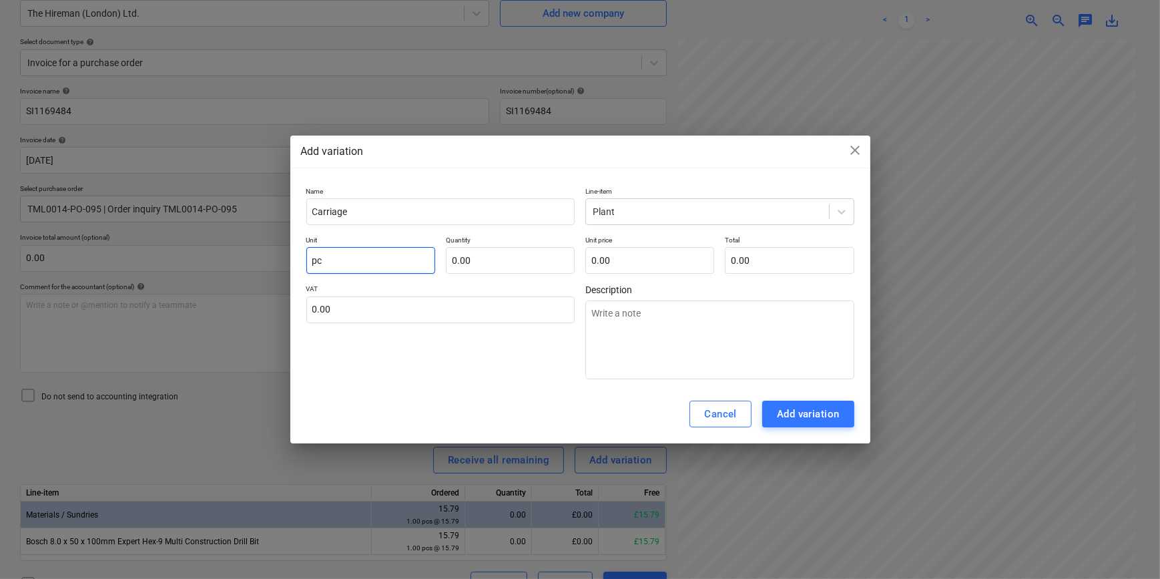
type textarea "x"
type input "pcs"
type textarea "x"
type input "1.00"
type textarea "x"
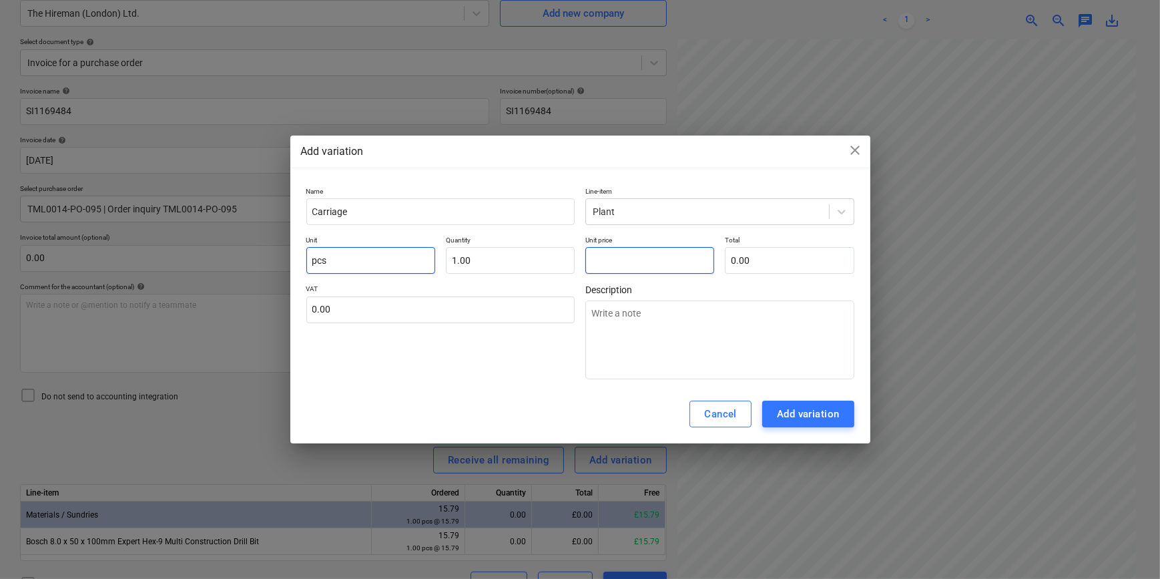
type input "5"
type input "5.00"
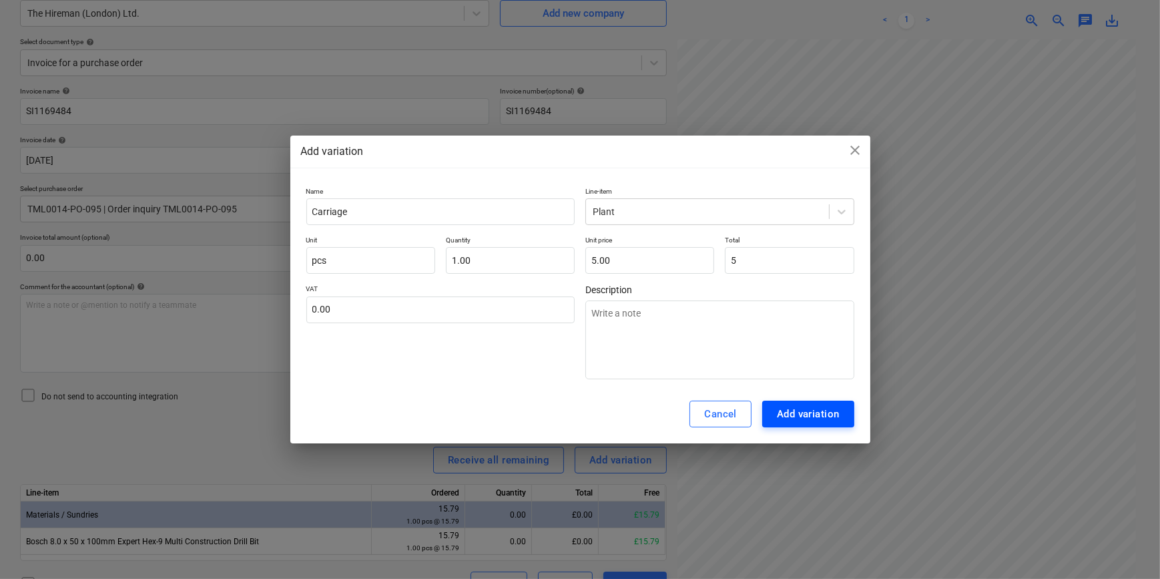
type input "5.00"
click at [795, 419] on div "Add variation" at bounding box center [808, 413] width 63 height 17
type textarea "x"
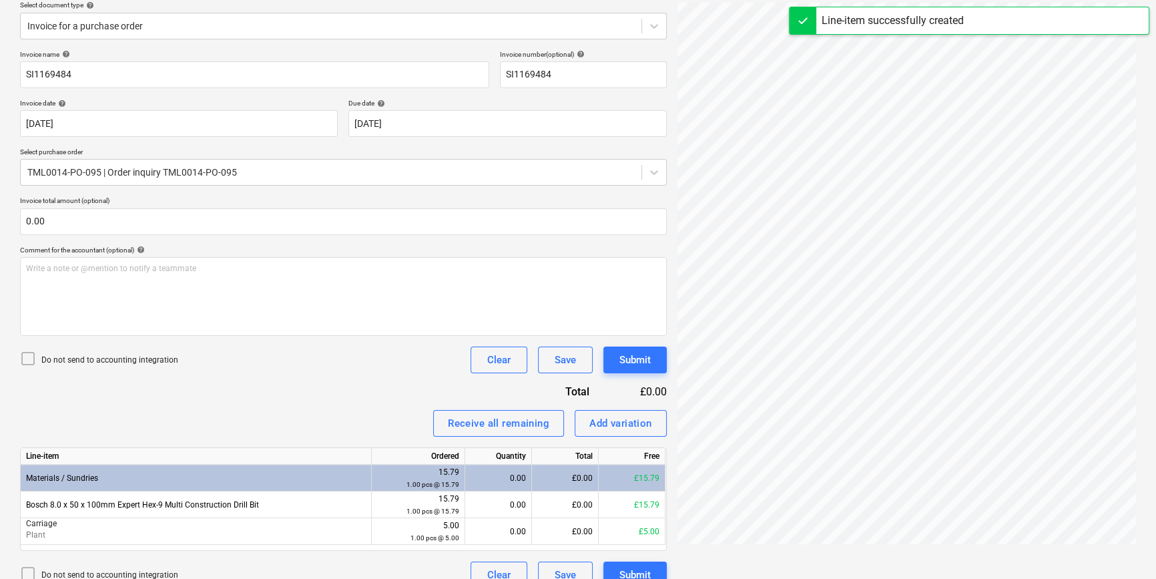
scroll to position [177, 0]
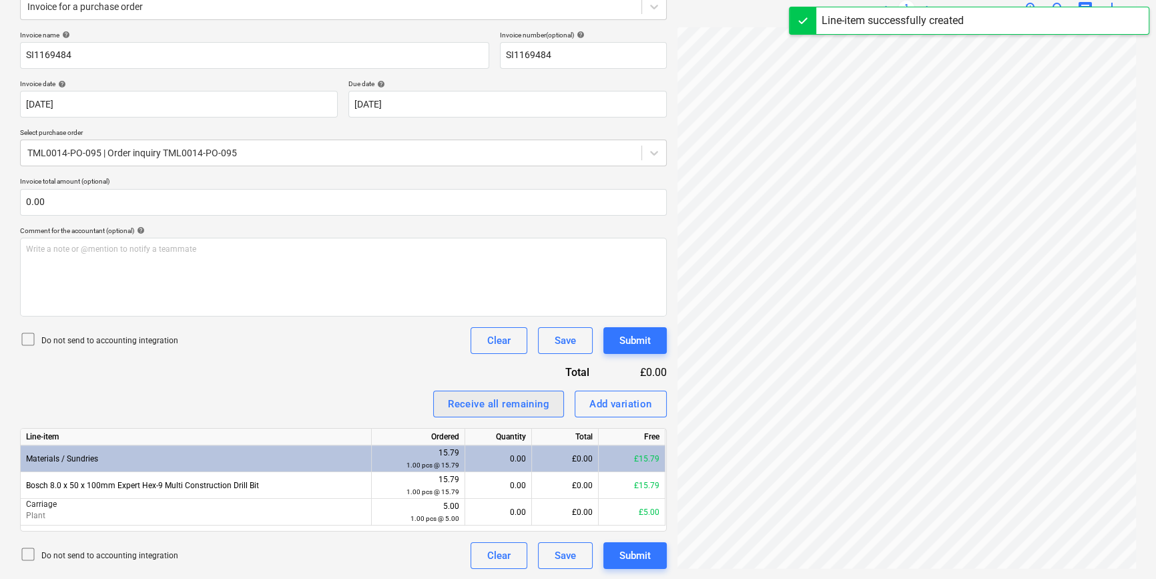
click at [503, 408] on div "Receive all remaining" at bounding box center [498, 403] width 101 height 17
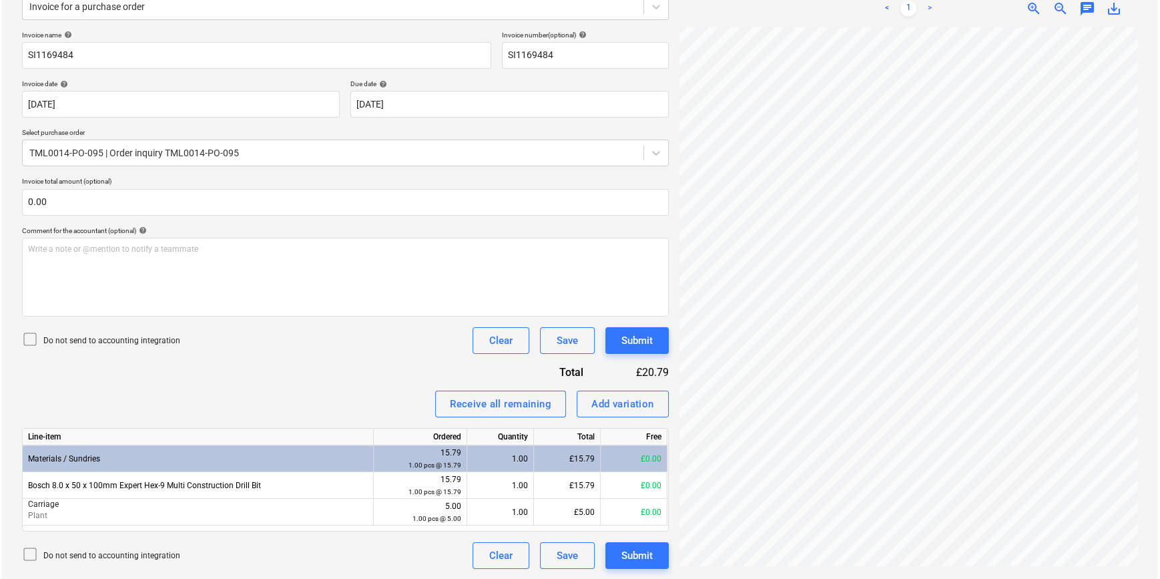
scroll to position [311, 144]
click at [625, 567] on button "Submit" at bounding box center [634, 555] width 63 height 27
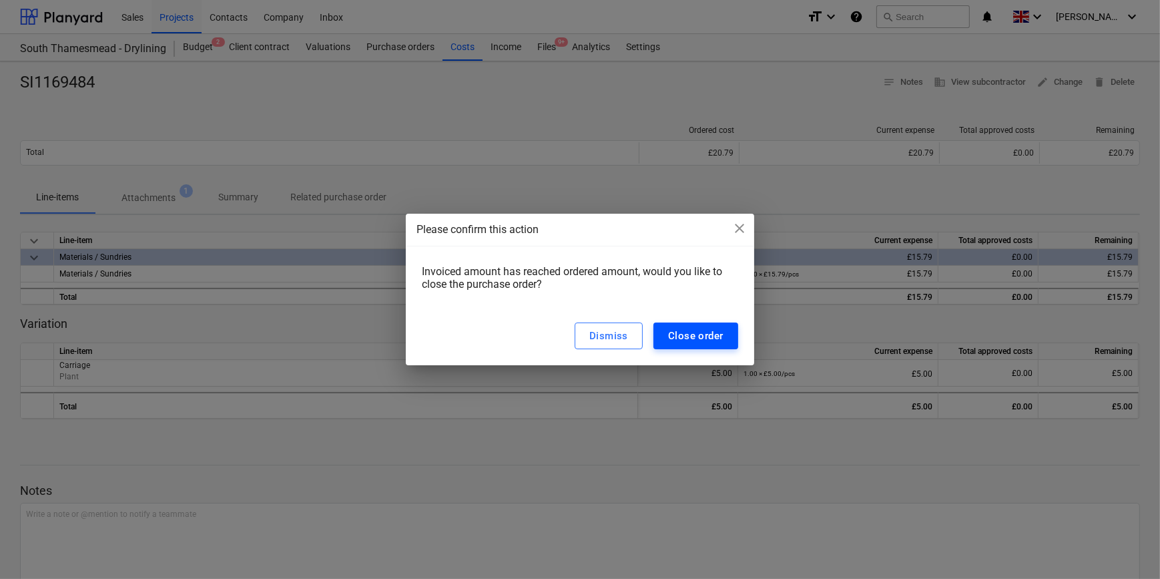
click at [701, 336] on div "Close order" at bounding box center [695, 335] width 55 height 17
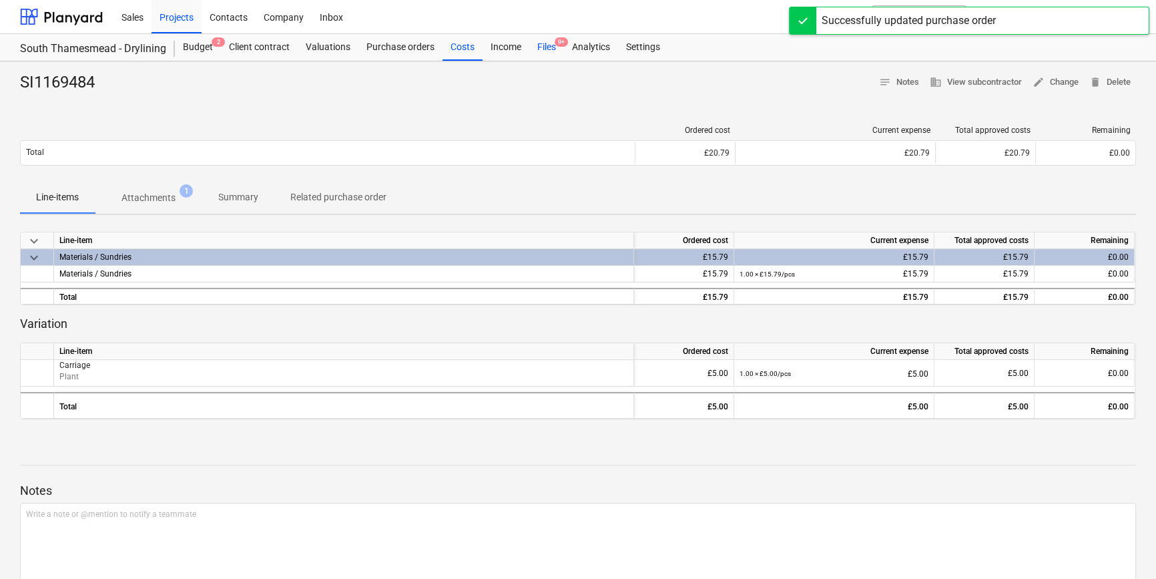
click at [541, 47] on div "Files 9+" at bounding box center [546, 47] width 35 height 27
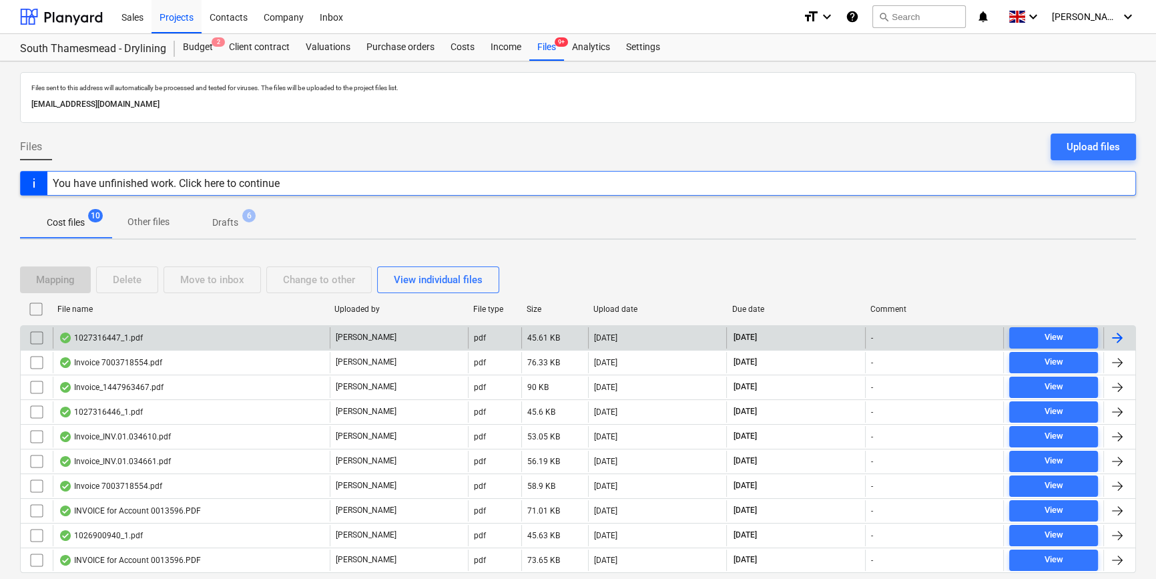
click at [1120, 334] on div at bounding box center [1117, 338] width 16 height 16
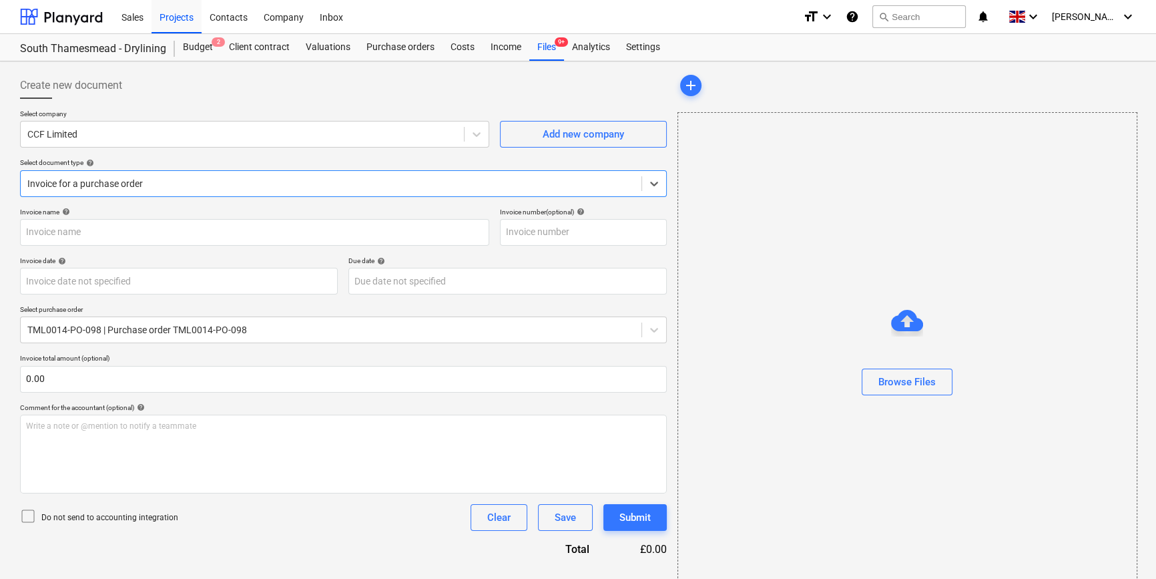
type input "1027316447"
type input "[DATE]"
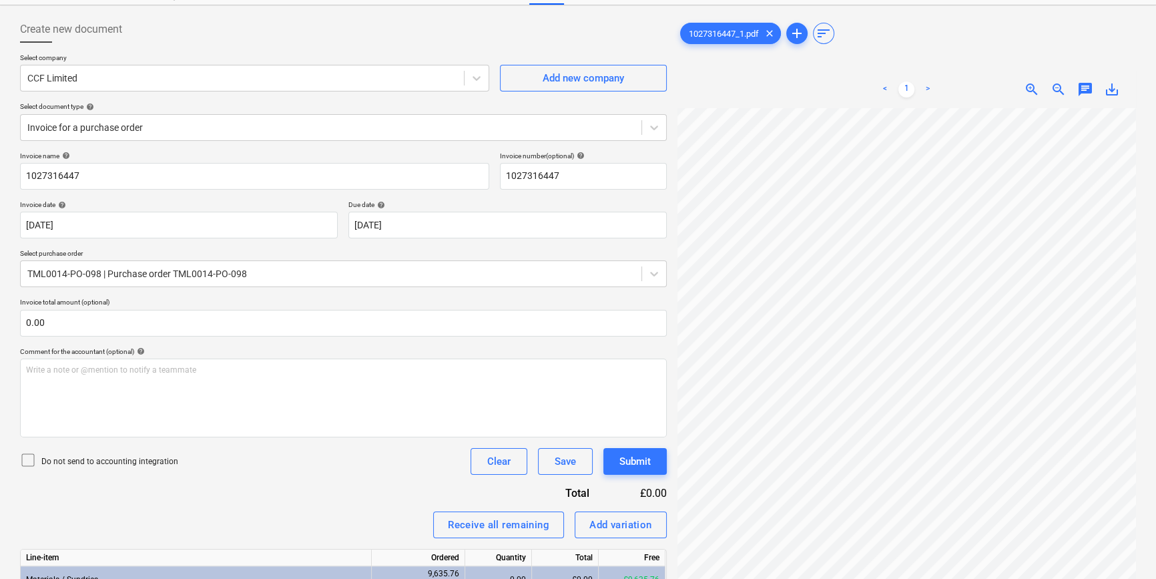
scroll to position [55, 0]
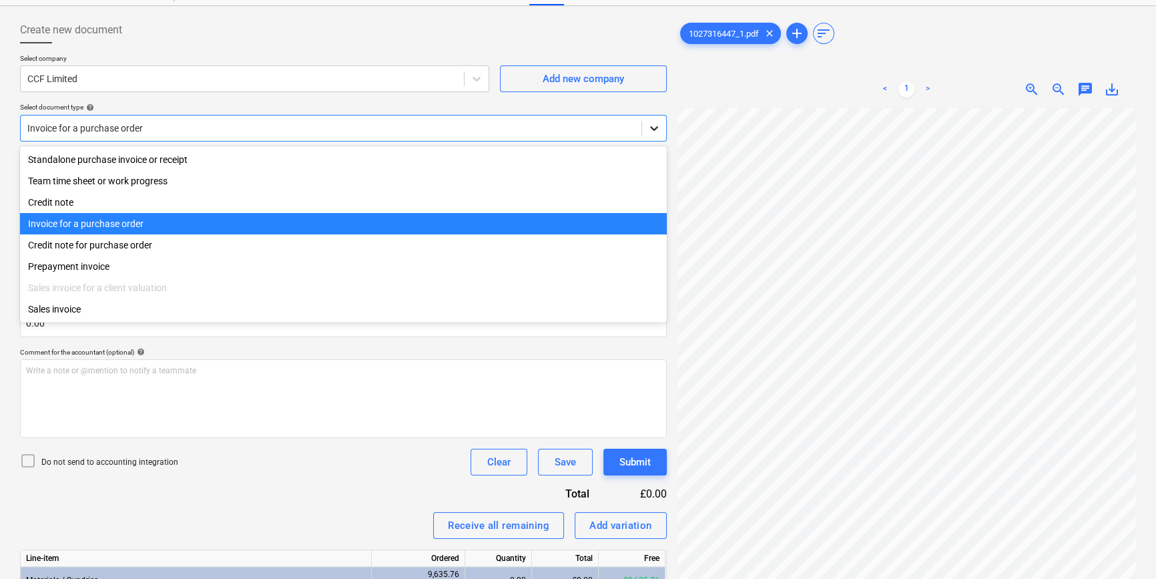
click at [653, 126] on icon at bounding box center [653, 127] width 13 height 13
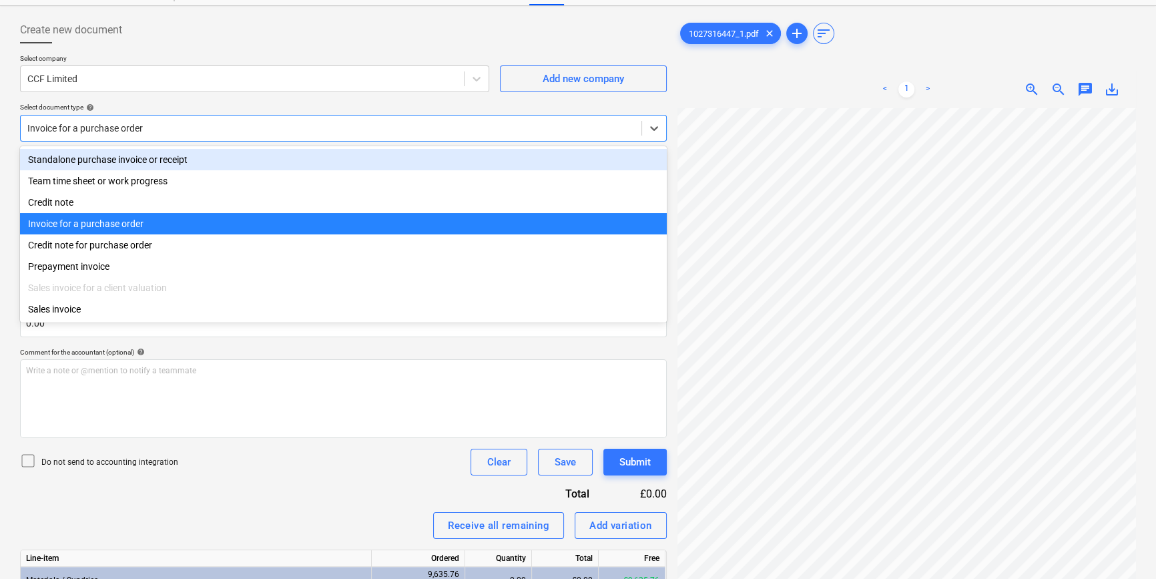
click at [644, 153] on div "Standalone purchase invoice or receipt" at bounding box center [343, 159] width 647 height 21
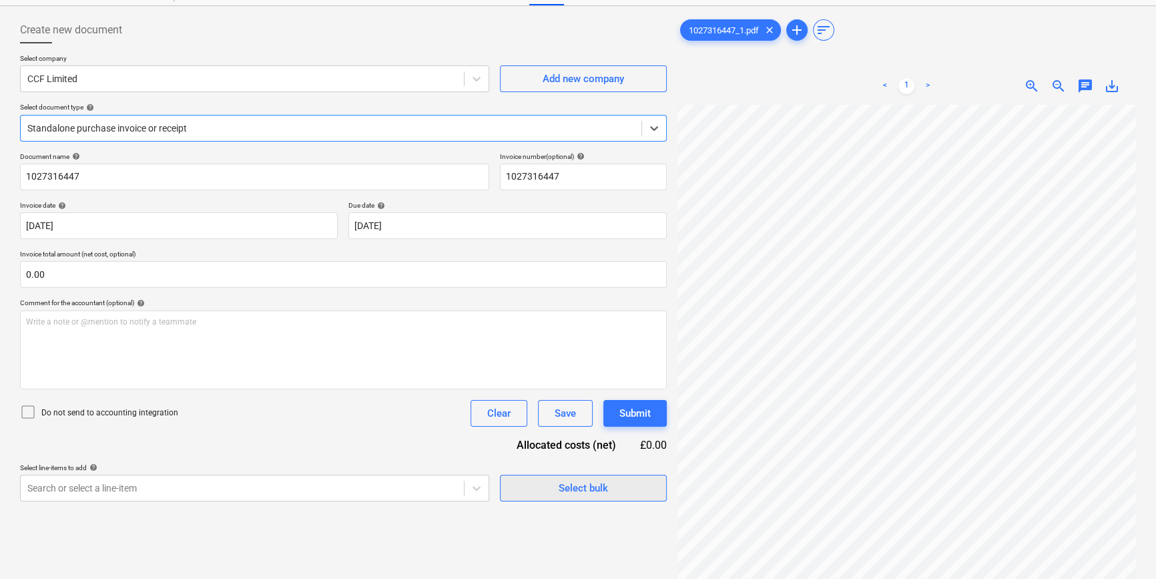
click at [589, 484] on div "Select bulk" at bounding box center [583, 487] width 49 height 17
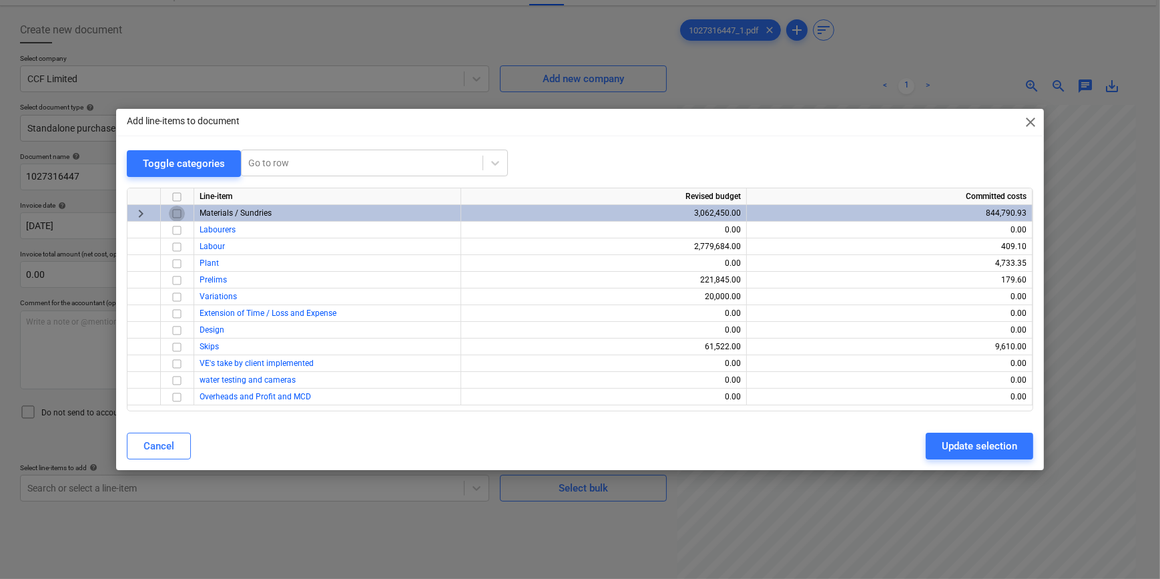
click at [176, 209] on input "checkbox" at bounding box center [177, 214] width 16 height 16
click at [946, 442] on div "Update selection" at bounding box center [979, 445] width 75 height 17
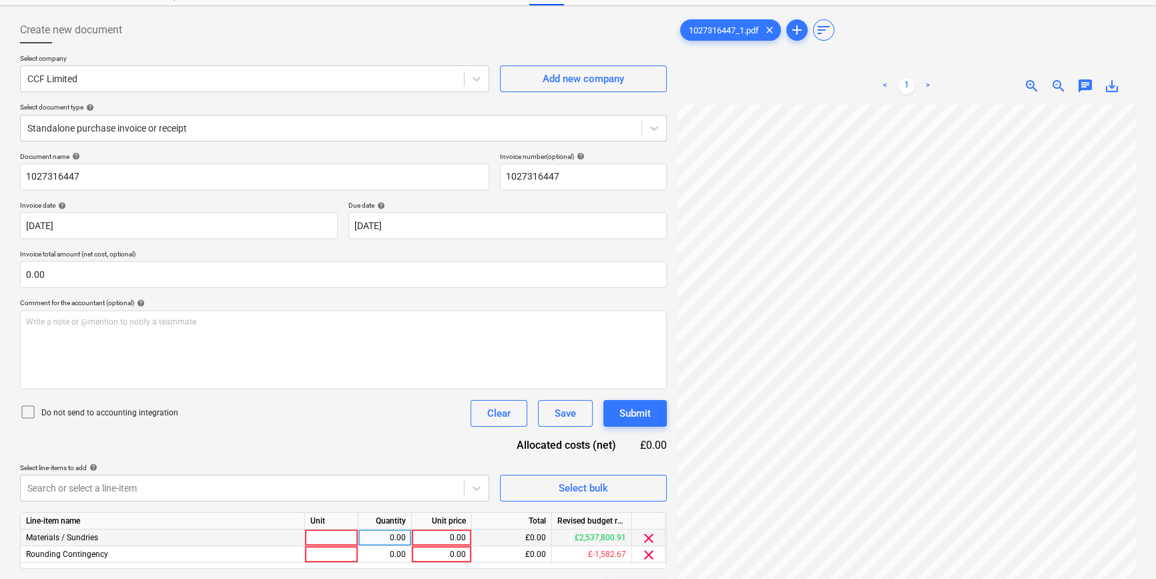
click at [342, 540] on div at bounding box center [331, 537] width 53 height 17
type input "pcs"
type input "2721"
click at [655, 551] on span "clear" at bounding box center [649, 555] width 16 height 16
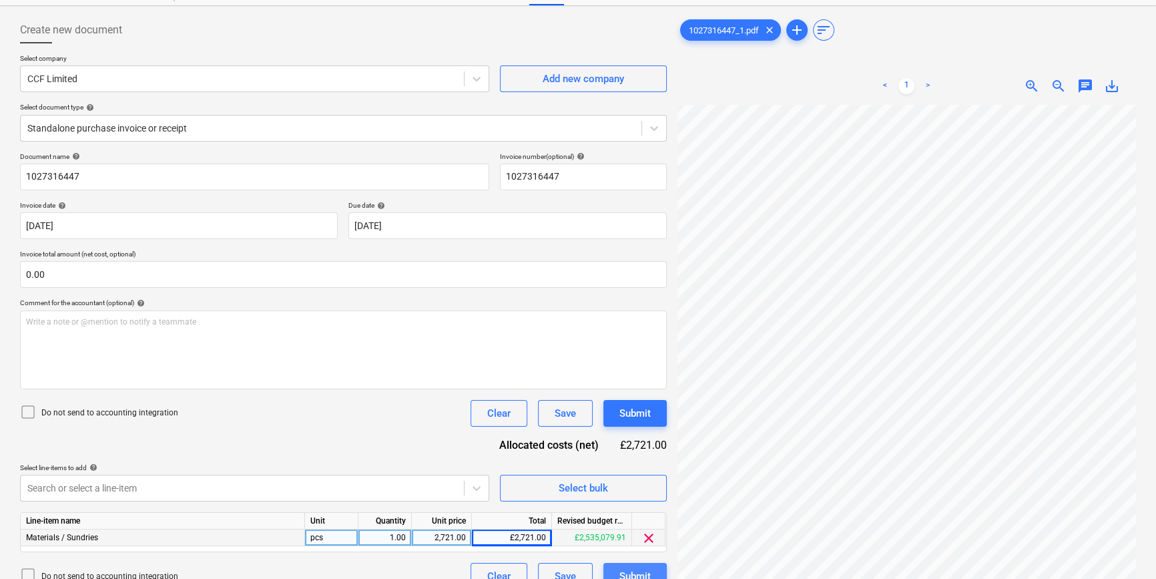
click at [645, 569] on div "Submit" at bounding box center [634, 575] width 31 height 17
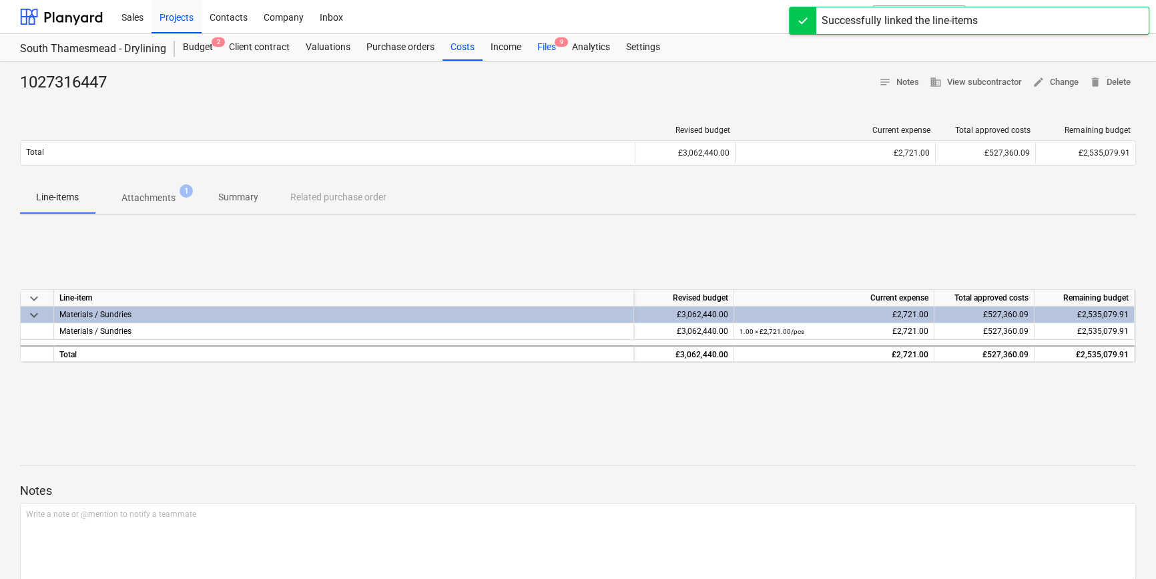
click at [541, 46] on div "Files 9" at bounding box center [546, 47] width 35 height 27
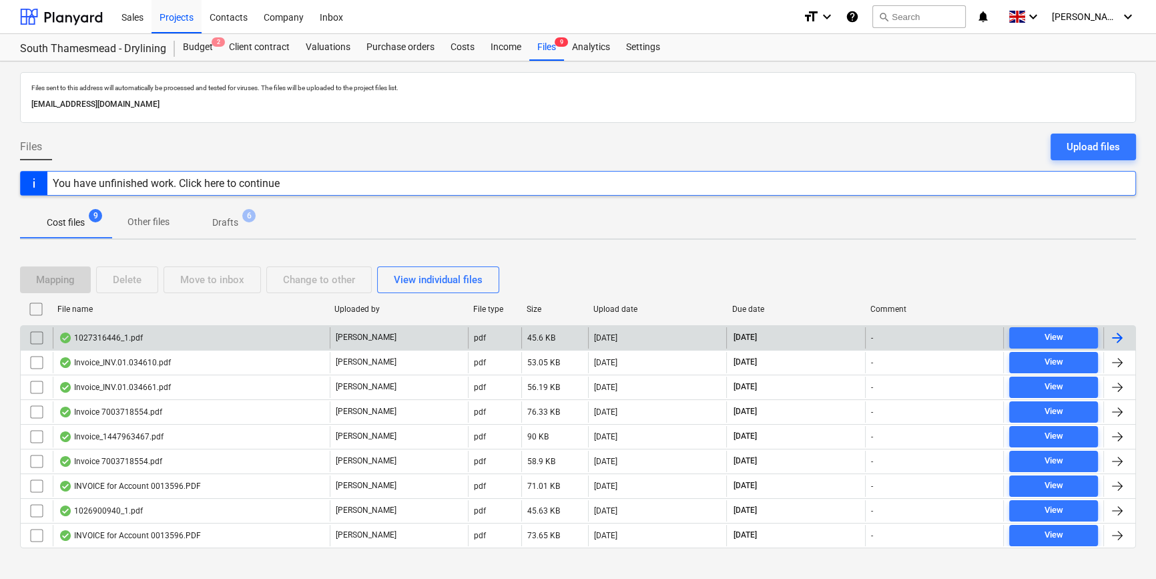
click at [1112, 338] on div at bounding box center [1117, 338] width 16 height 16
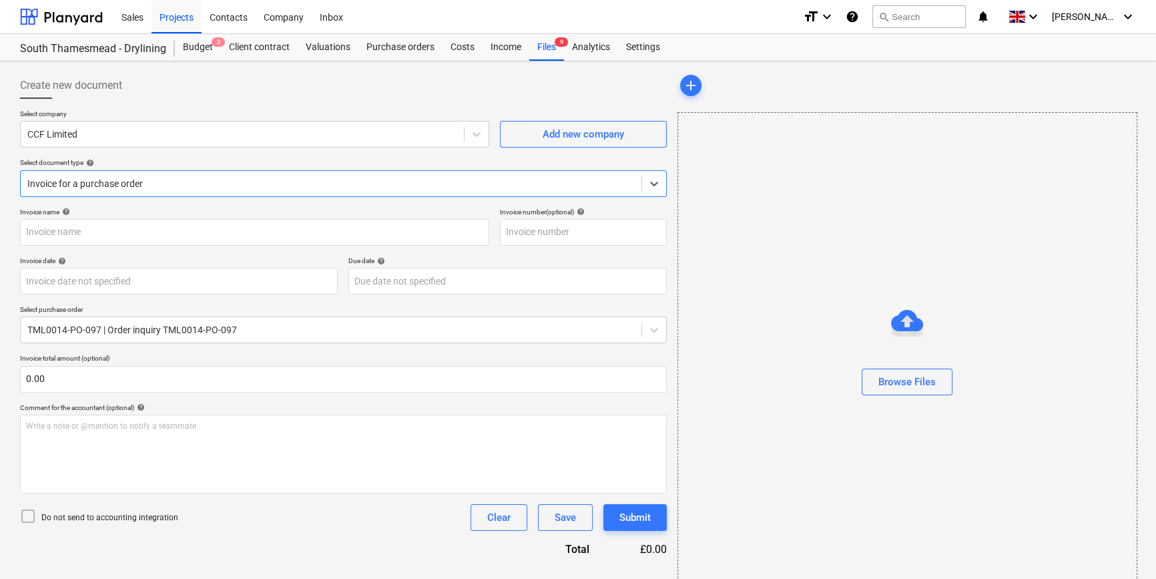
type input "1027316446"
type input "[DATE]"
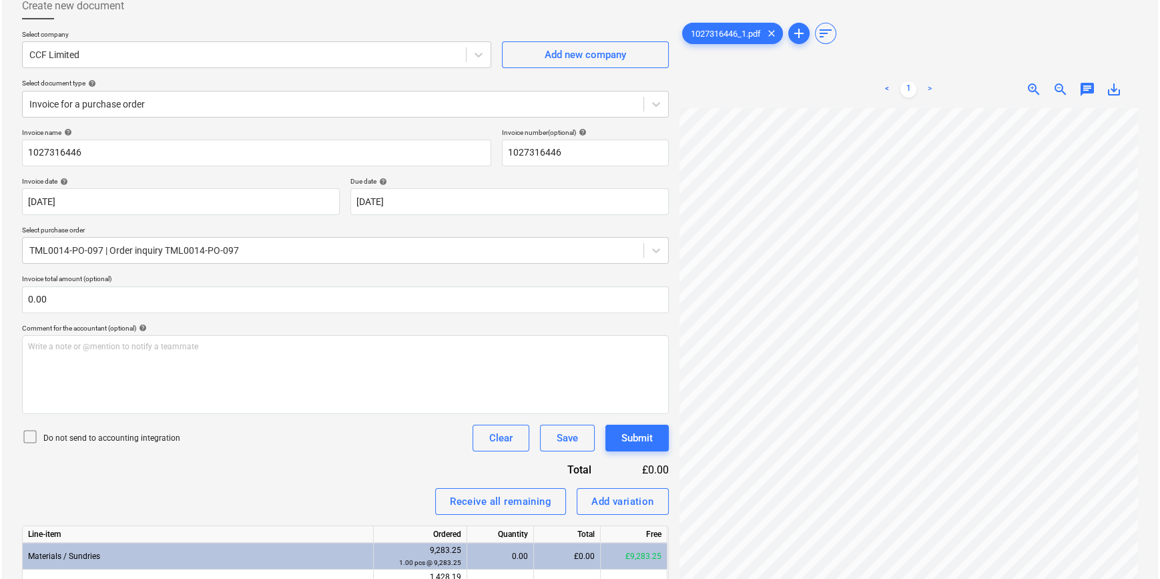
scroll to position [60, 0]
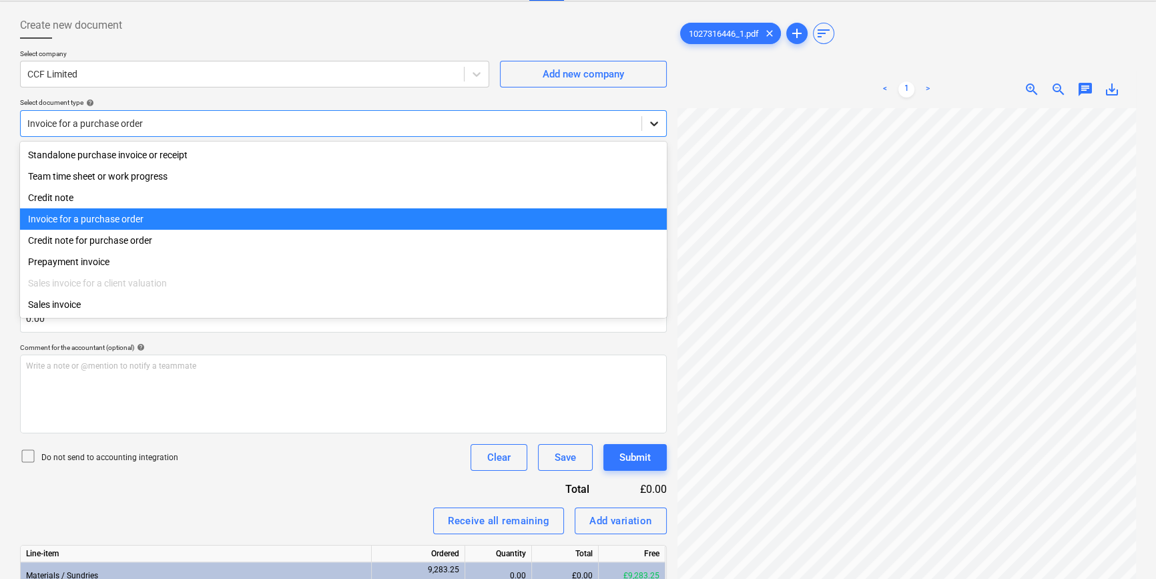
click at [654, 123] on icon at bounding box center [654, 123] width 8 height 5
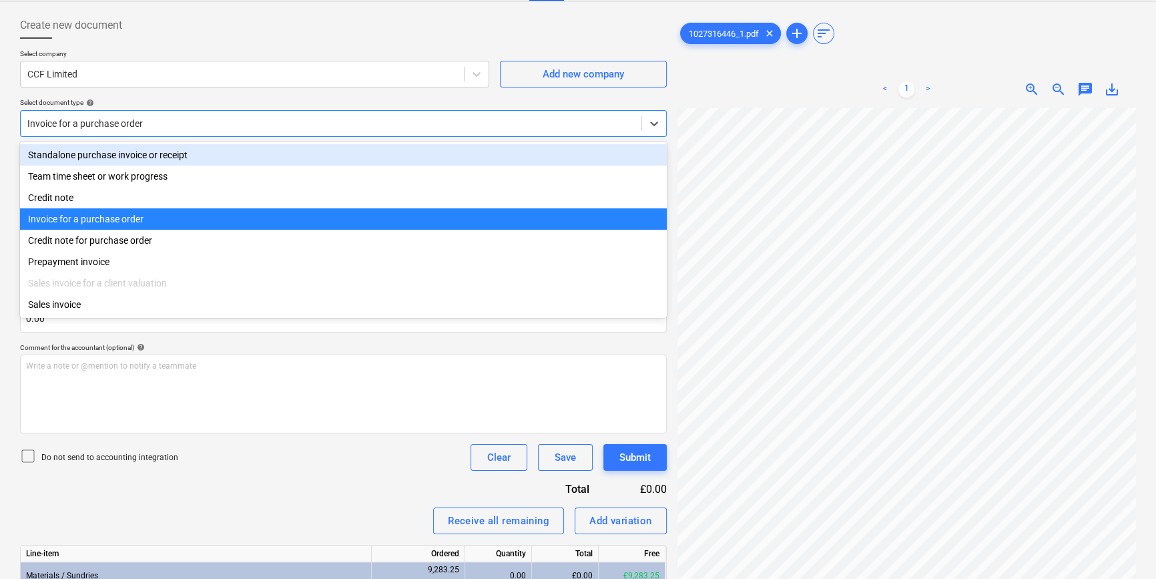
click at [625, 155] on div "Standalone purchase invoice or receipt" at bounding box center [343, 154] width 647 height 21
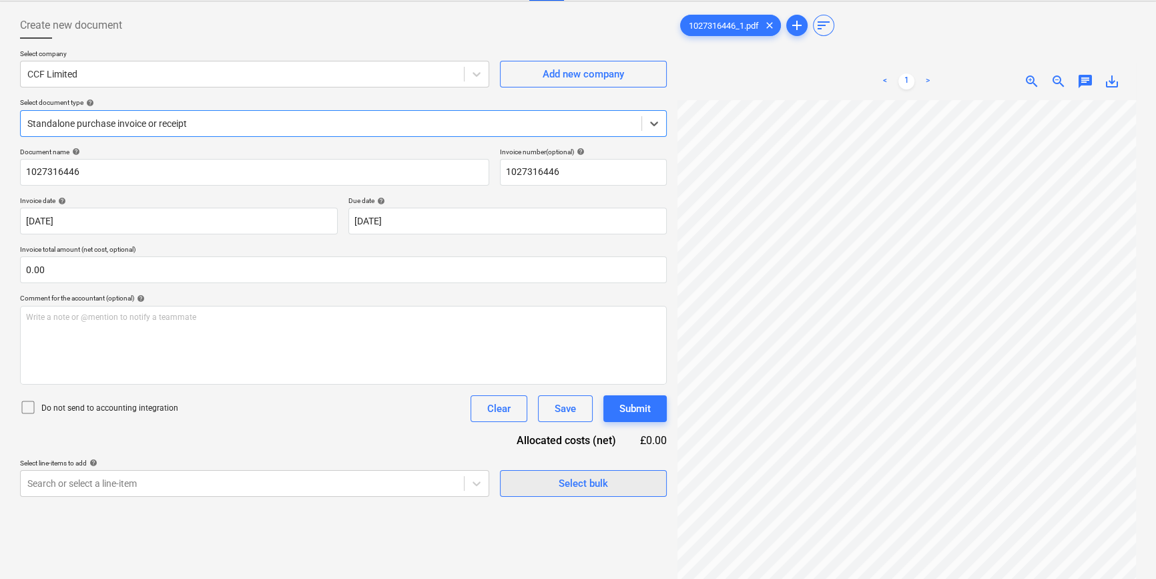
click at [579, 480] on div "Select bulk" at bounding box center [583, 483] width 49 height 17
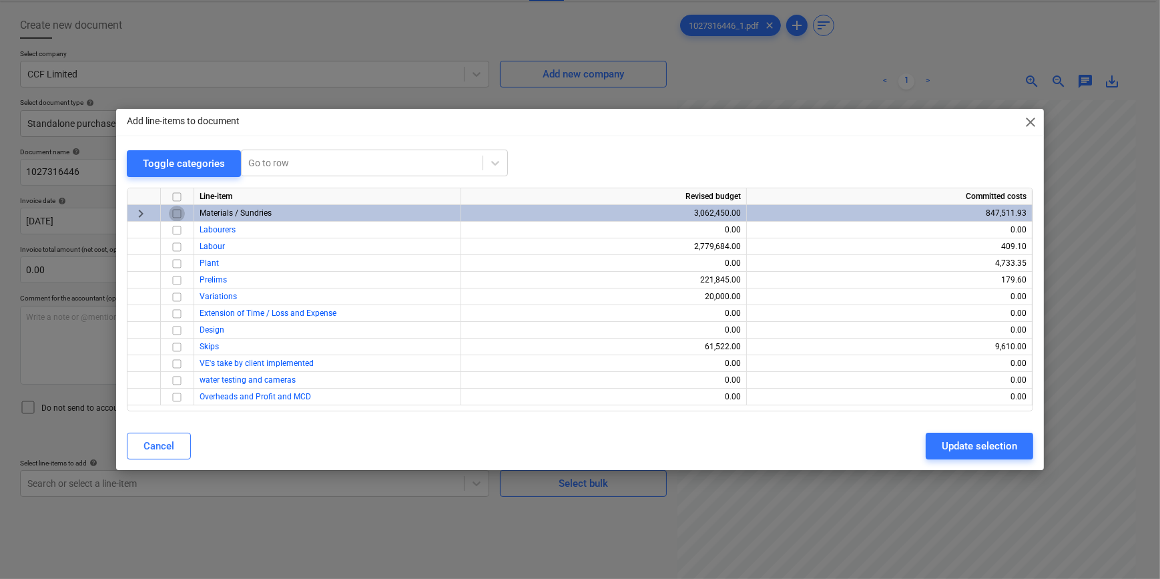
click at [177, 213] on input "checkbox" at bounding box center [177, 214] width 16 height 16
click at [974, 452] on div "Update selection" at bounding box center [979, 445] width 75 height 17
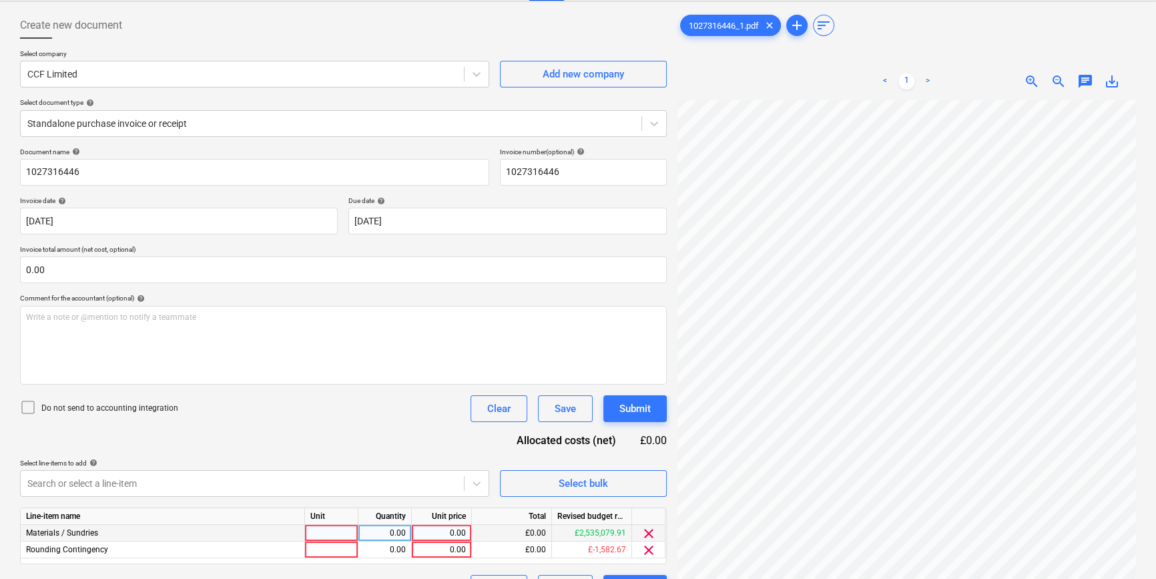
click at [328, 533] on div at bounding box center [331, 533] width 53 height 17
type input "pcs"
type input "5711.04"
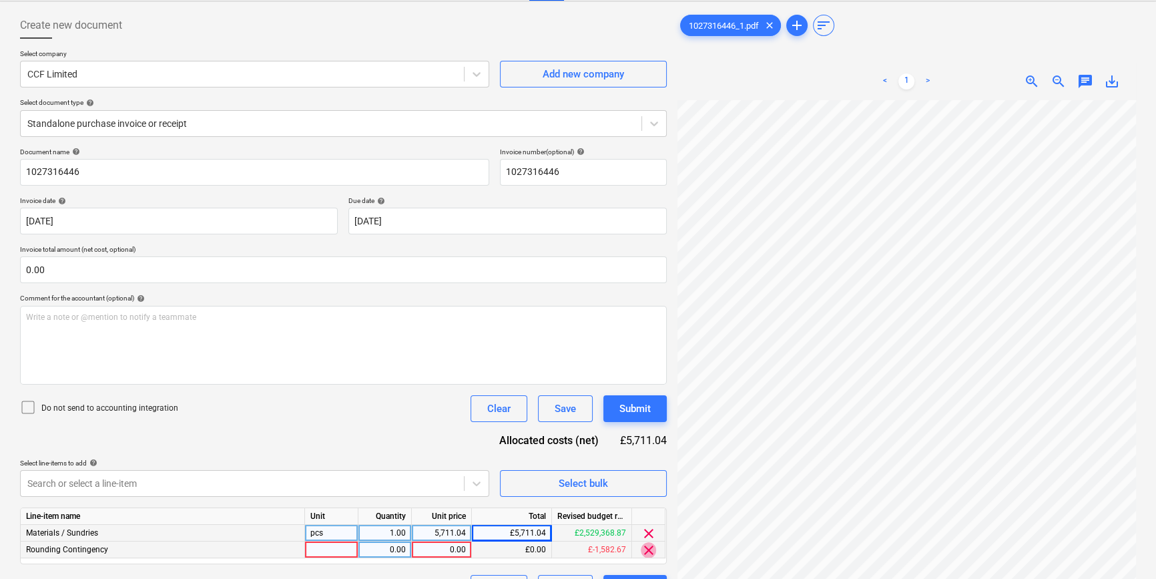
click at [653, 547] on span "clear" at bounding box center [649, 550] width 16 height 16
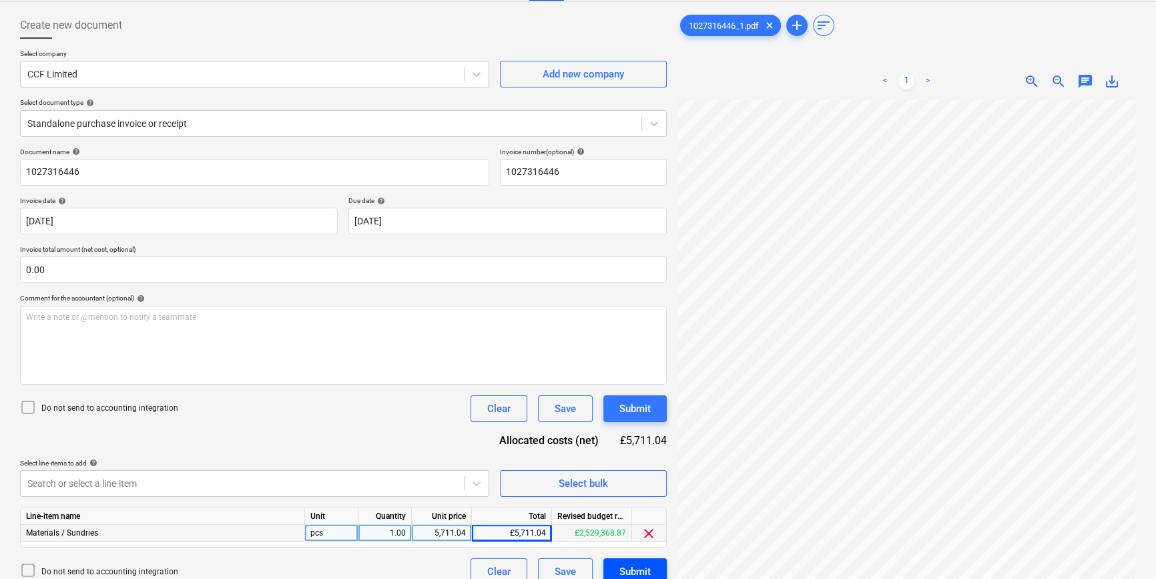
click at [648, 563] on div "Submit" at bounding box center [634, 571] width 31 height 17
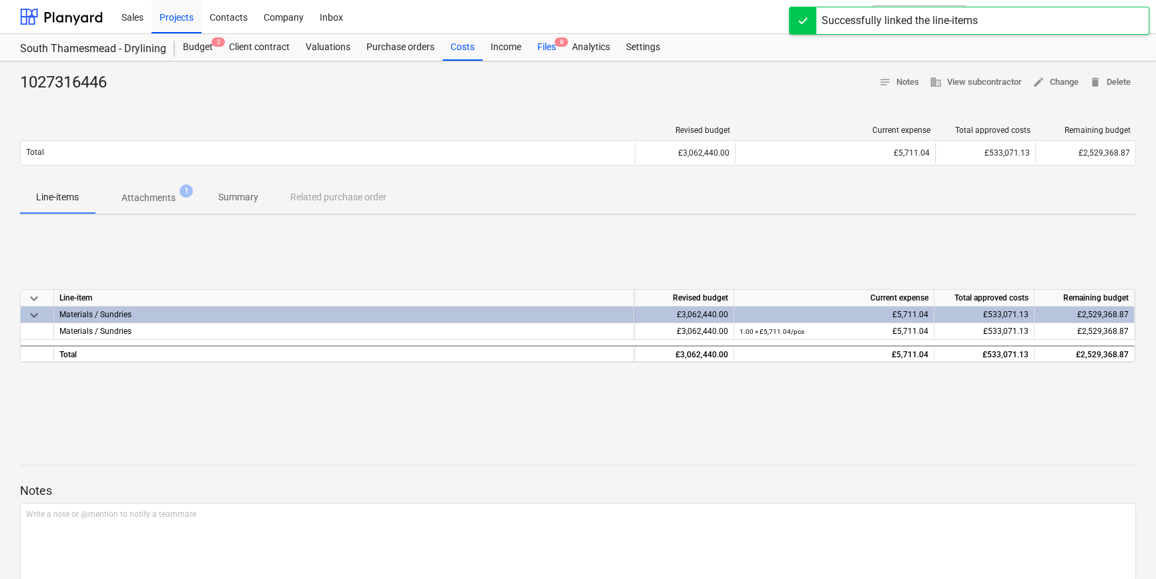
click at [539, 47] on div "Files 8" at bounding box center [546, 47] width 35 height 27
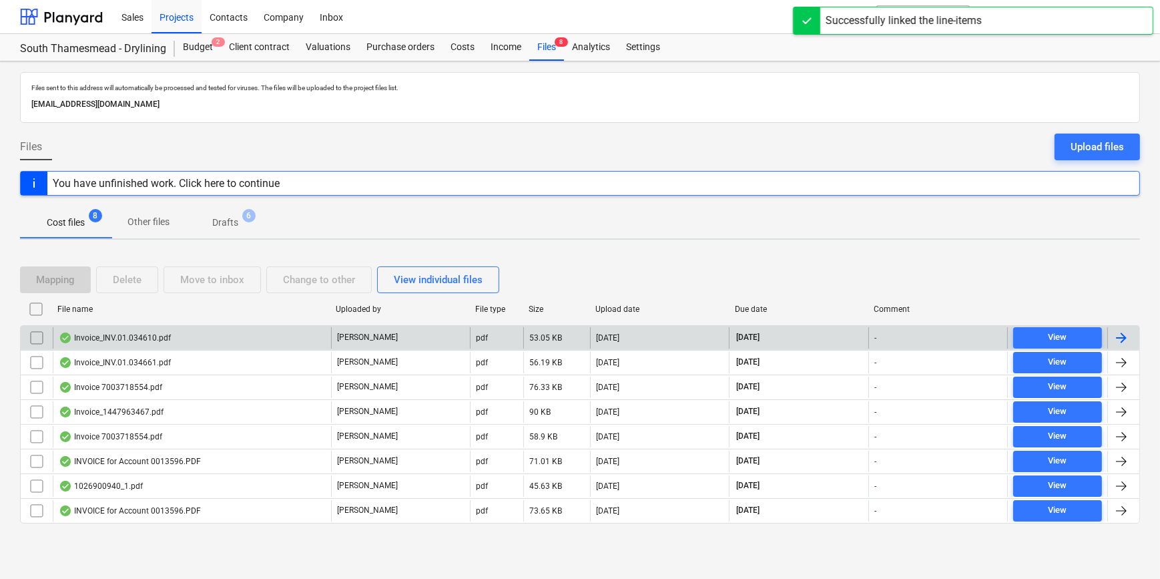
click at [1125, 336] on div at bounding box center [1121, 338] width 16 height 16
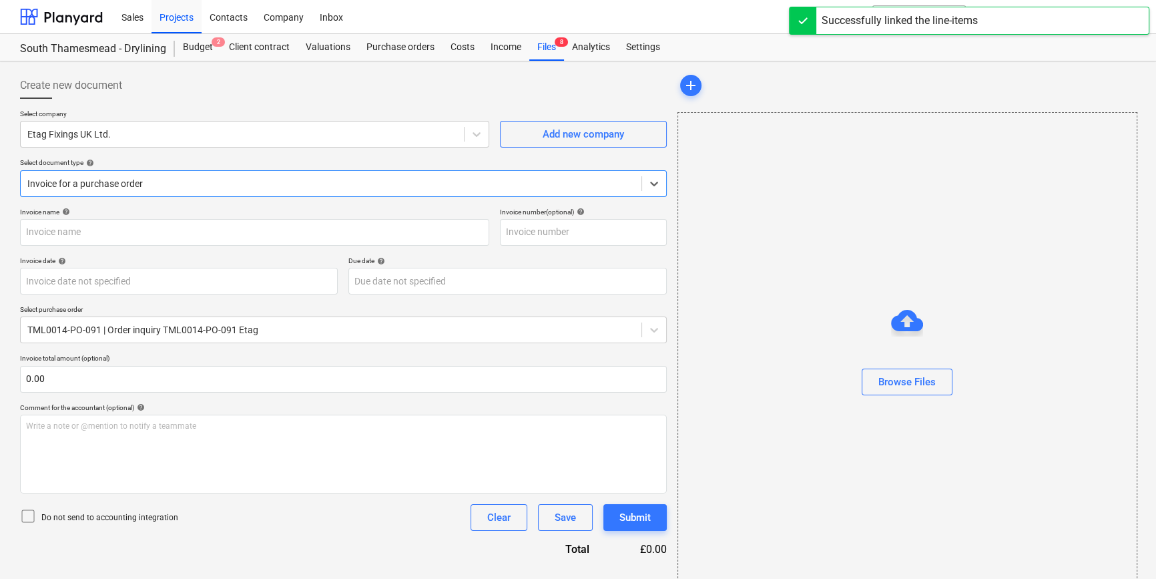
type input "#INV.01.034610"
type input "[DATE]"
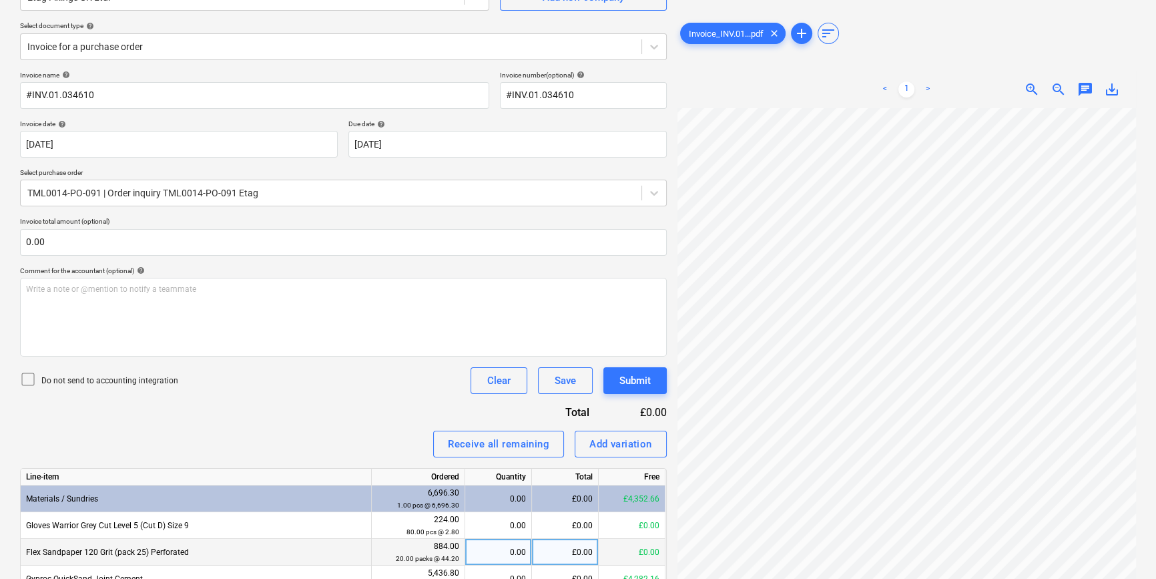
scroll to position [135, 0]
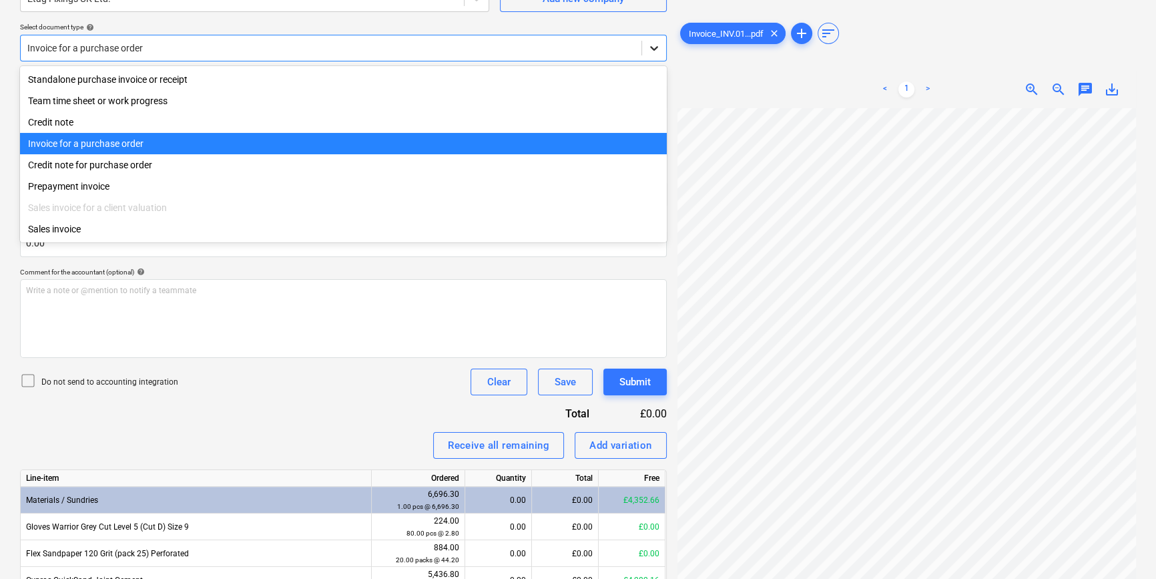
click at [659, 45] on icon at bounding box center [653, 47] width 13 height 13
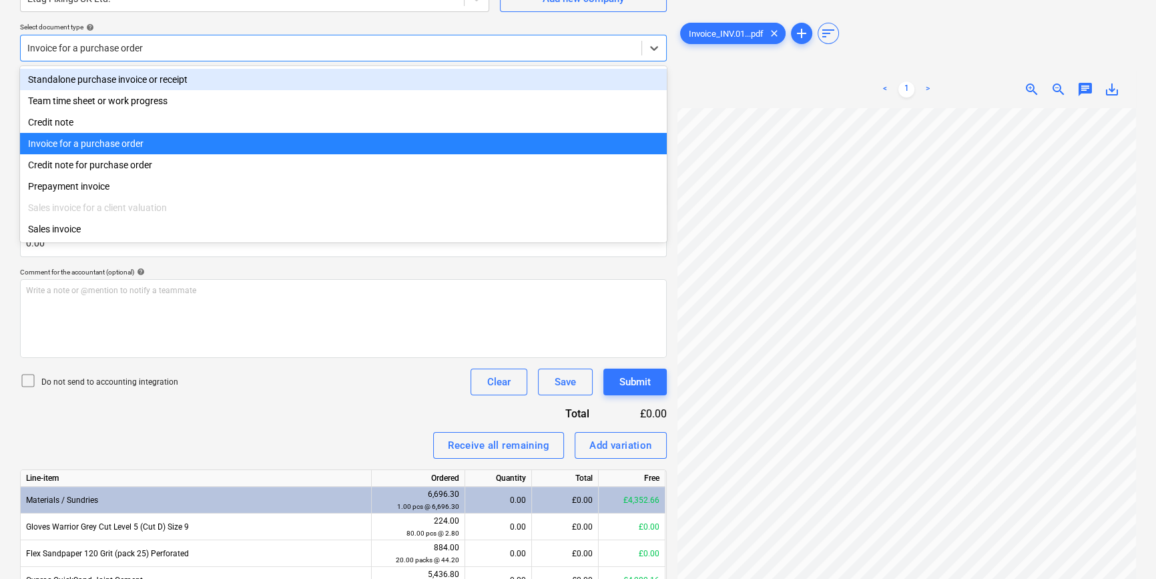
click at [645, 80] on div "Standalone purchase invoice or receipt" at bounding box center [343, 79] width 647 height 21
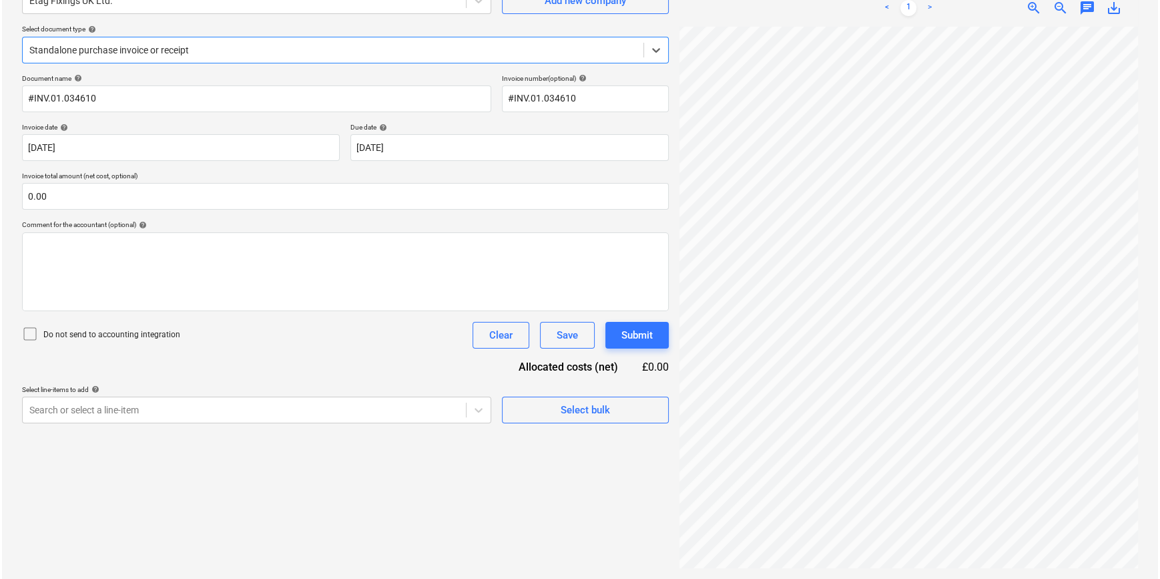
scroll to position [133, 0]
click at [575, 410] on div "Select bulk" at bounding box center [583, 409] width 49 height 17
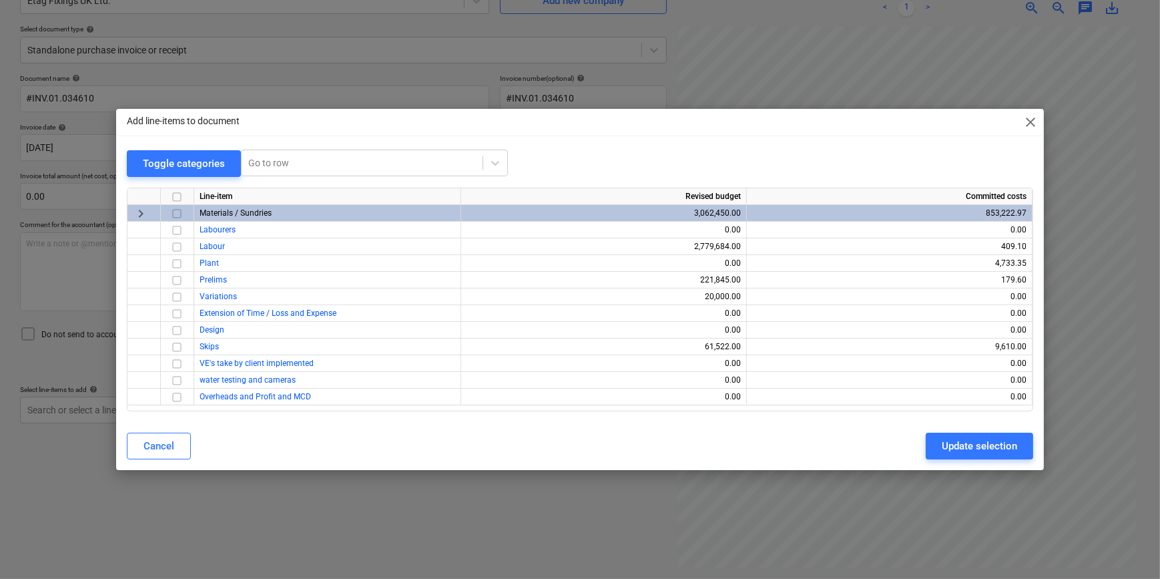
click at [178, 211] on input "checkbox" at bounding box center [177, 214] width 16 height 16
click at [966, 446] on div "Update selection" at bounding box center [979, 445] width 75 height 17
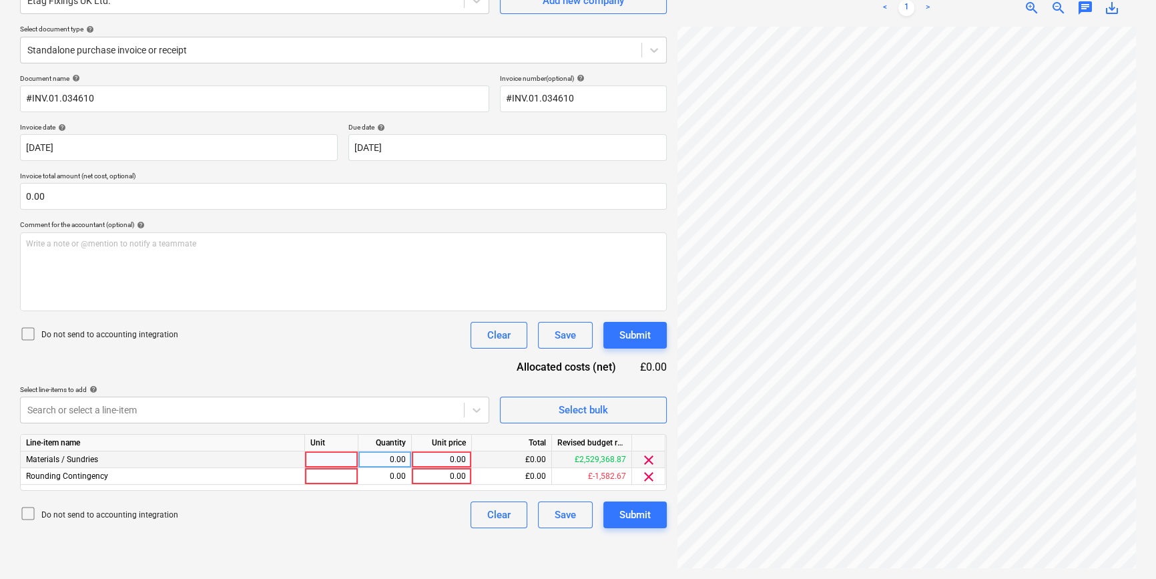
click at [316, 455] on div at bounding box center [331, 459] width 53 height 17
type input "pcs"
type input "108.2"
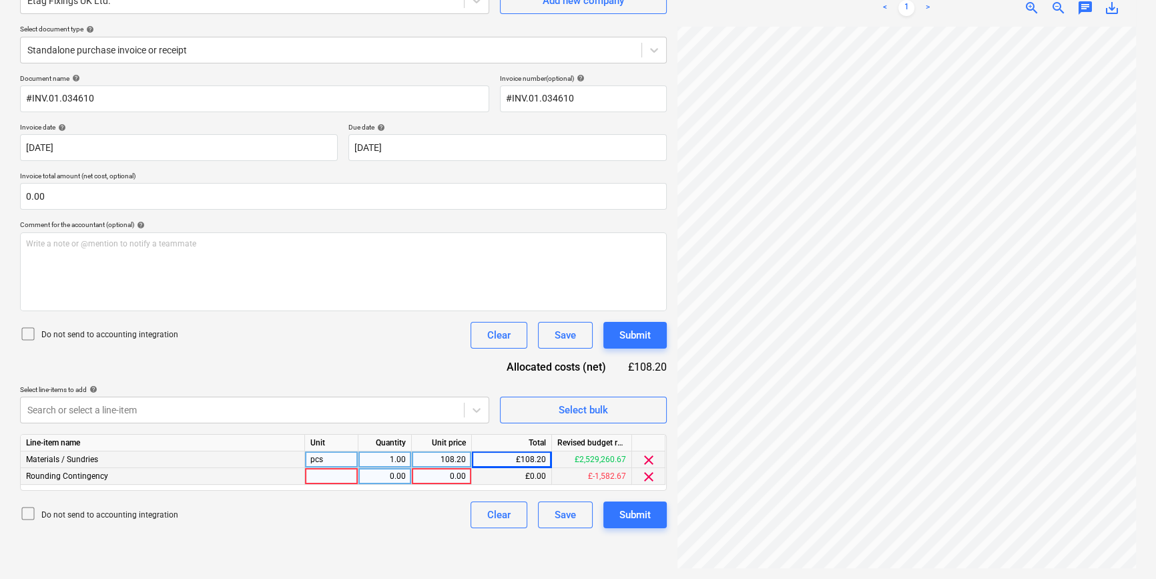
click at [647, 475] on span "clear" at bounding box center [649, 477] width 16 height 16
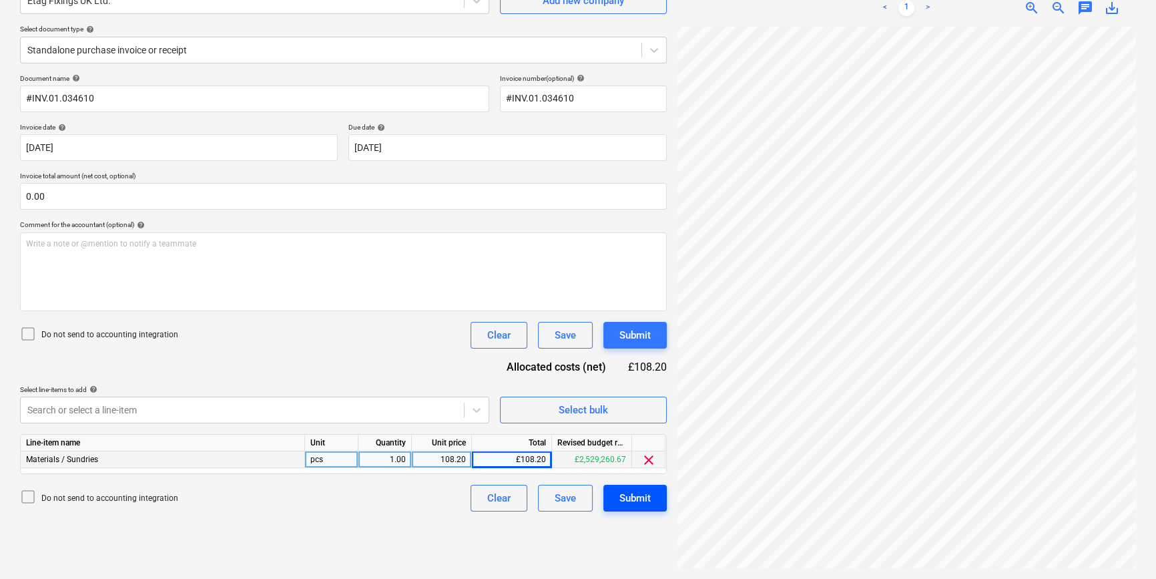
click at [644, 497] on div "Submit" at bounding box center [634, 497] width 31 height 17
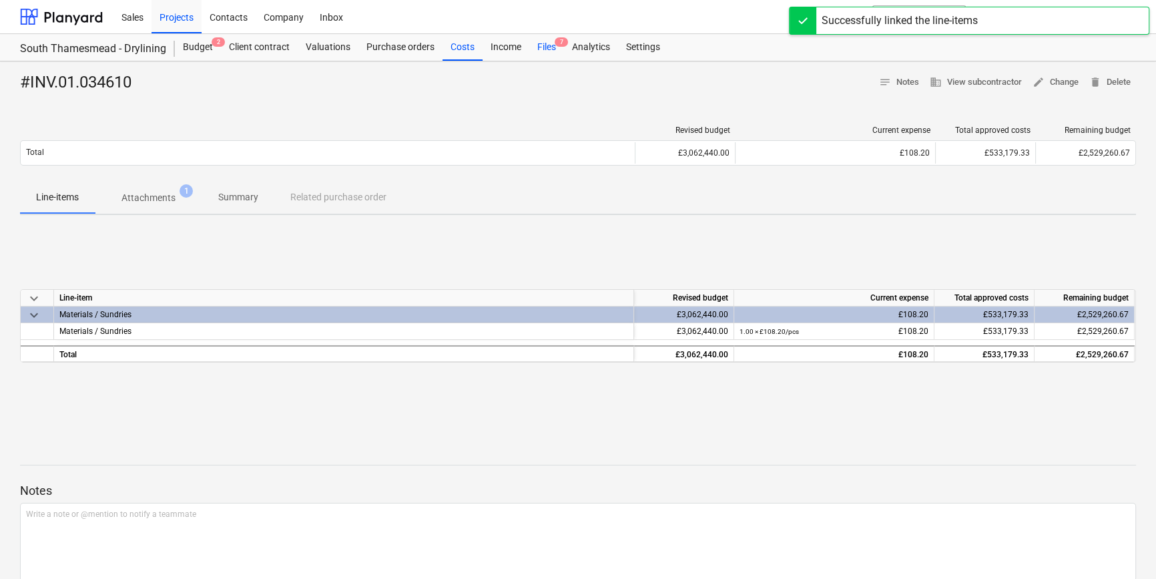
click at [545, 45] on div "Files 7" at bounding box center [546, 47] width 35 height 27
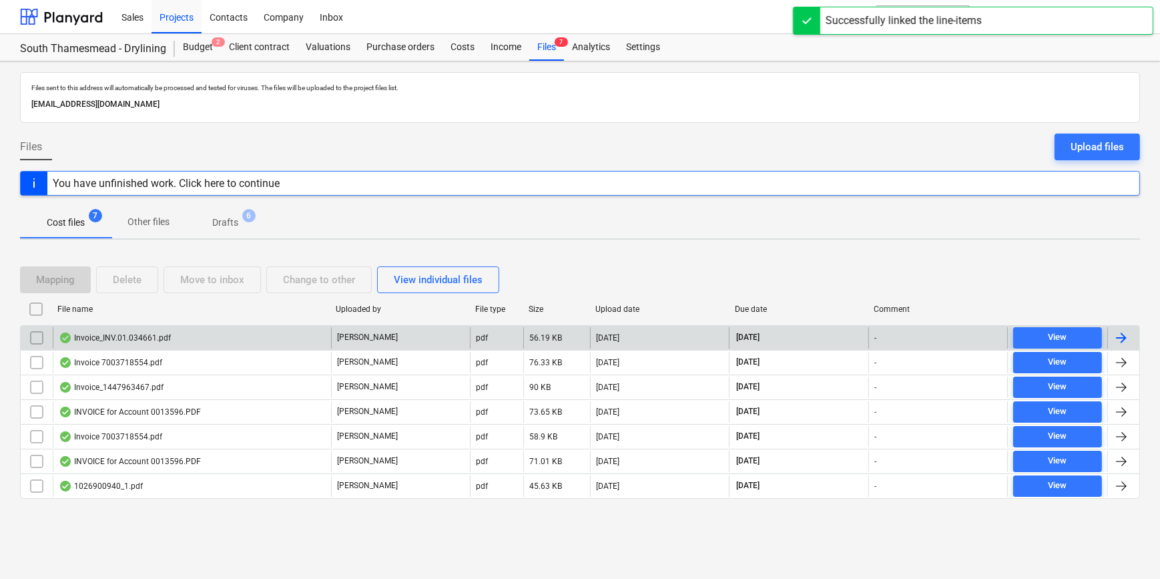
click at [1120, 333] on div at bounding box center [1121, 338] width 16 height 16
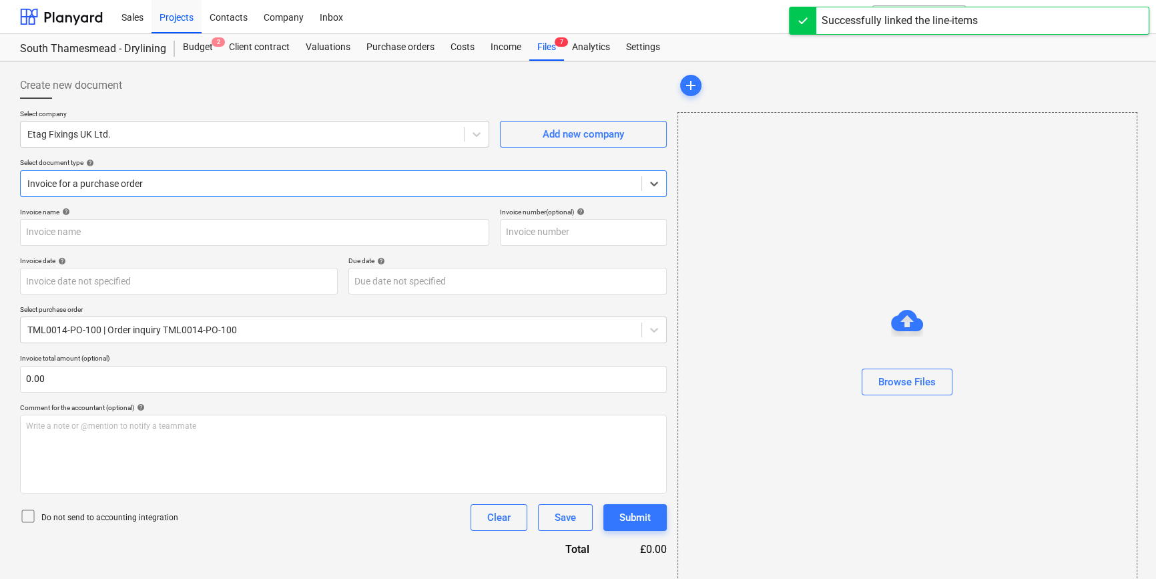
type input "#INV.01.034661"
type input "[DATE]"
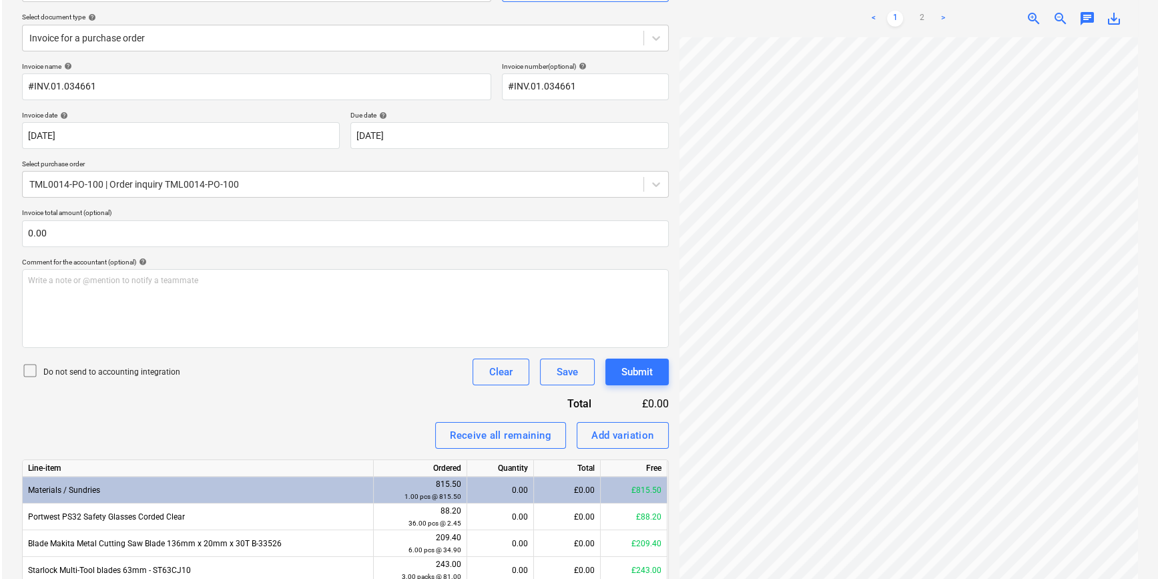
scroll to position [182, 0]
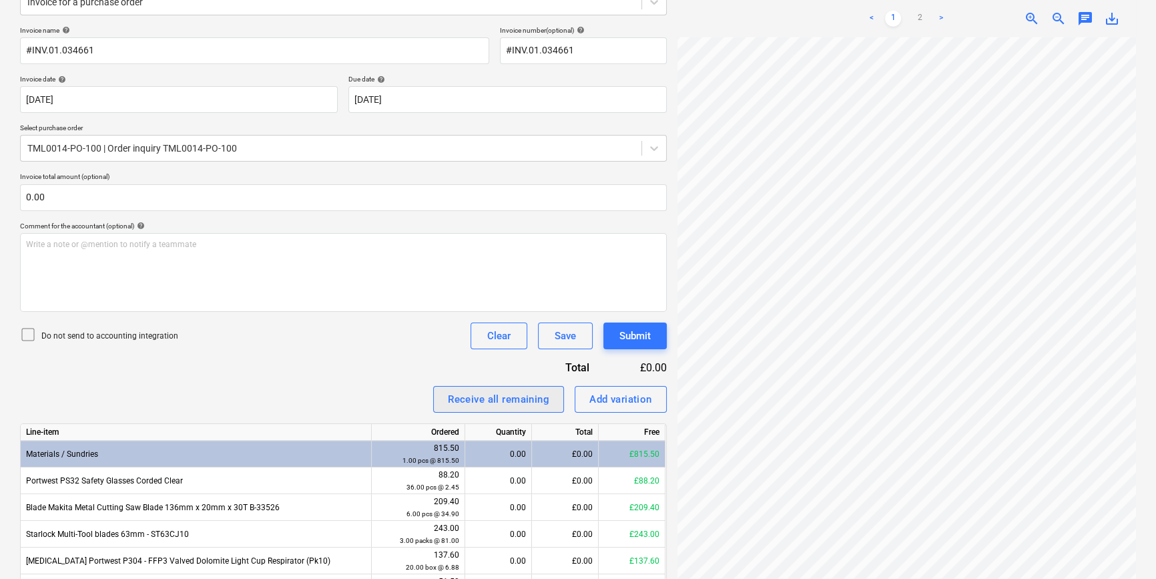
click at [440, 398] on button "Receive all remaining" at bounding box center [498, 399] width 131 height 27
click at [617, 334] on button "Submit" at bounding box center [634, 335] width 63 height 27
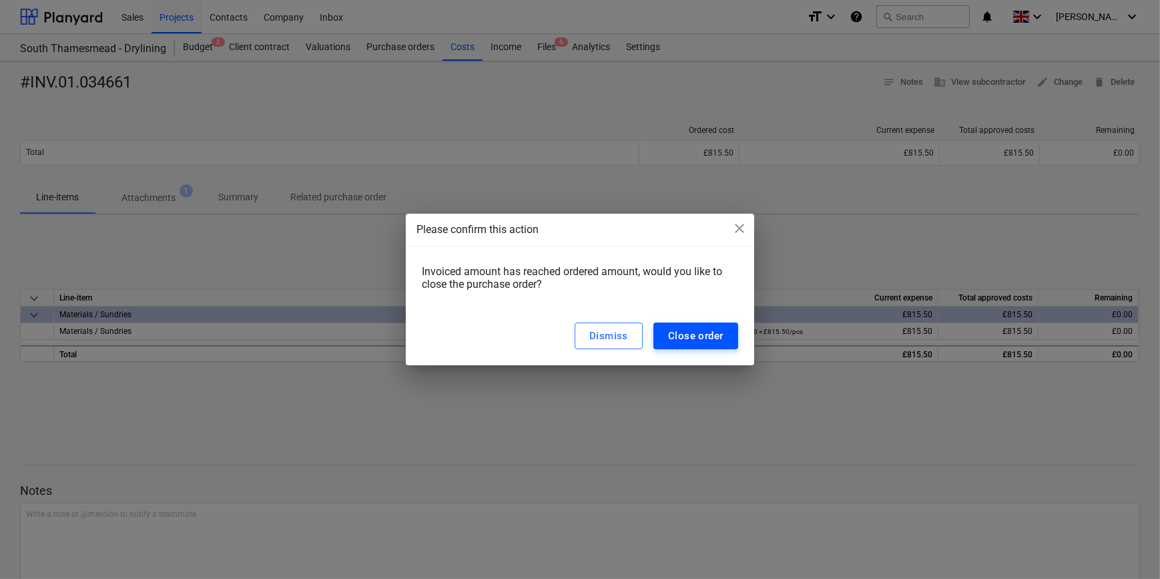
click at [681, 336] on div "Close order" at bounding box center [695, 335] width 55 height 17
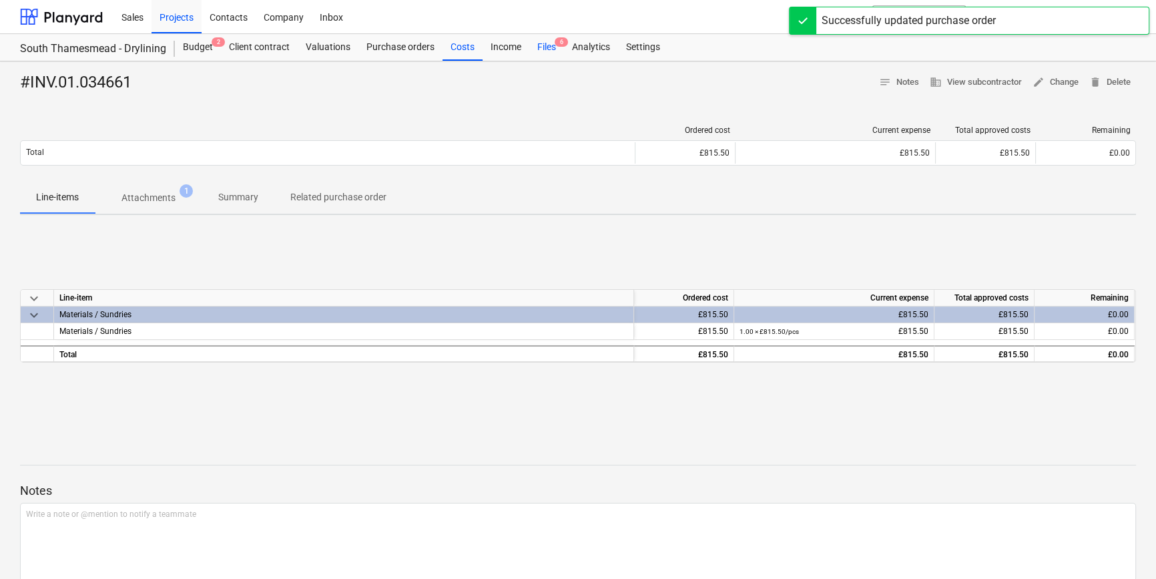
click at [542, 50] on div "Files 6" at bounding box center [546, 47] width 35 height 27
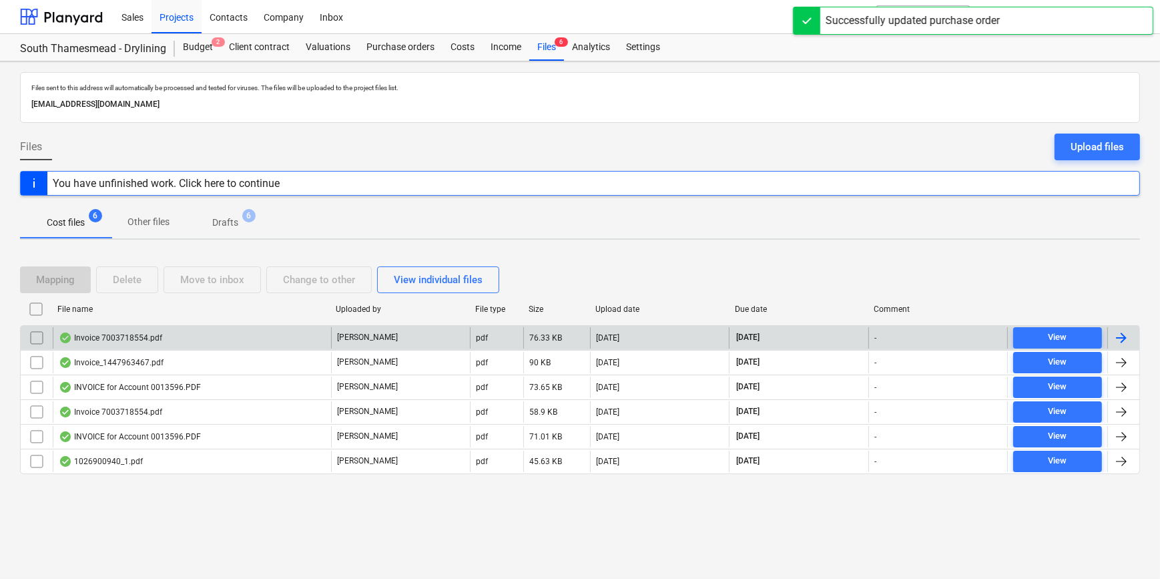
click at [1116, 334] on div at bounding box center [1121, 338] width 16 height 16
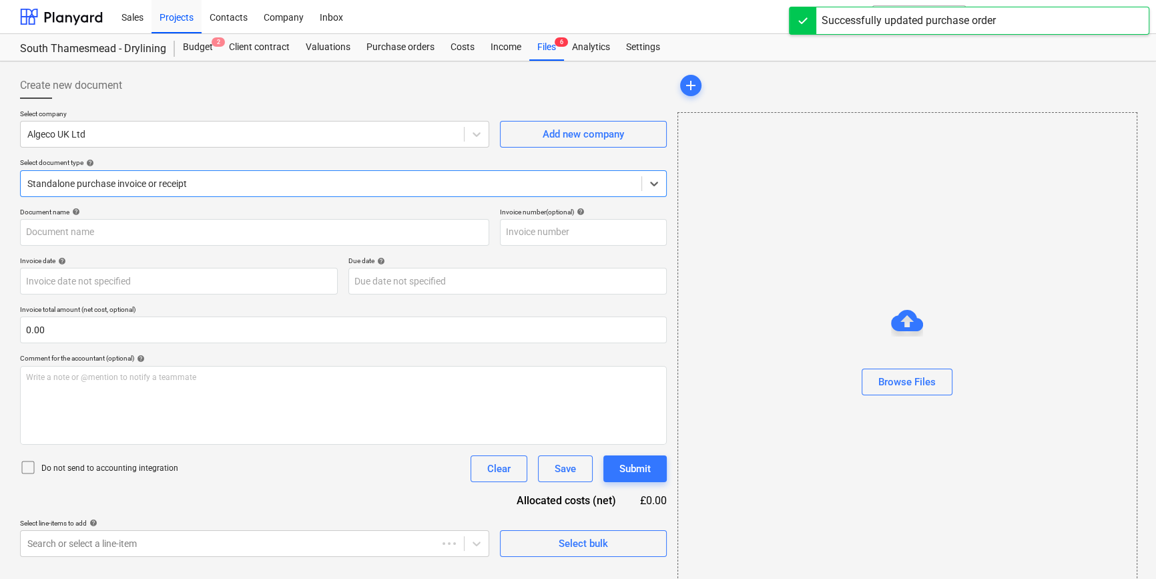
type input "7003718554"
type input "[DATE]"
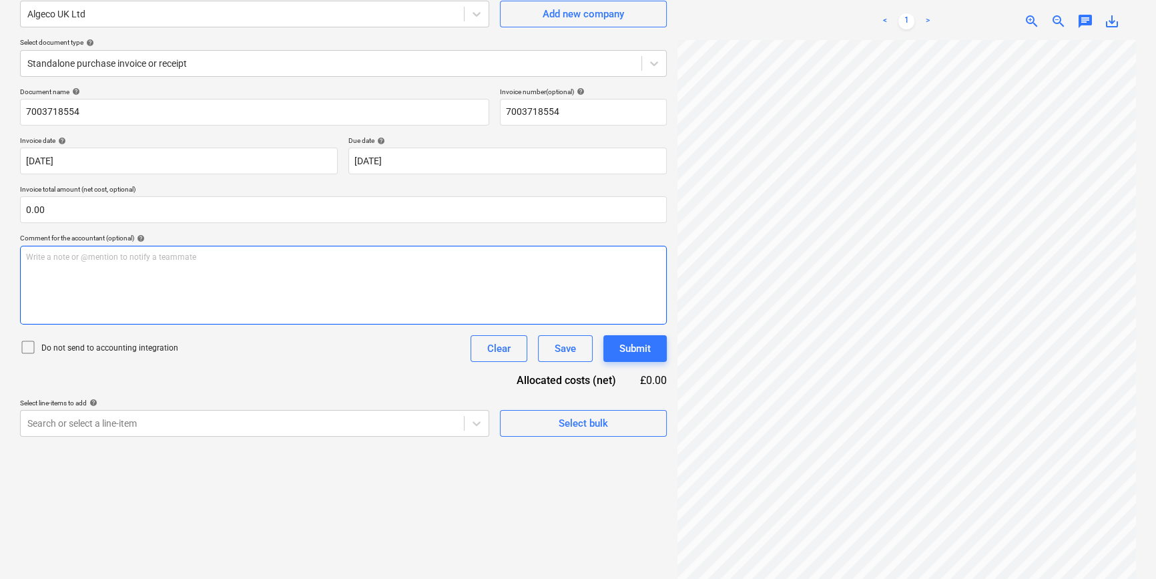
scroll to position [121, 0]
